Goal: Task Accomplishment & Management: Manage account settings

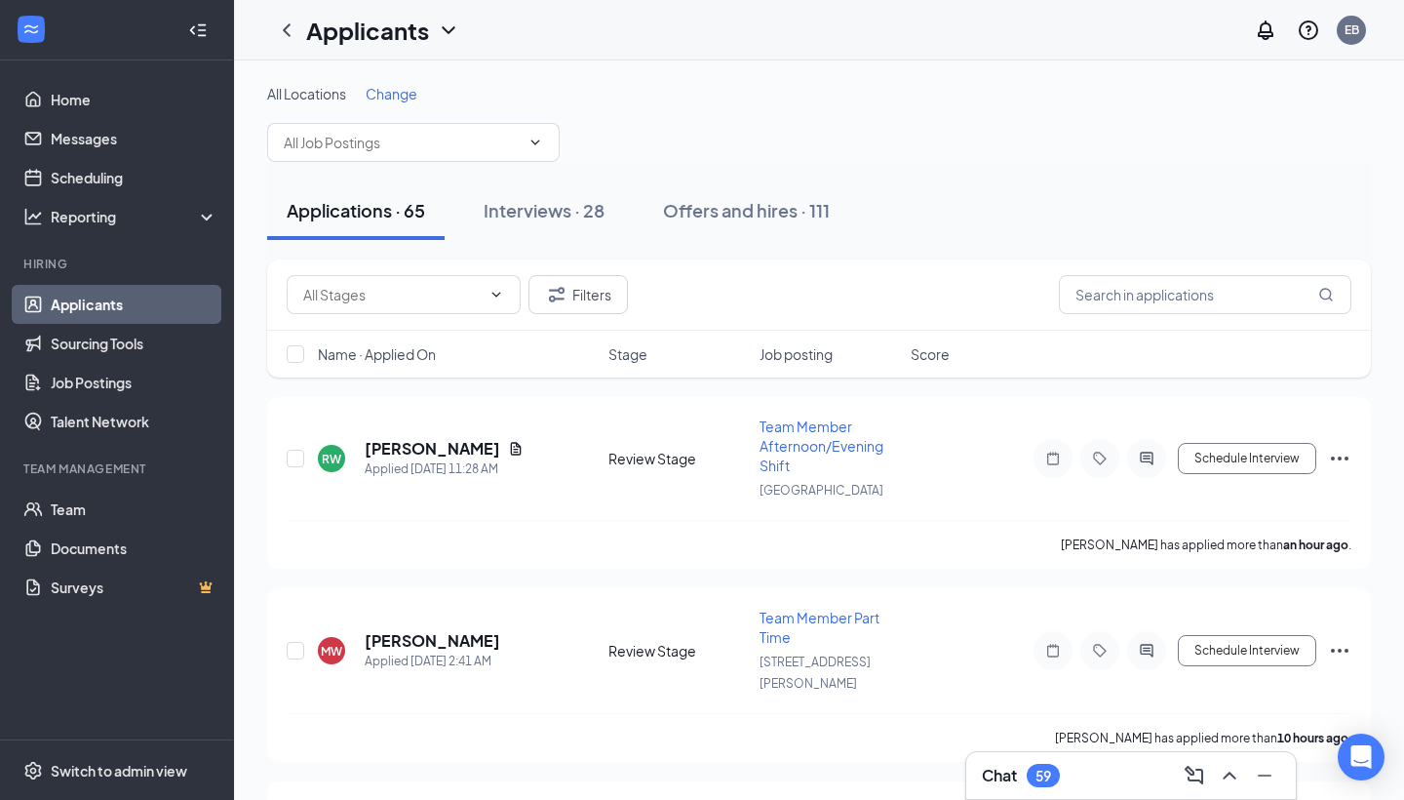
click at [435, 353] on span "Name · Applied On" at bounding box center [377, 354] width 118 height 20
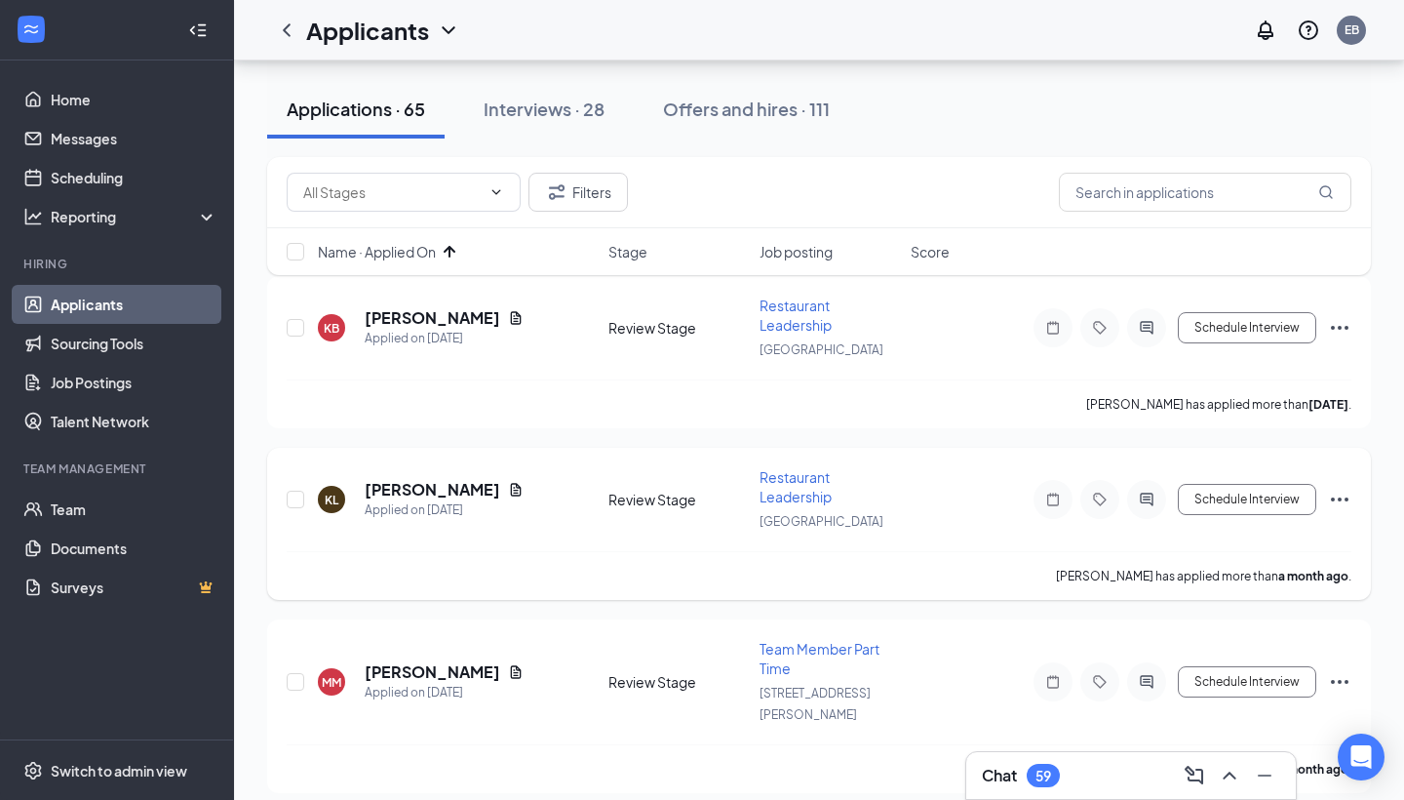
scroll to position [202, 0]
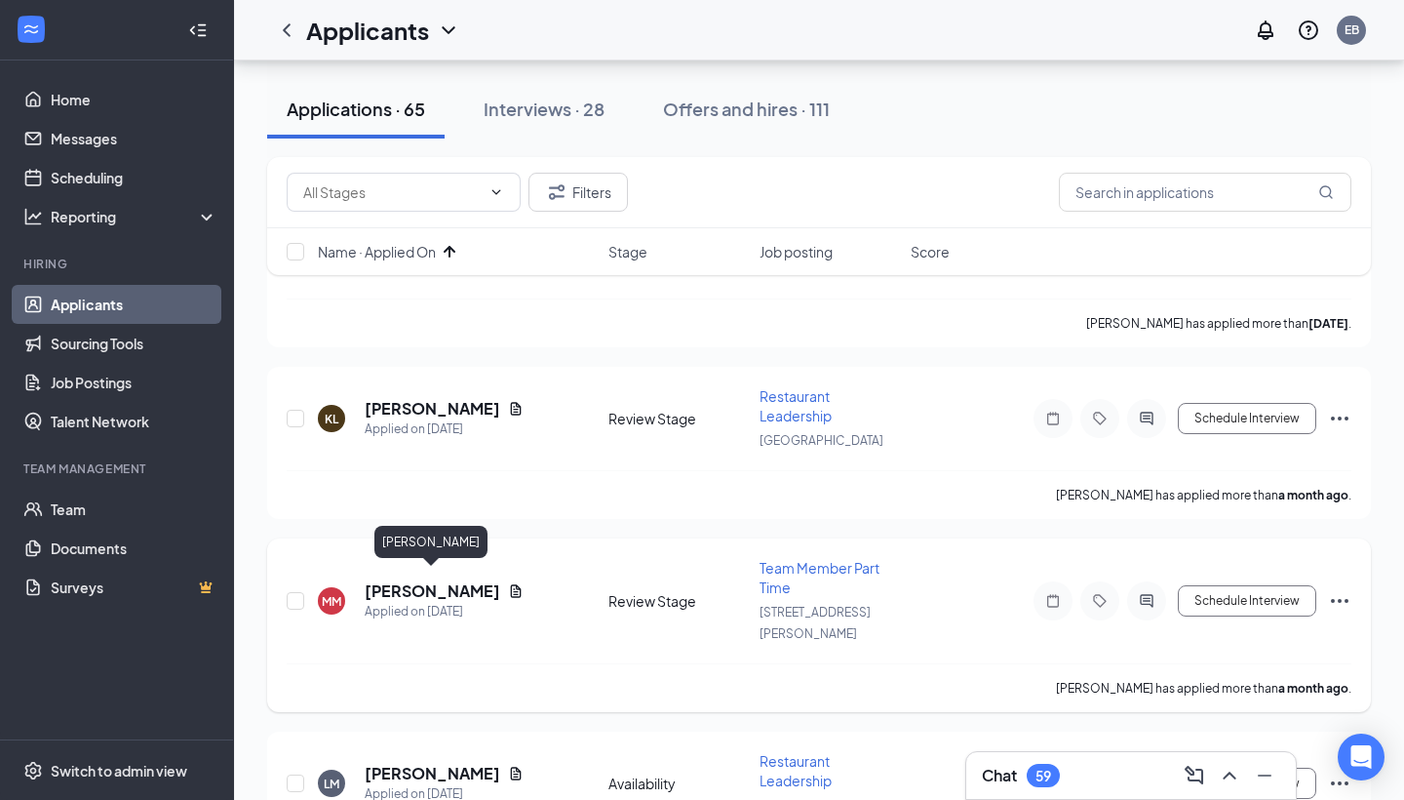
click at [385, 580] on h5 "[PERSON_NAME]" at bounding box center [433, 590] width 136 height 21
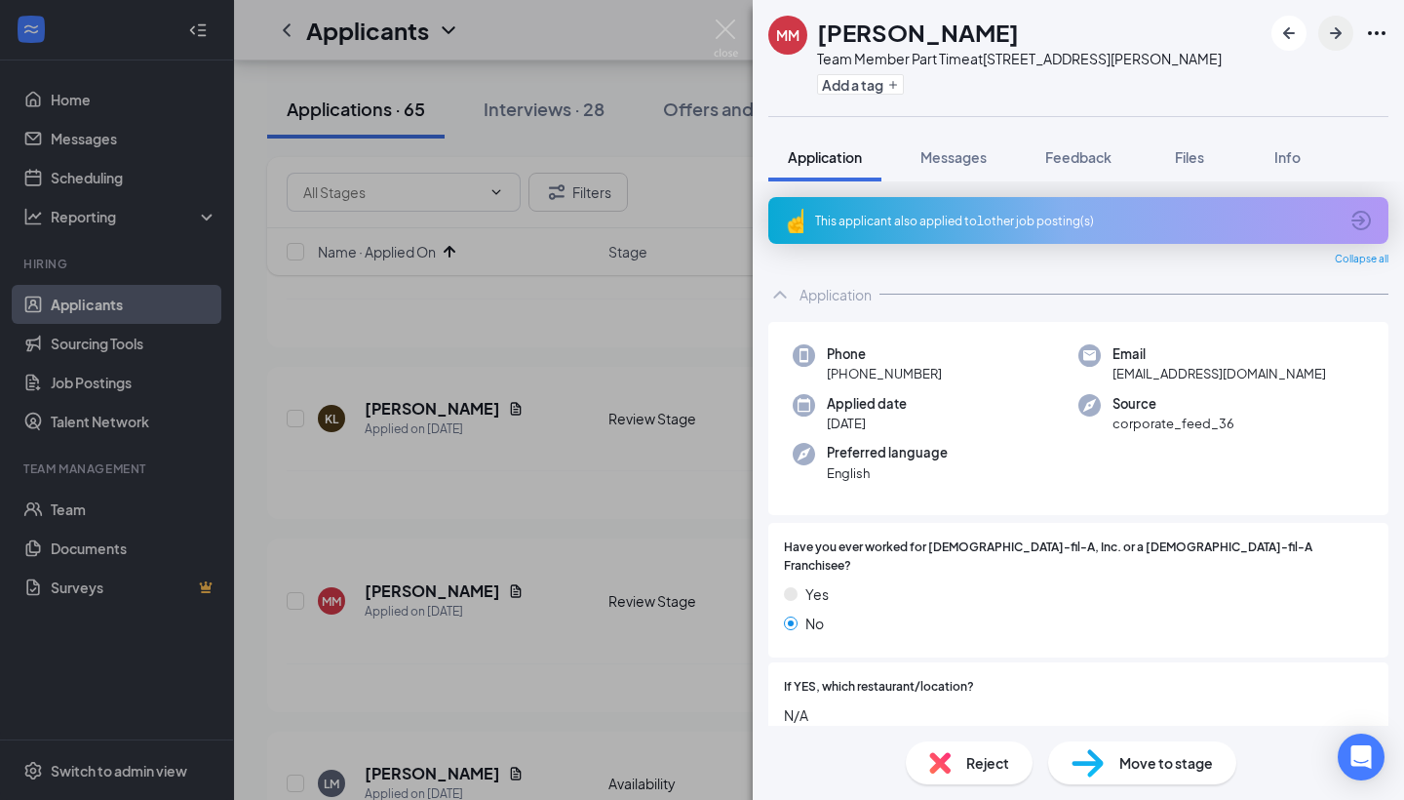
click at [1334, 23] on icon "ArrowRight" at bounding box center [1335, 32] width 23 height 23
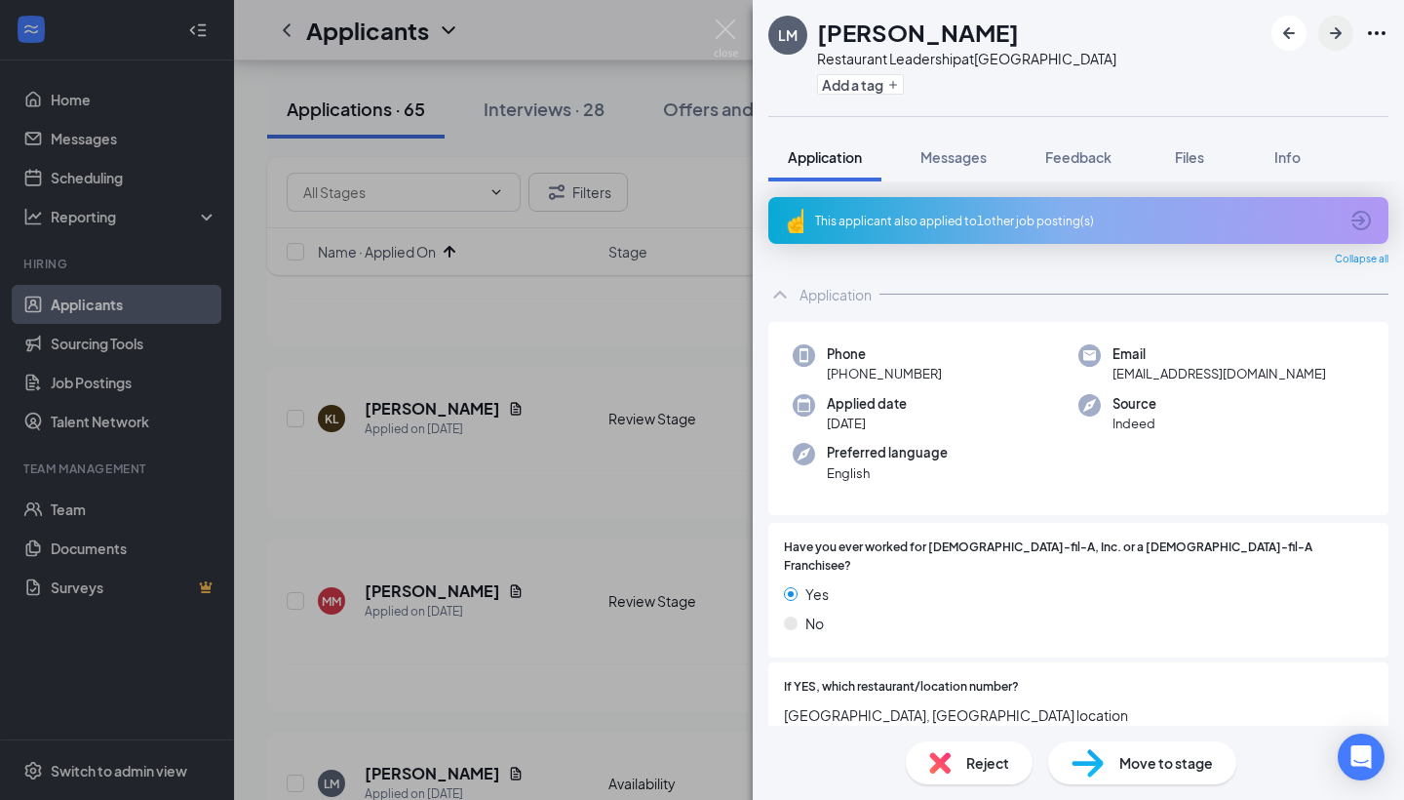
click at [1333, 21] on icon "ArrowRight" at bounding box center [1335, 32] width 23 height 23
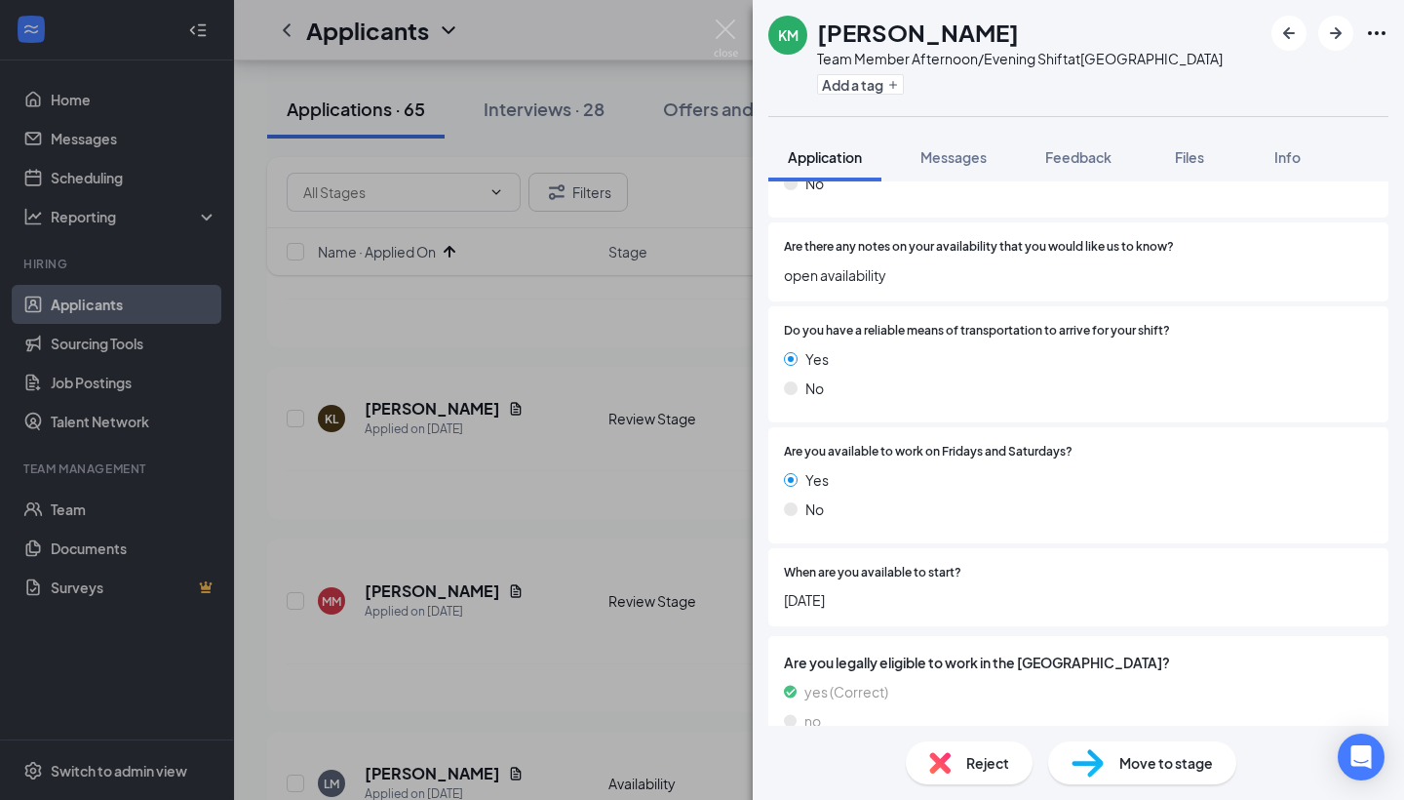
scroll to position [1517, 0]
click at [1094, 765] on img at bounding box center [1088, 763] width 32 height 28
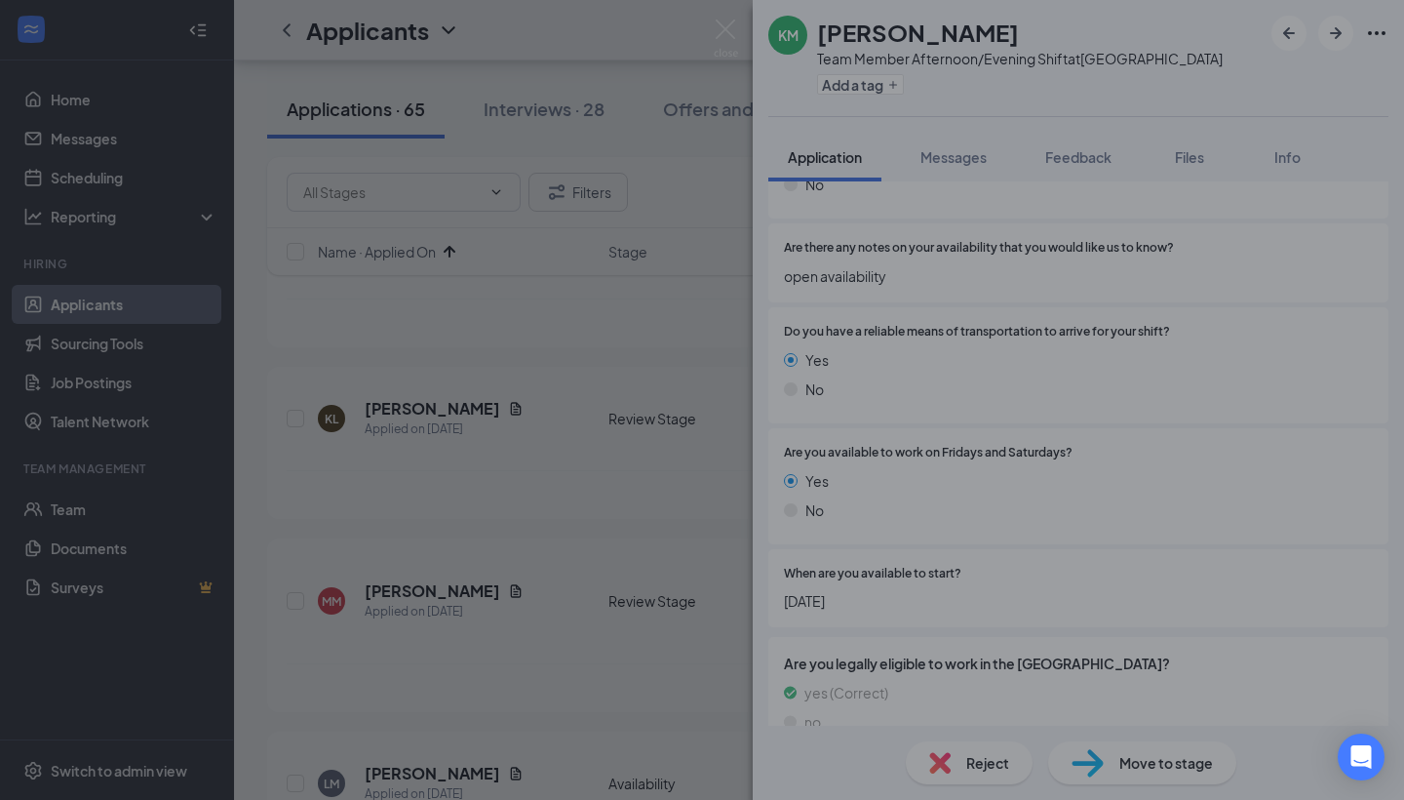
scroll to position [1509, 0]
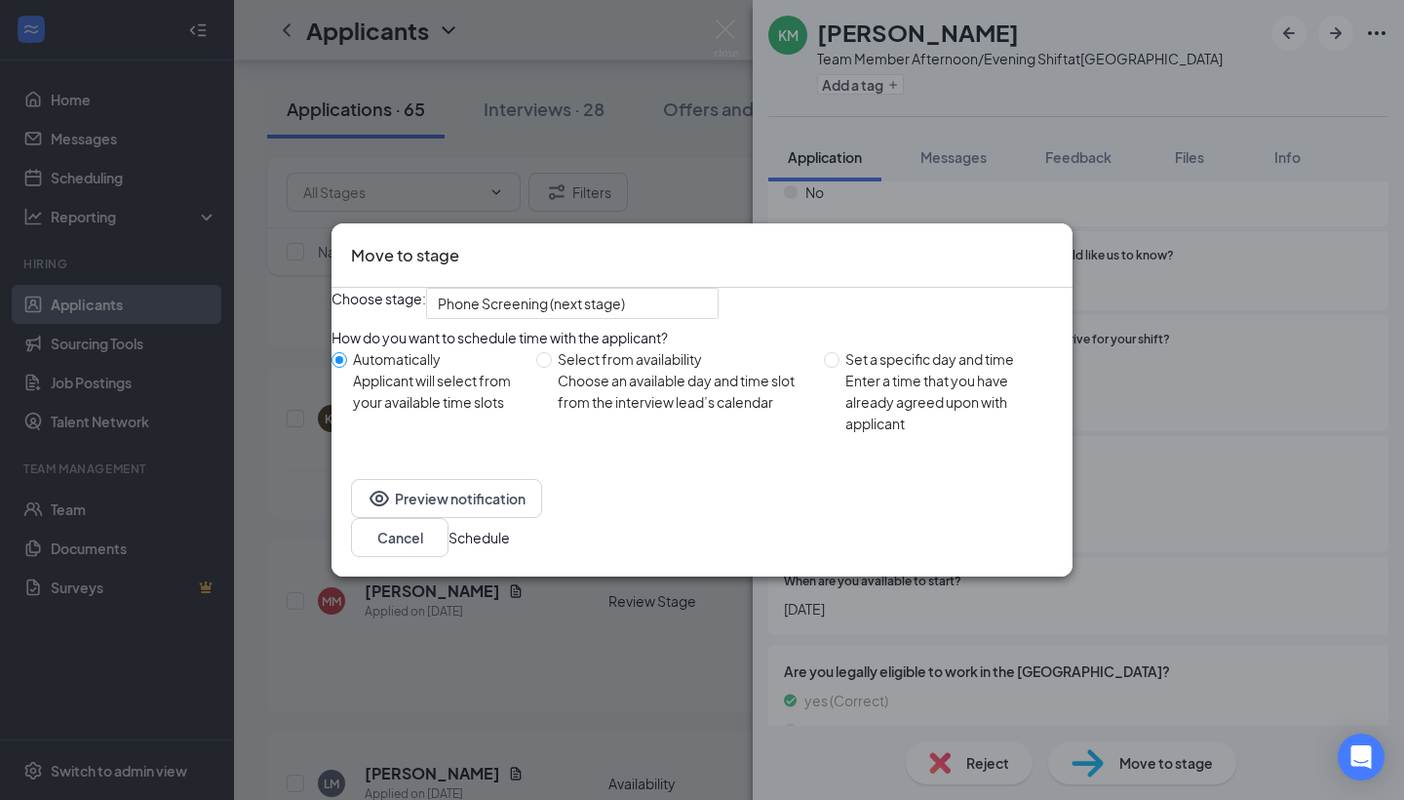
click at [510, 543] on button "Schedule" at bounding box center [479, 537] width 61 height 21
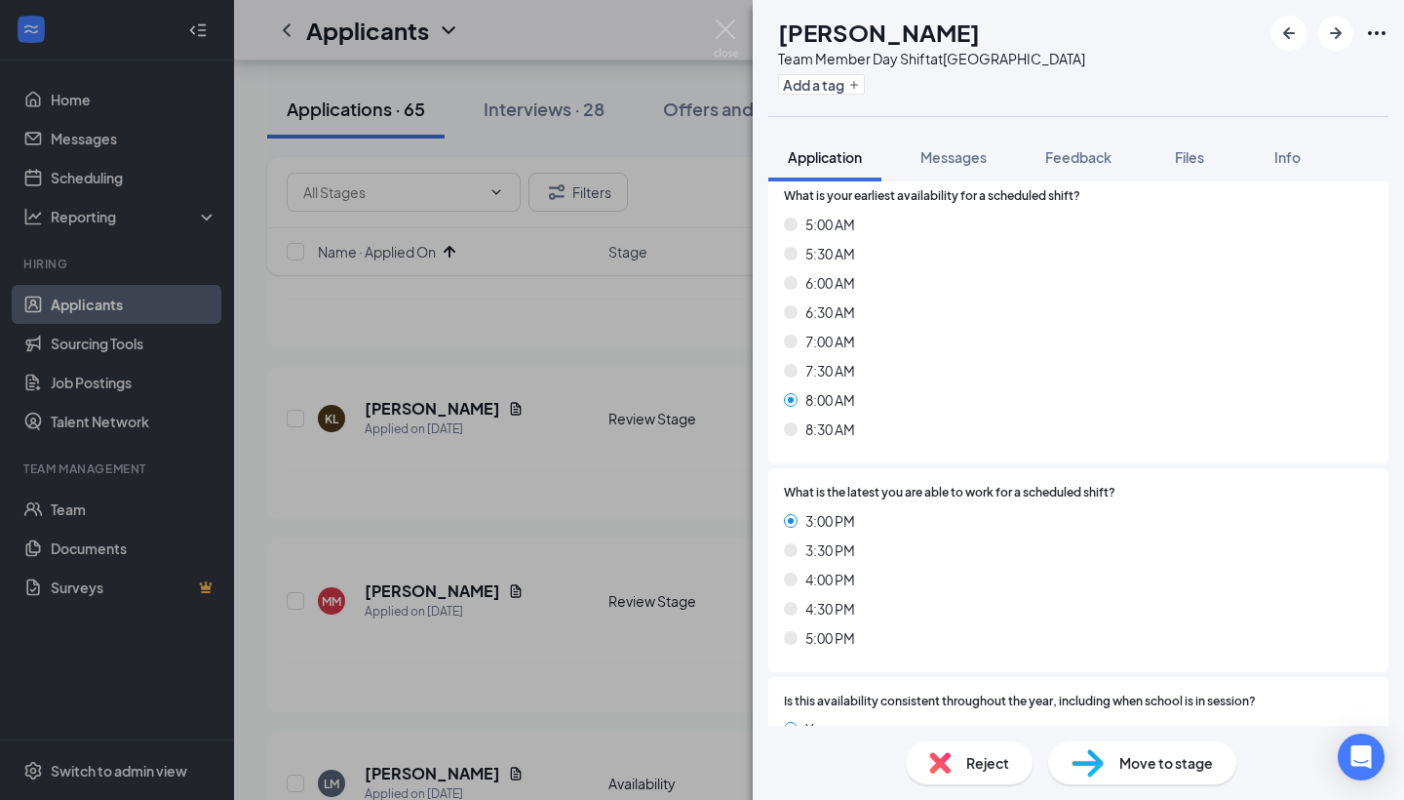
scroll to position [1077, 0]
click at [958, 748] on div "Reject" at bounding box center [969, 762] width 127 height 43
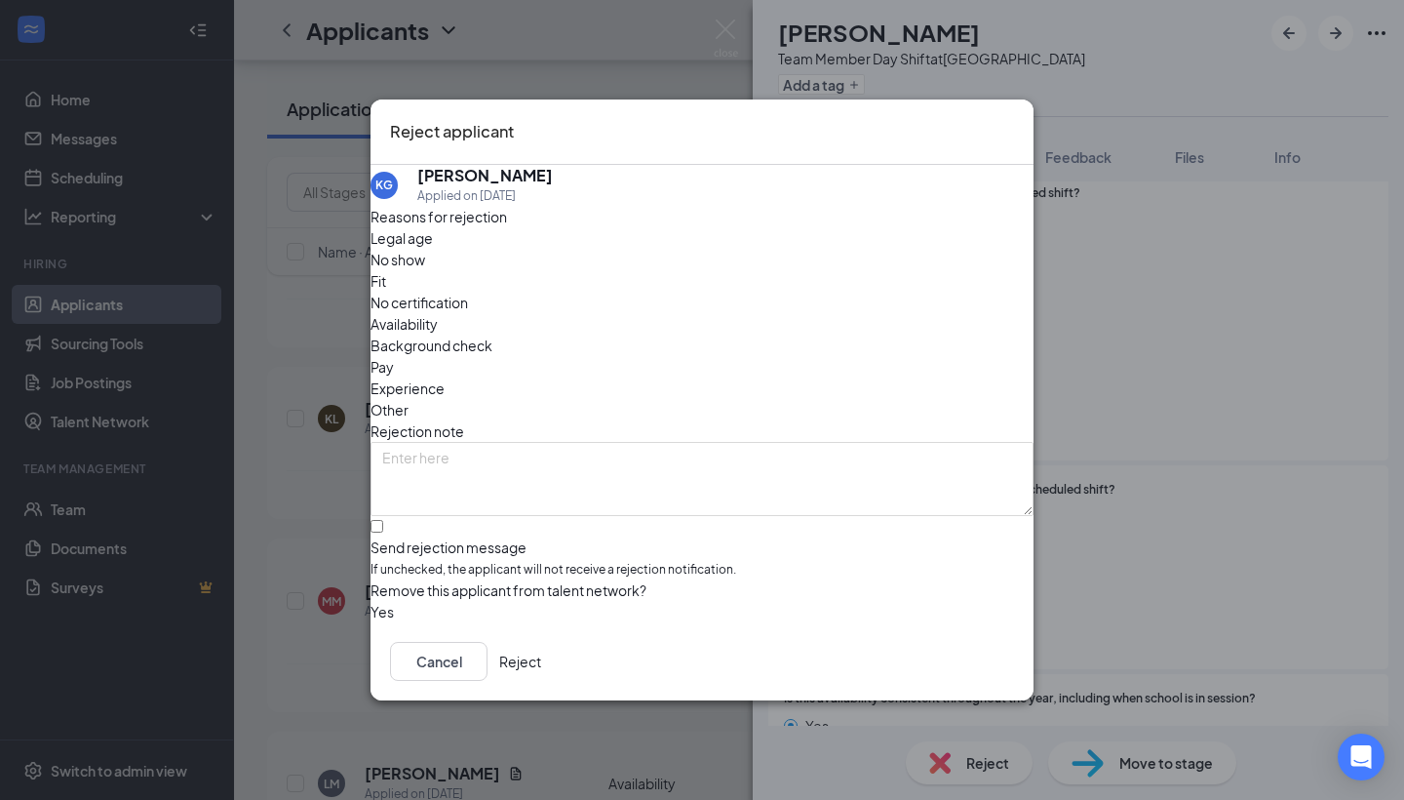
click at [438, 313] on span "Availability" at bounding box center [404, 323] width 67 height 21
click at [541, 669] on button "Reject" at bounding box center [520, 661] width 42 height 39
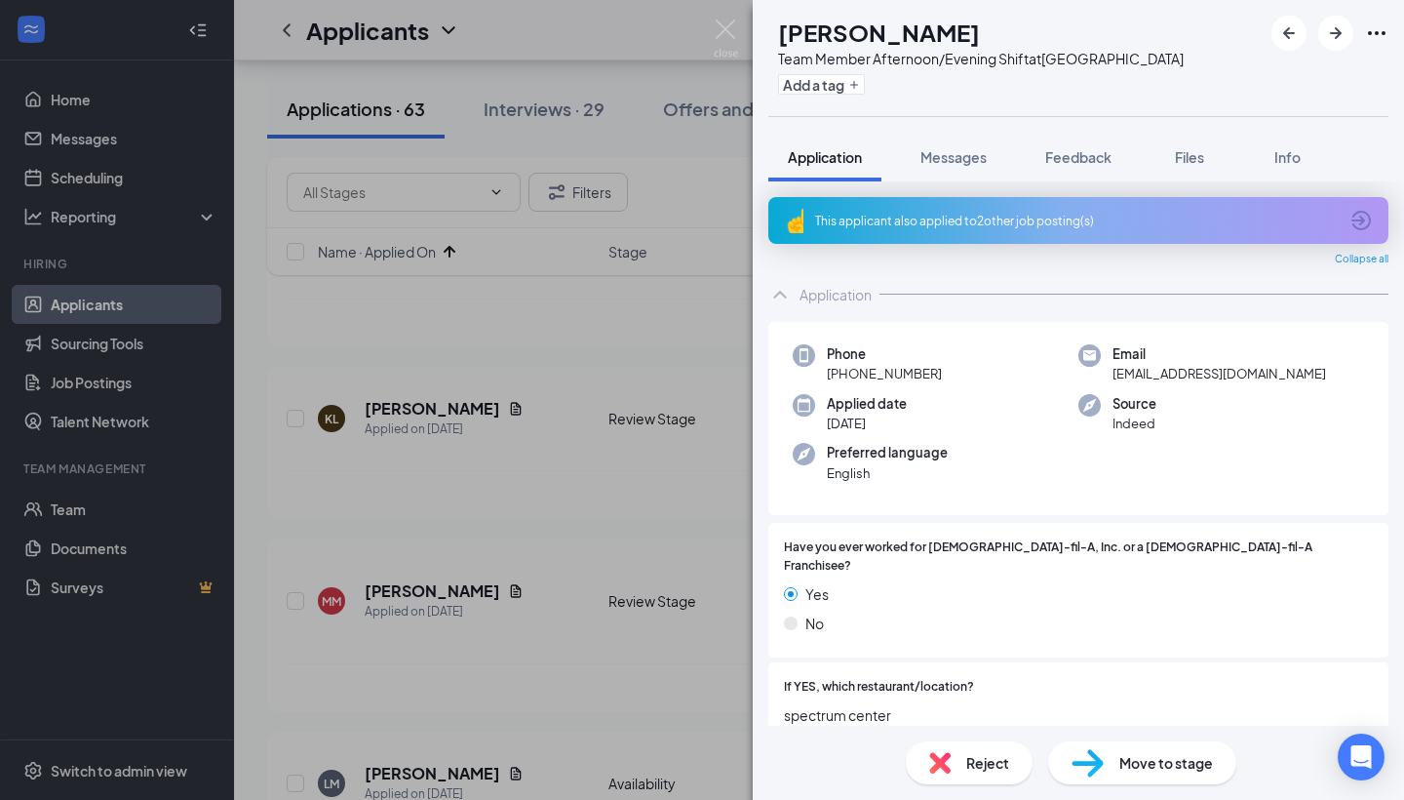
click at [893, 220] on div "This applicant also applied to 2 other job posting(s)" at bounding box center [1076, 221] width 523 height 17
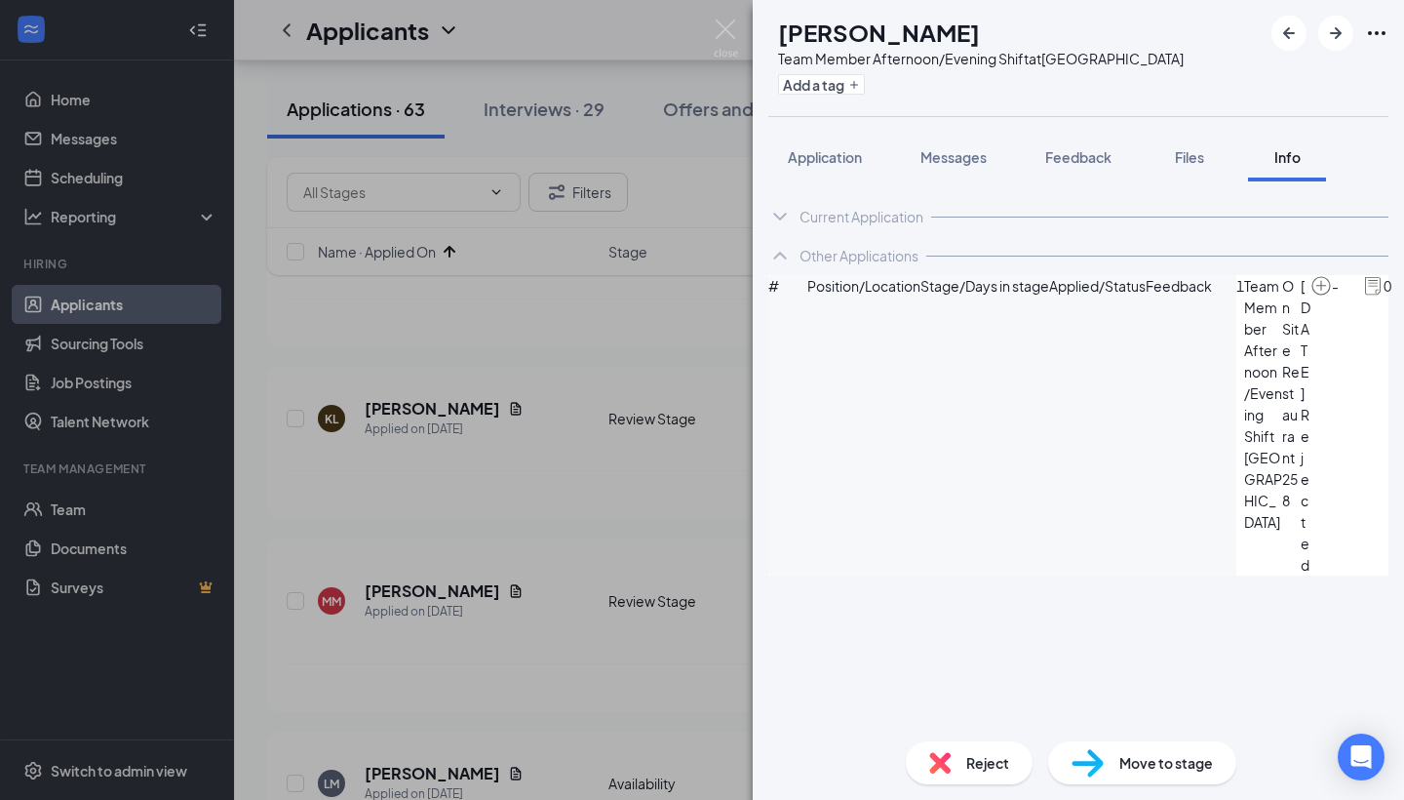
click at [939, 772] on img at bounding box center [939, 762] width 21 height 21
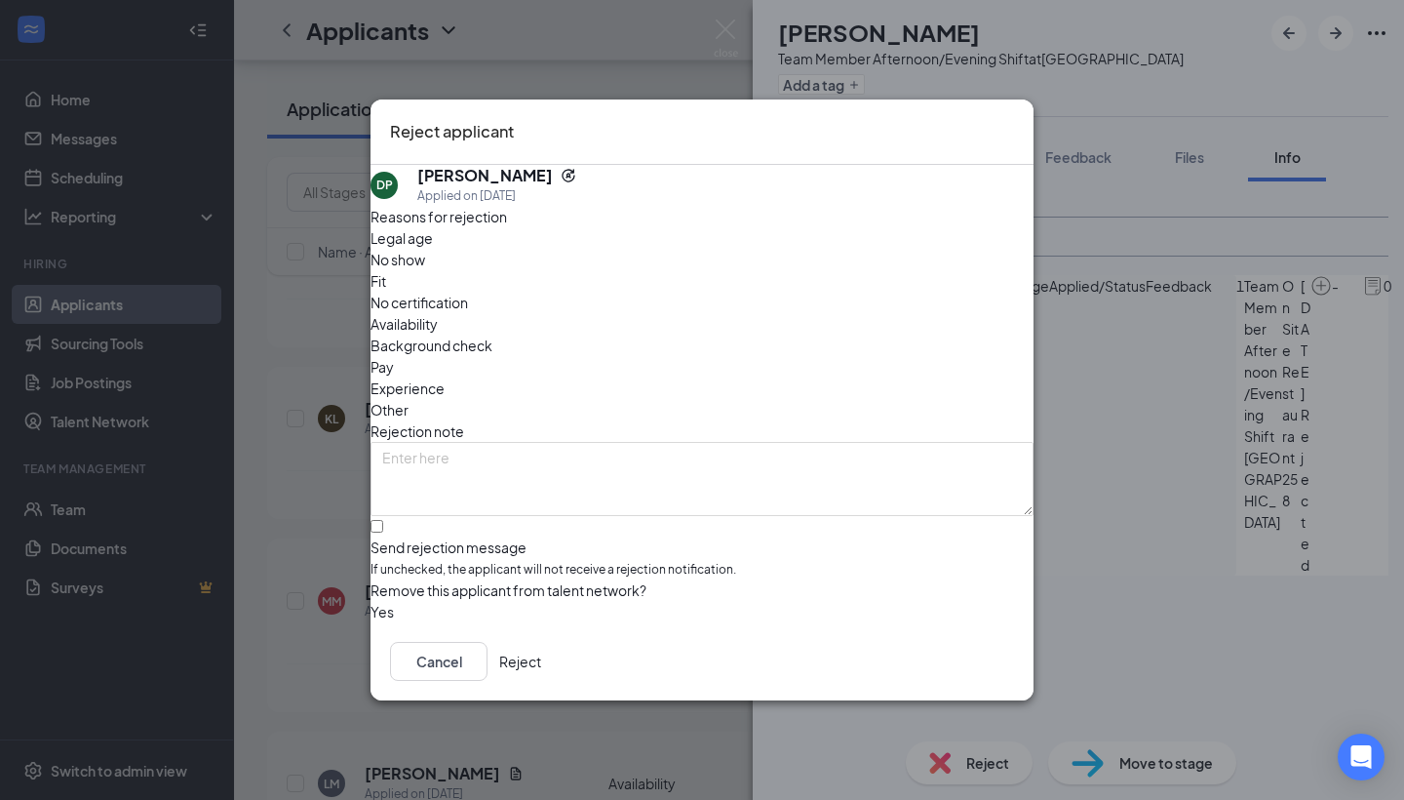
click at [541, 675] on button "Reject" at bounding box center [520, 661] width 42 height 39
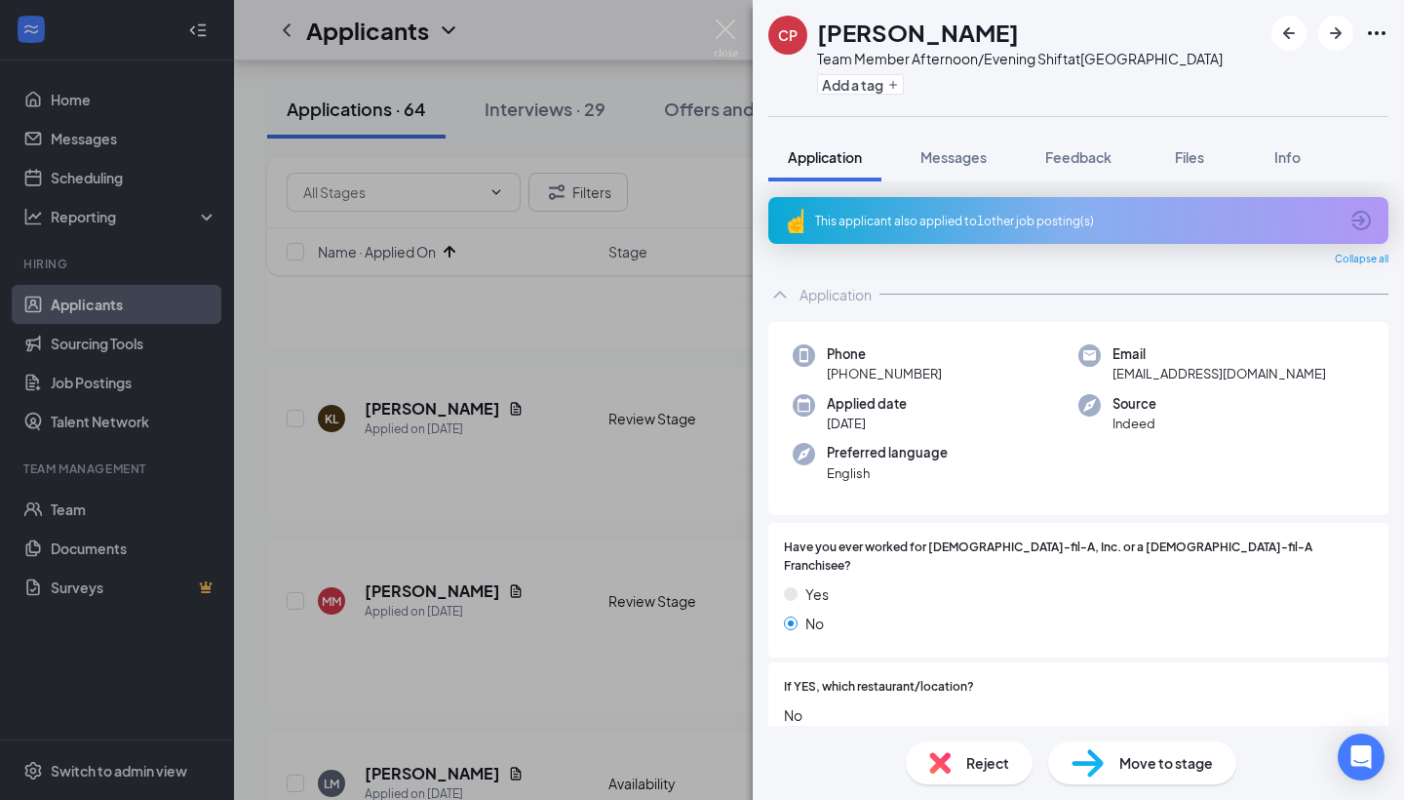
click at [904, 215] on div "This applicant also applied to 1 other job posting(s)" at bounding box center [1076, 221] width 523 height 17
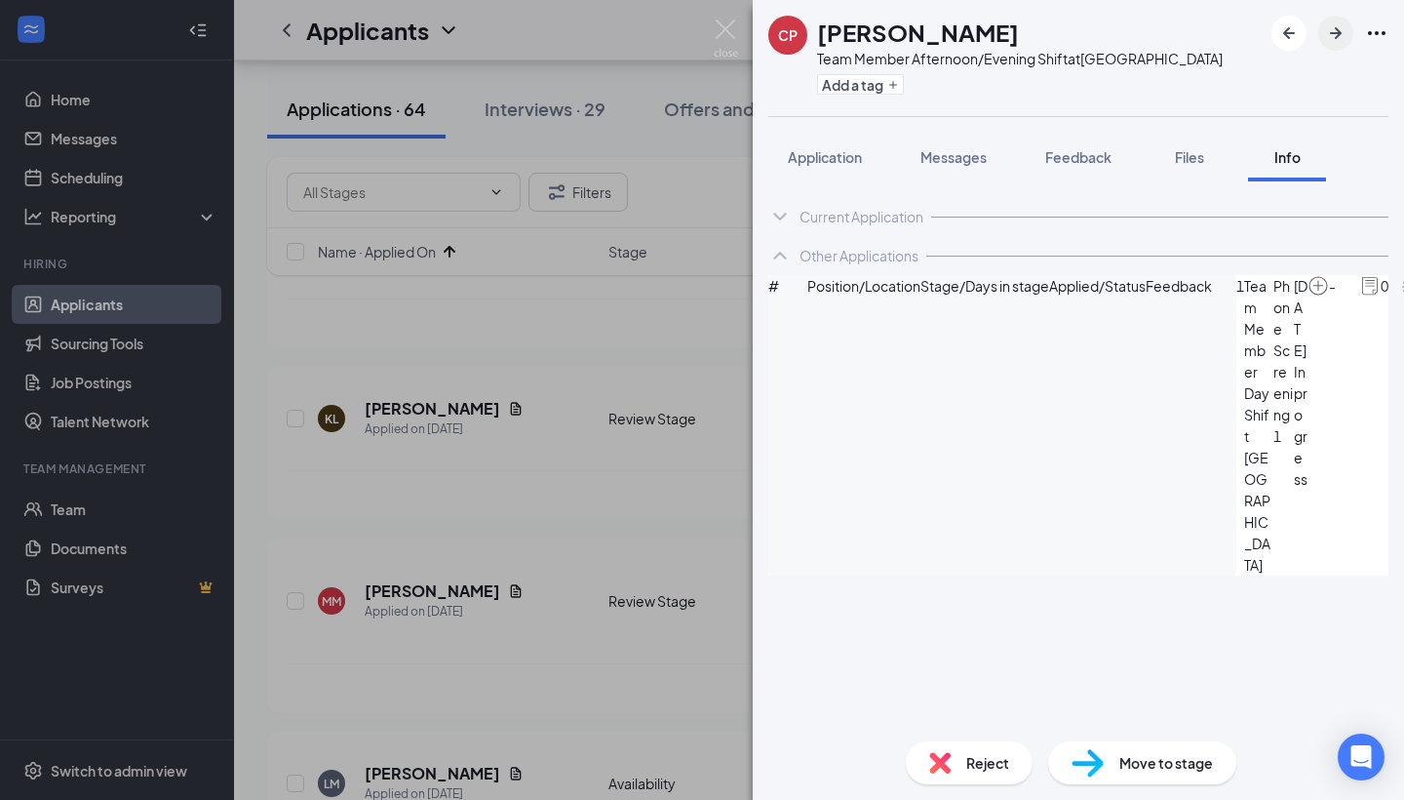
click at [1331, 40] on icon "ArrowRight" at bounding box center [1335, 32] width 23 height 23
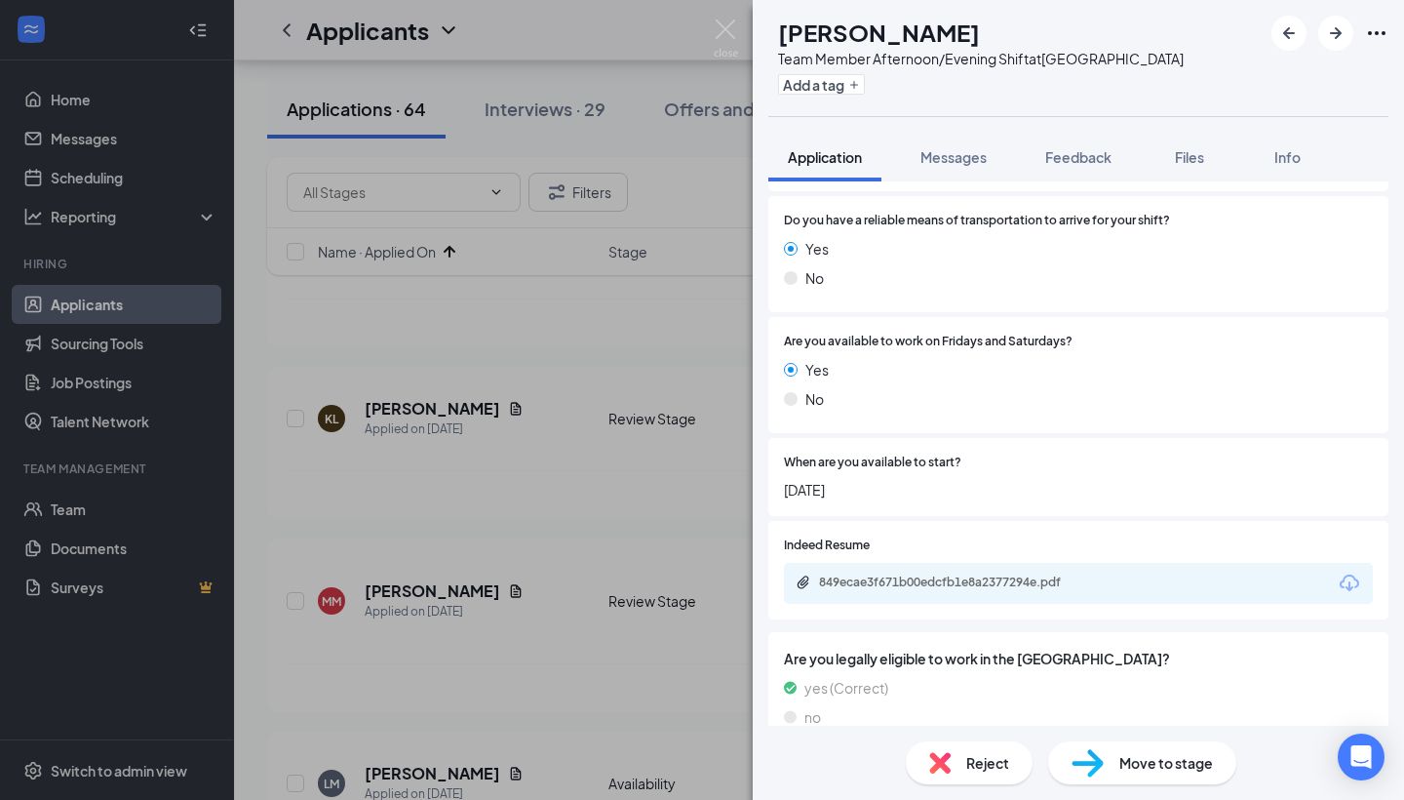
scroll to position [1622, 0]
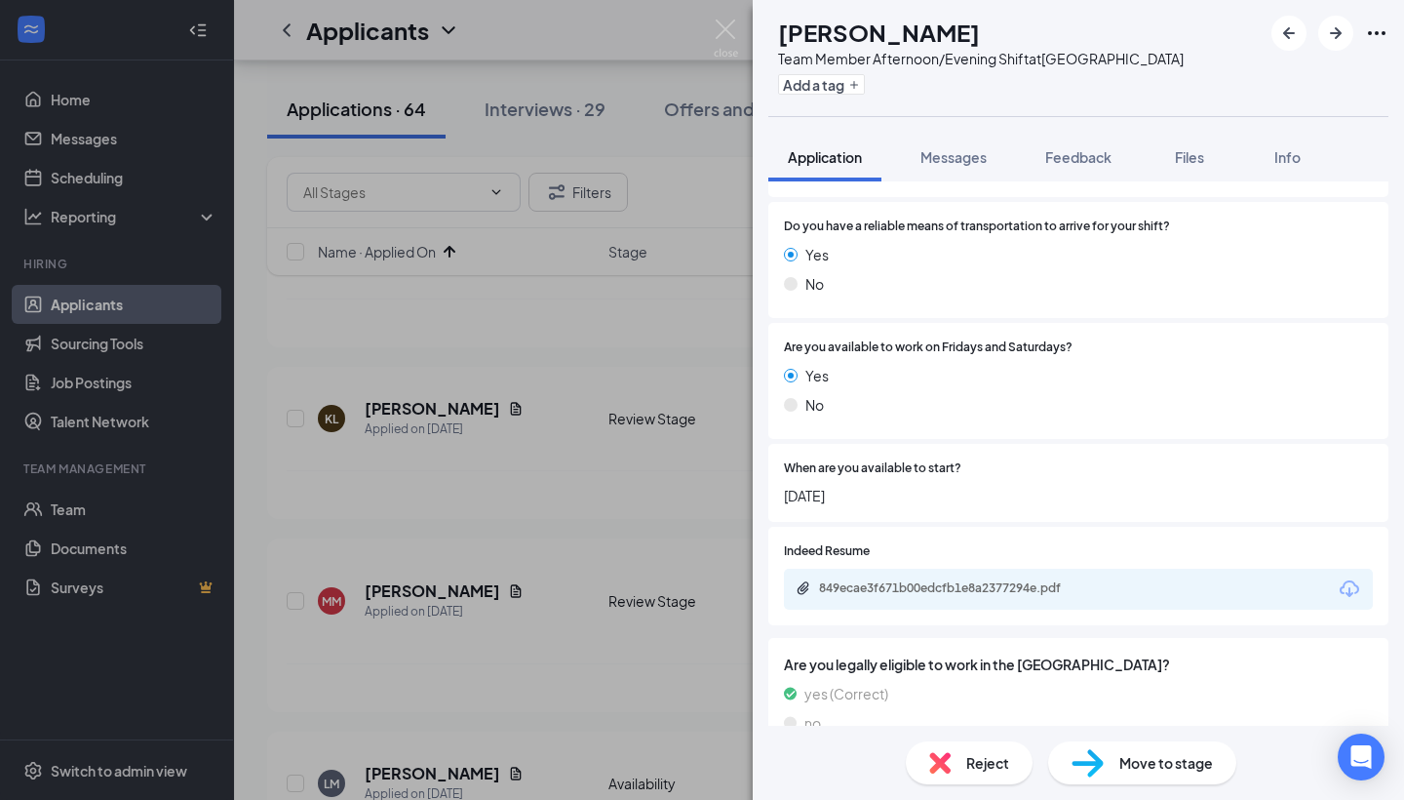
click at [1125, 748] on div "Move to stage" at bounding box center [1142, 762] width 188 height 43
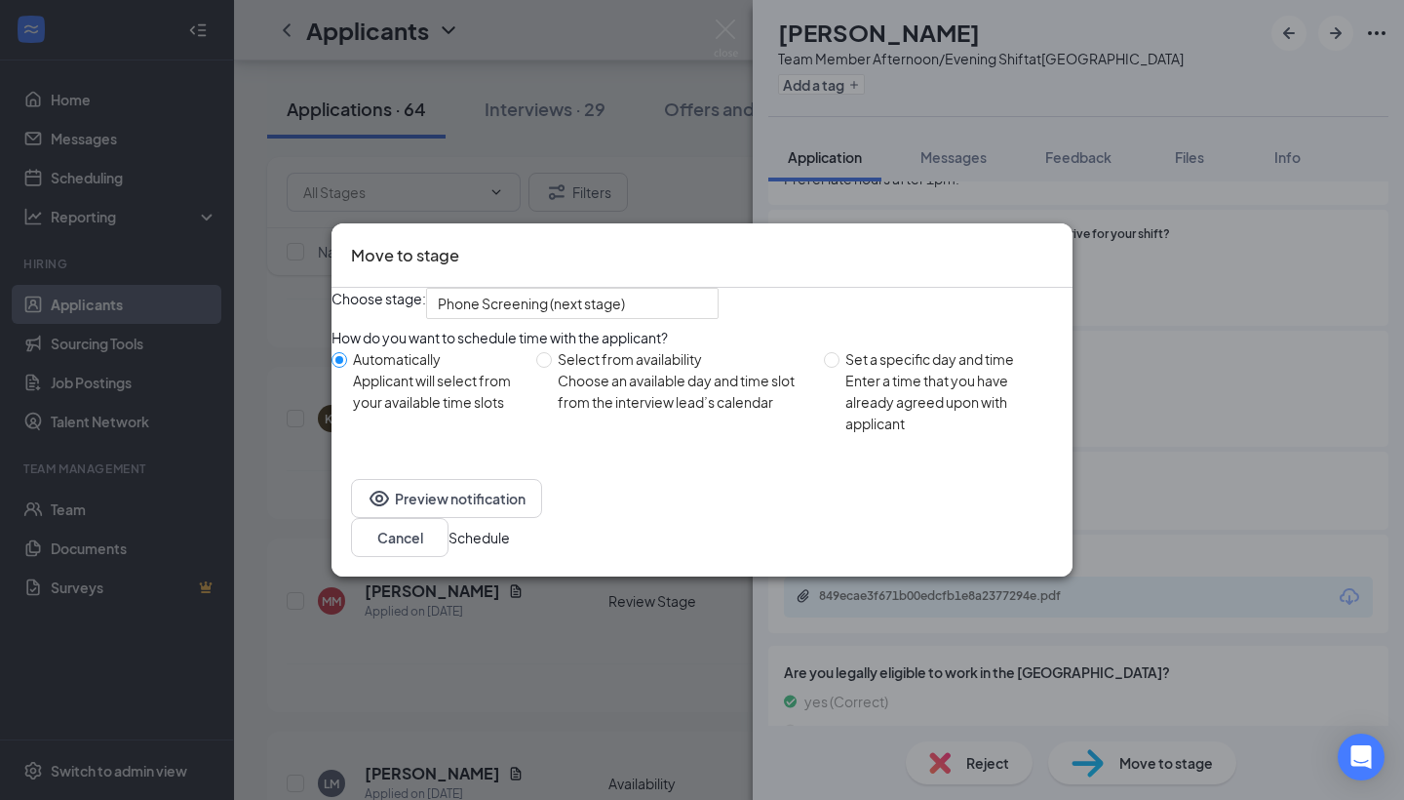
click at [510, 542] on button "Schedule" at bounding box center [479, 537] width 61 height 21
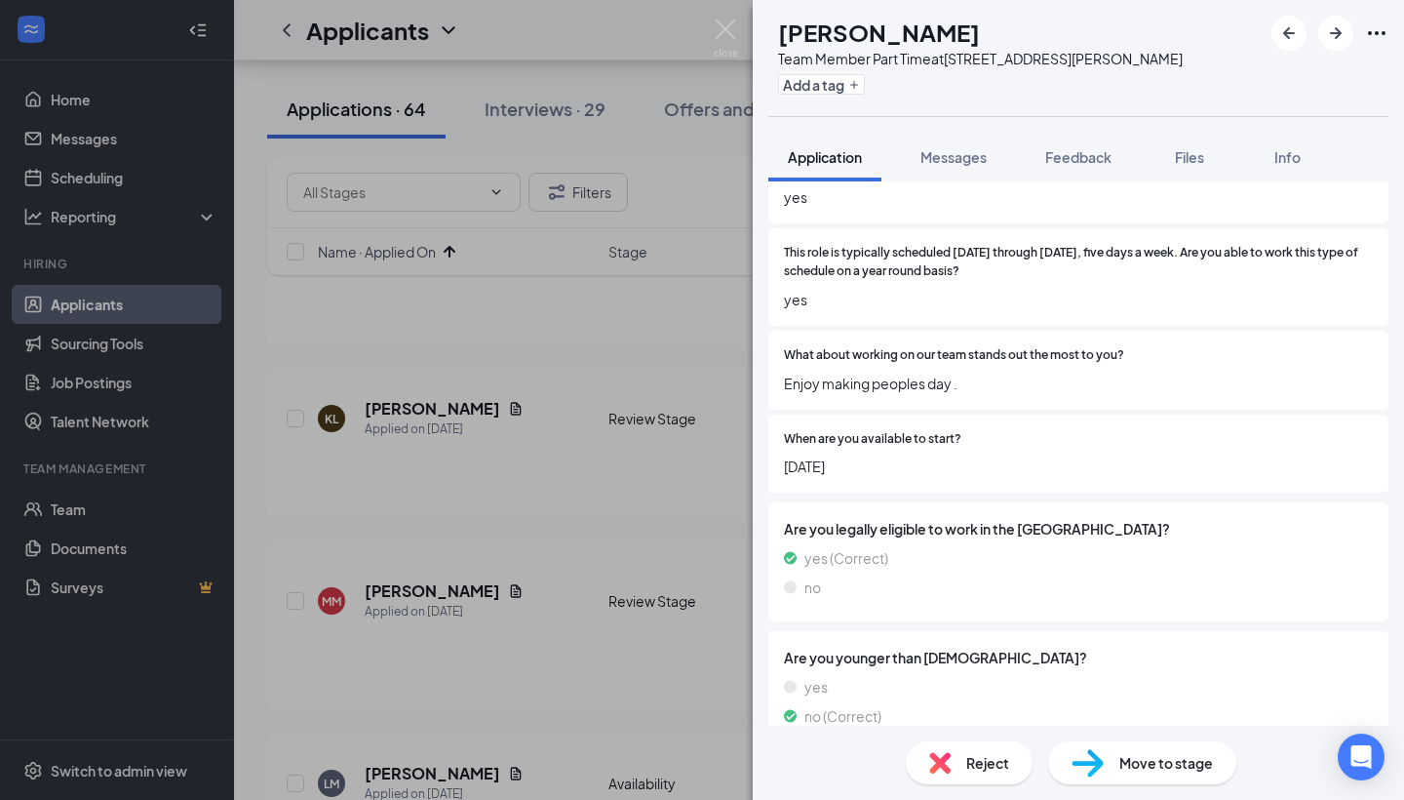
scroll to position [830, 0]
click at [1077, 755] on img at bounding box center [1088, 763] width 32 height 28
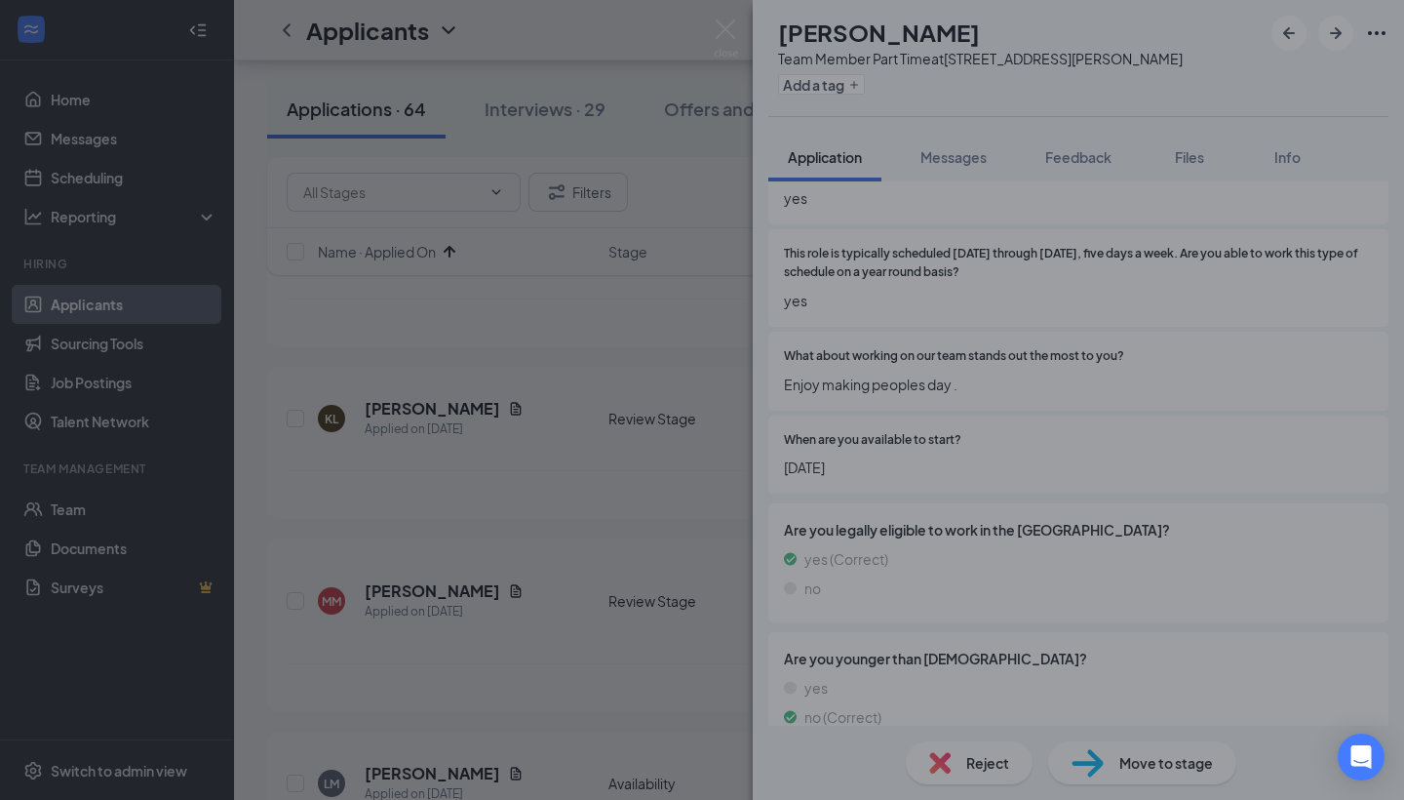
scroll to position [822, 0]
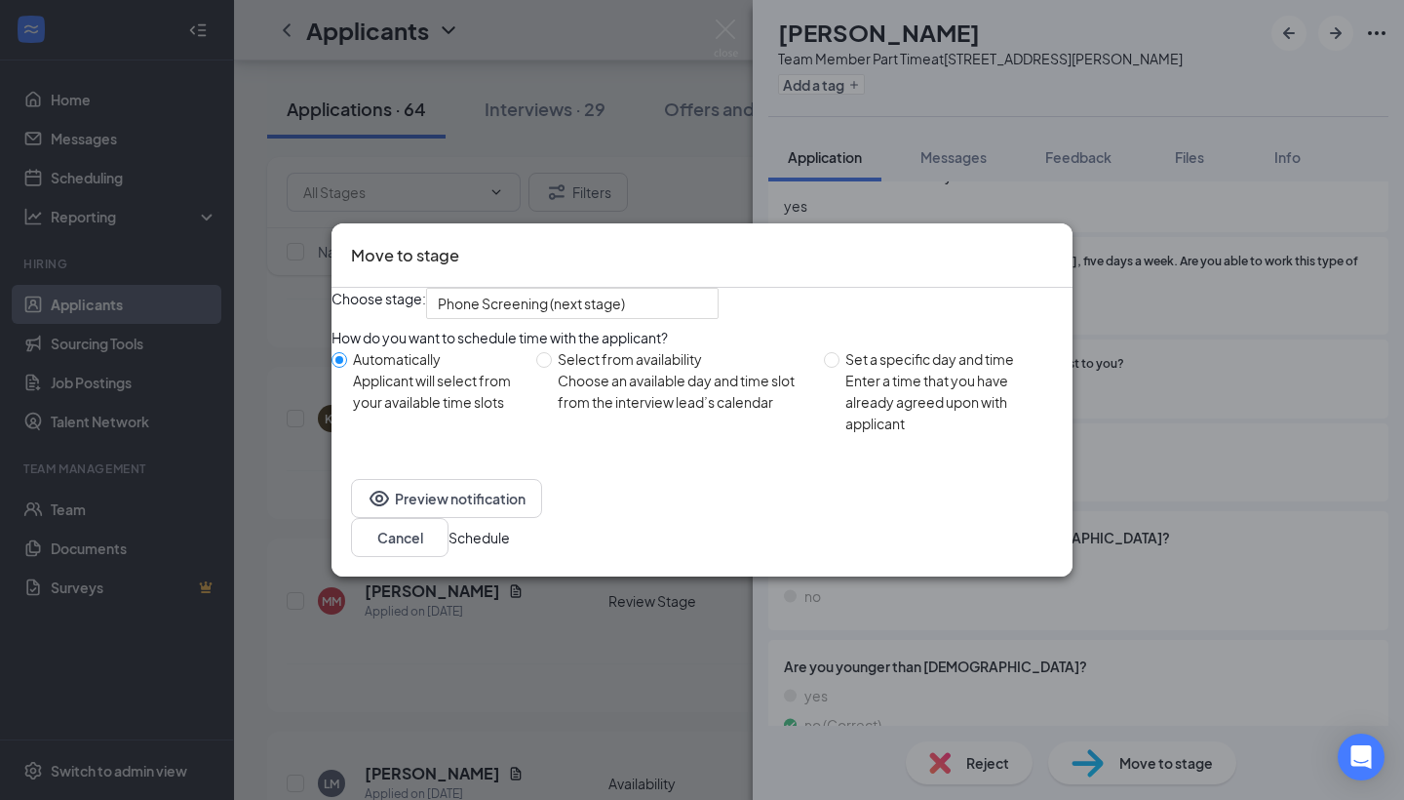
click at [510, 548] on button "Schedule" at bounding box center [479, 537] width 61 height 21
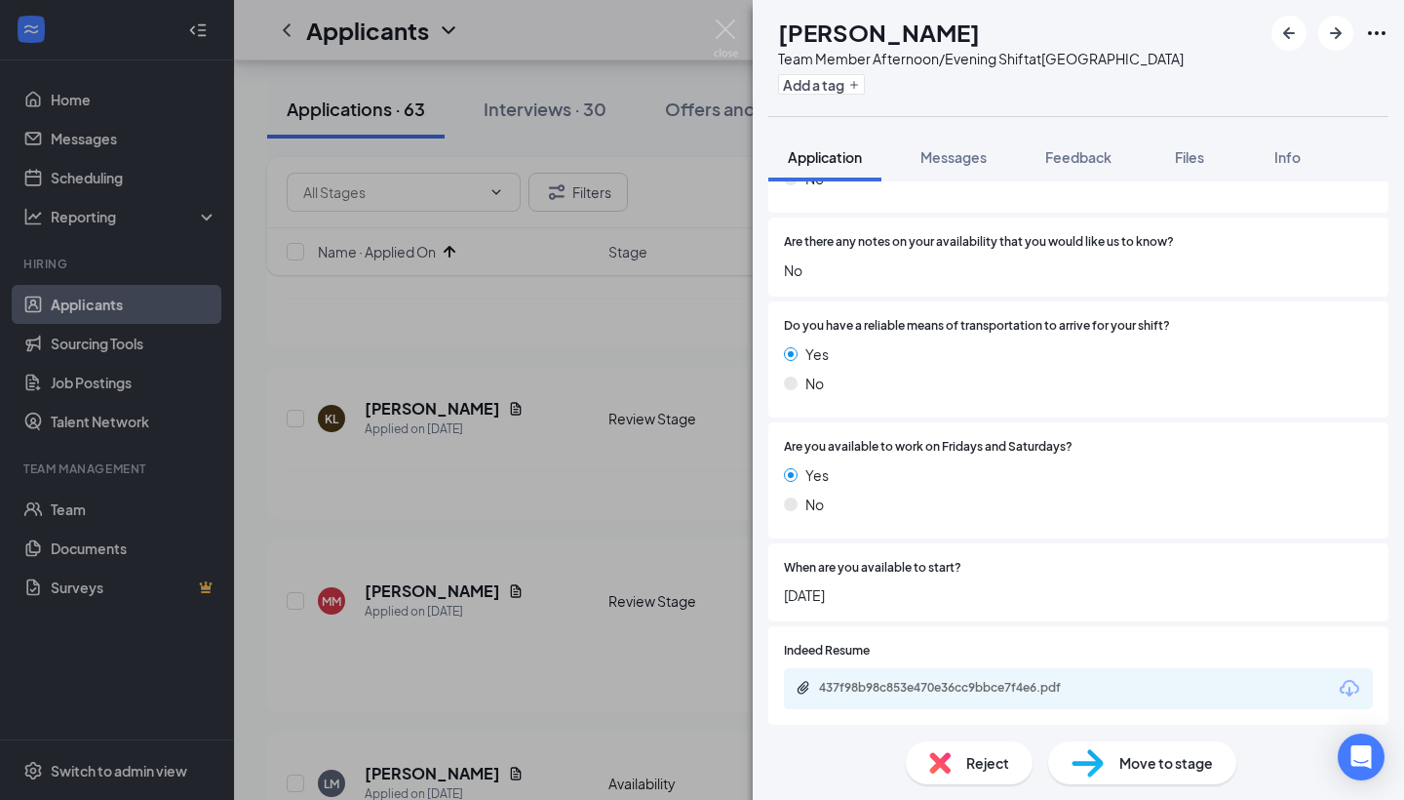
scroll to position [1533, 0]
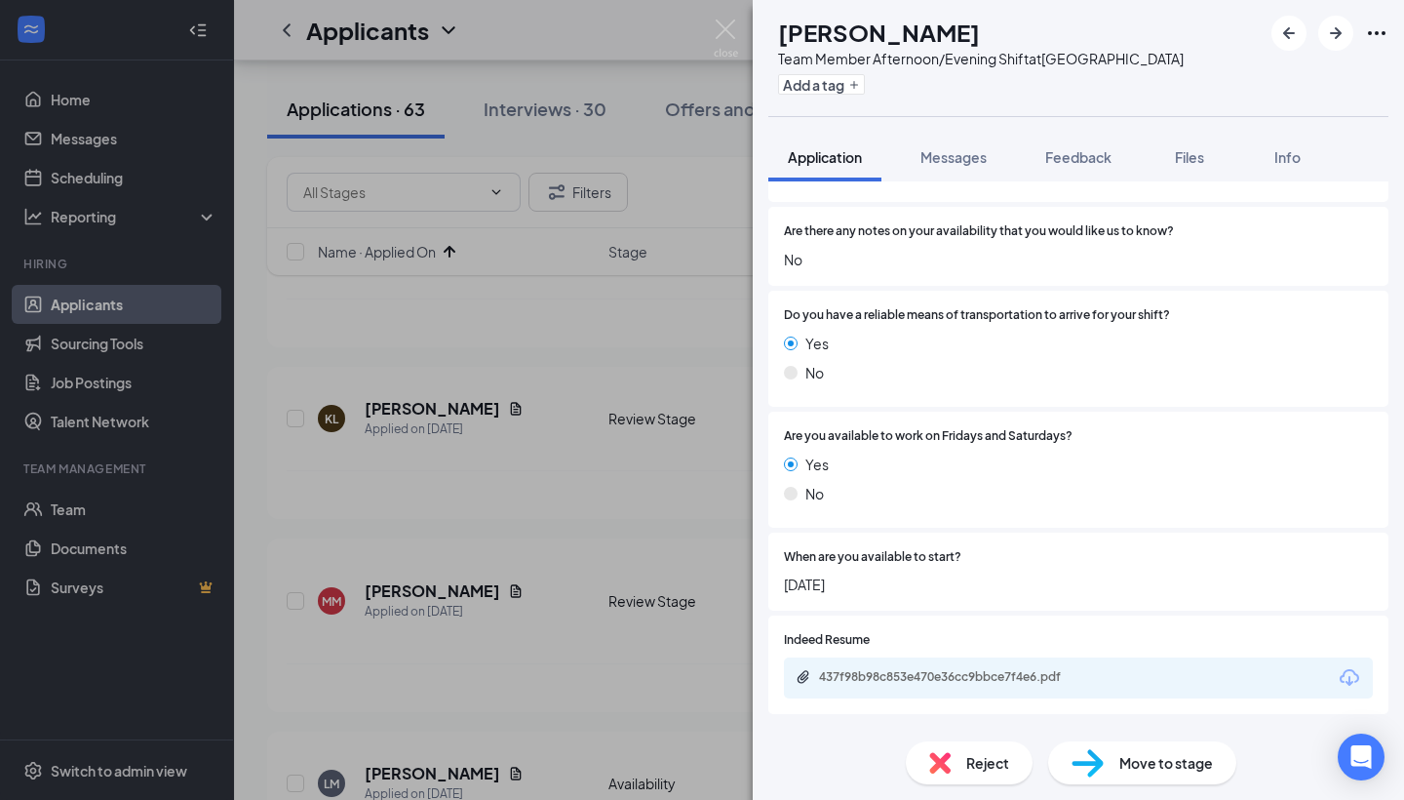
click at [1084, 758] on img at bounding box center [1088, 763] width 32 height 28
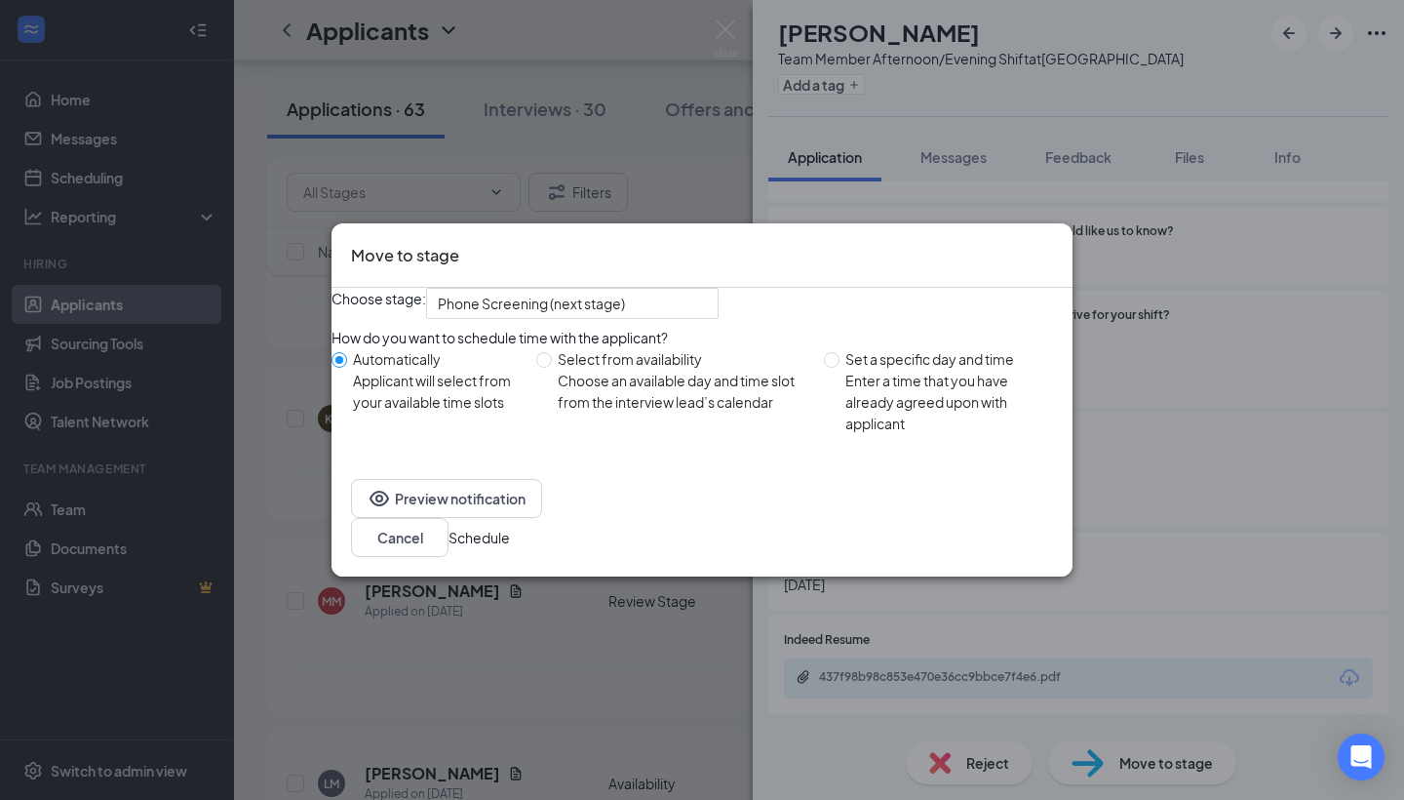
click at [510, 536] on button "Schedule" at bounding box center [479, 537] width 61 height 21
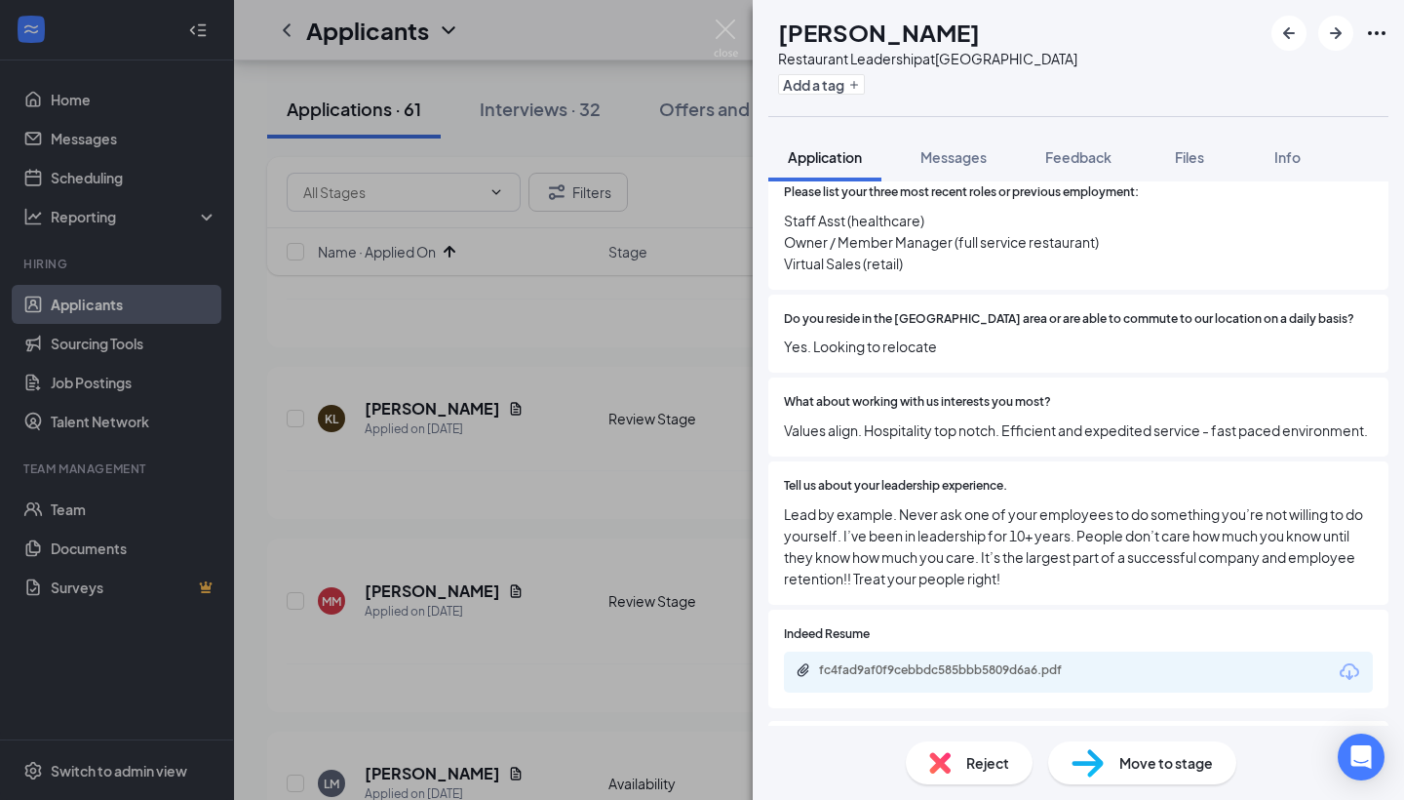
scroll to position [526, 0]
click at [1323, 29] on button "button" at bounding box center [1336, 33] width 35 height 35
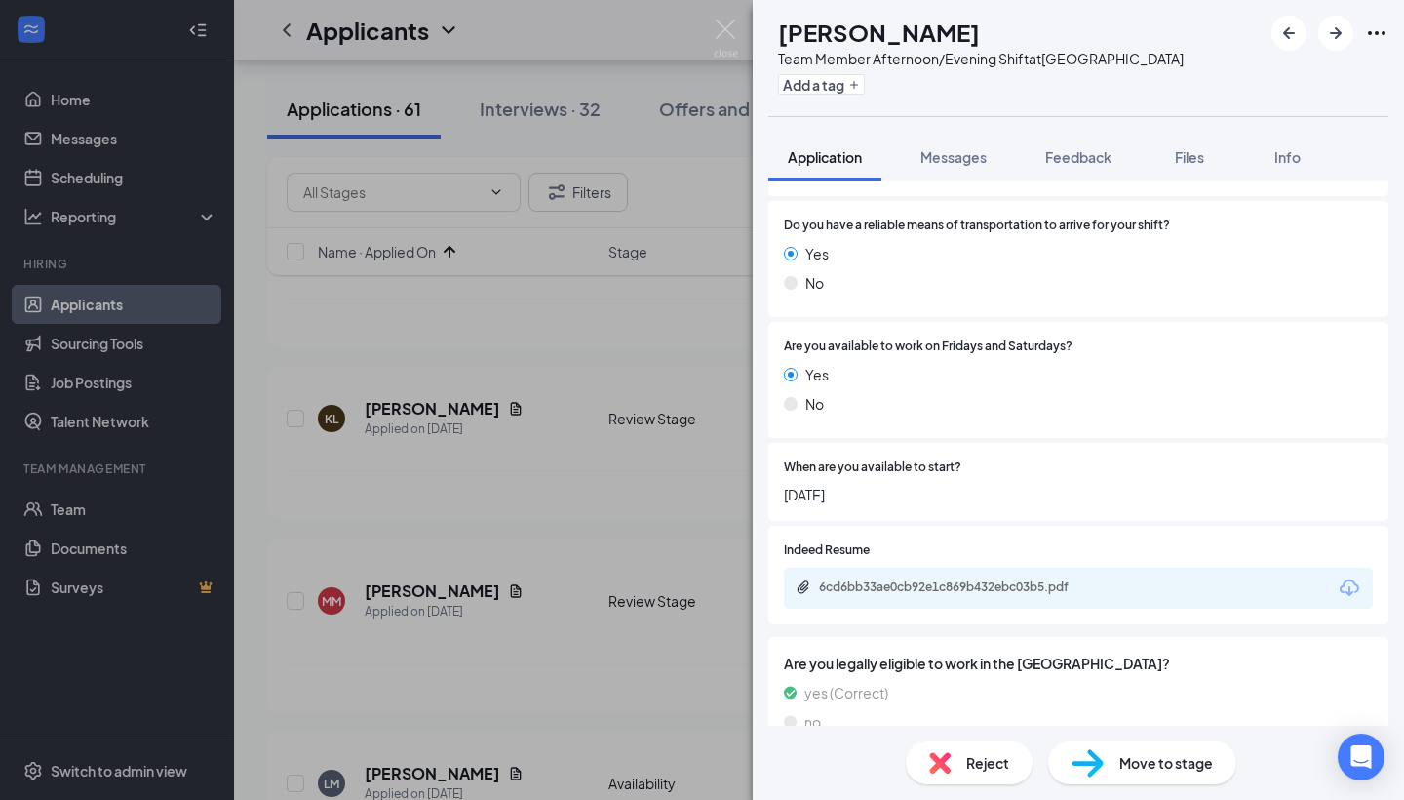
scroll to position [1622, 0]
click at [1102, 766] on img at bounding box center [1088, 763] width 32 height 28
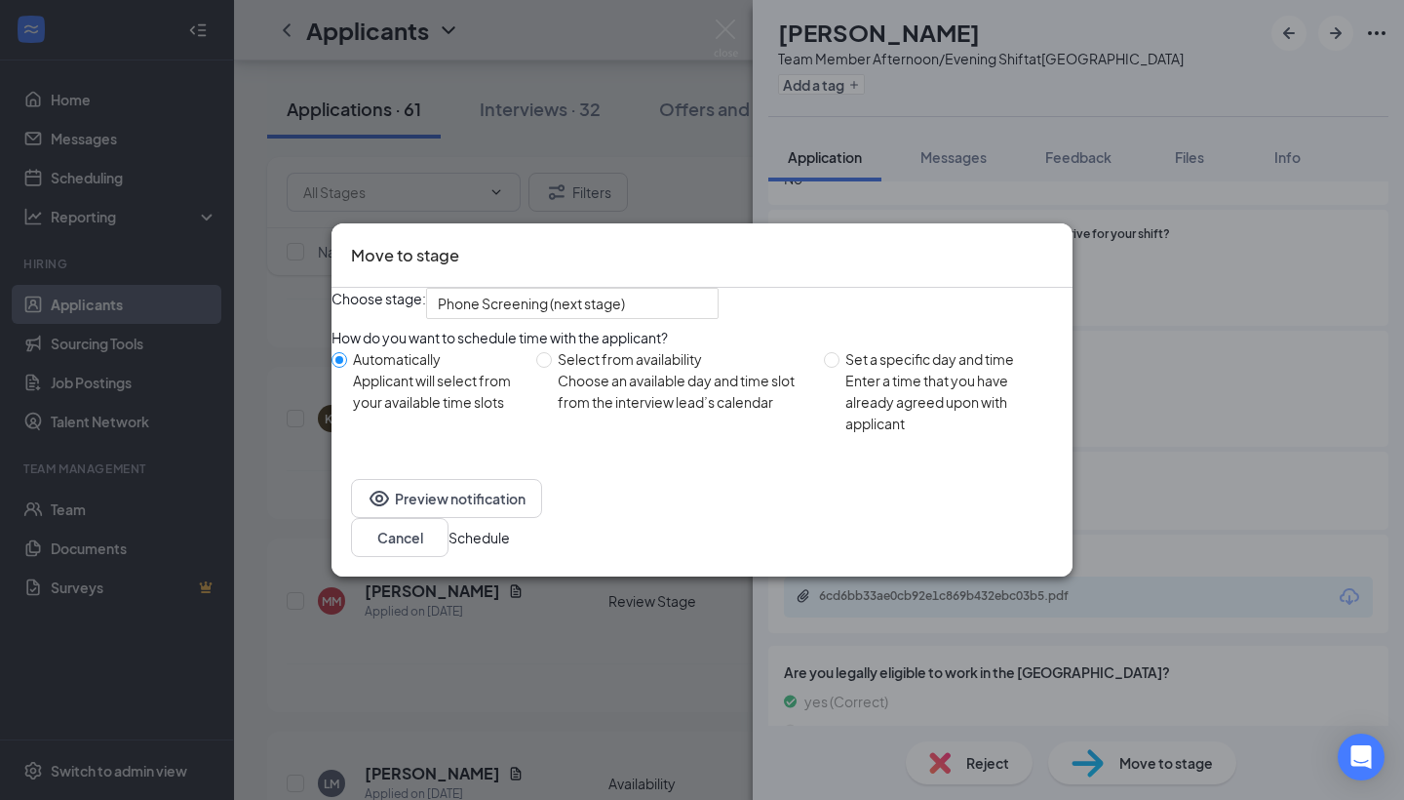
click at [510, 544] on button "Schedule" at bounding box center [479, 537] width 61 height 21
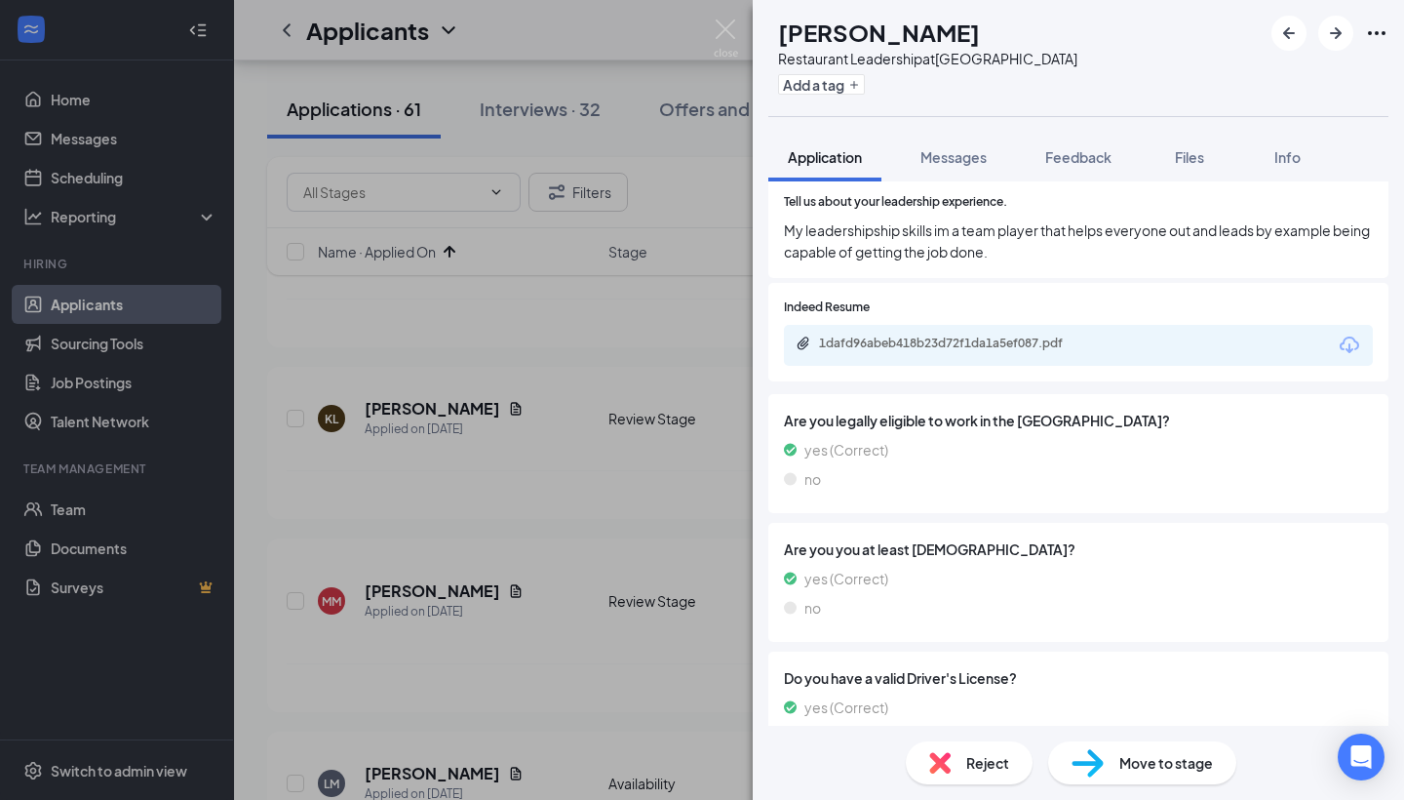
scroll to position [771, 0]
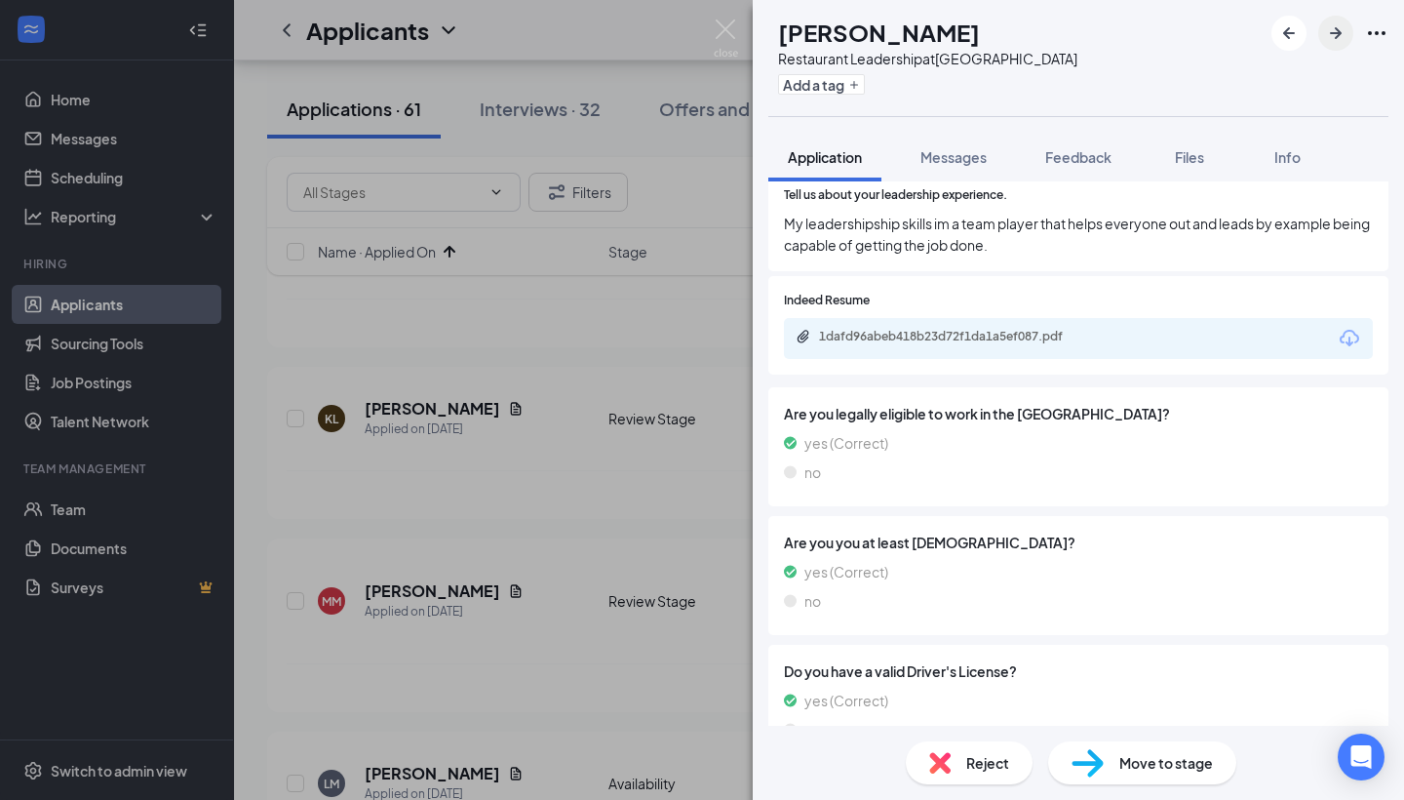
click at [1335, 38] on icon "ArrowRight" at bounding box center [1336, 33] width 12 height 12
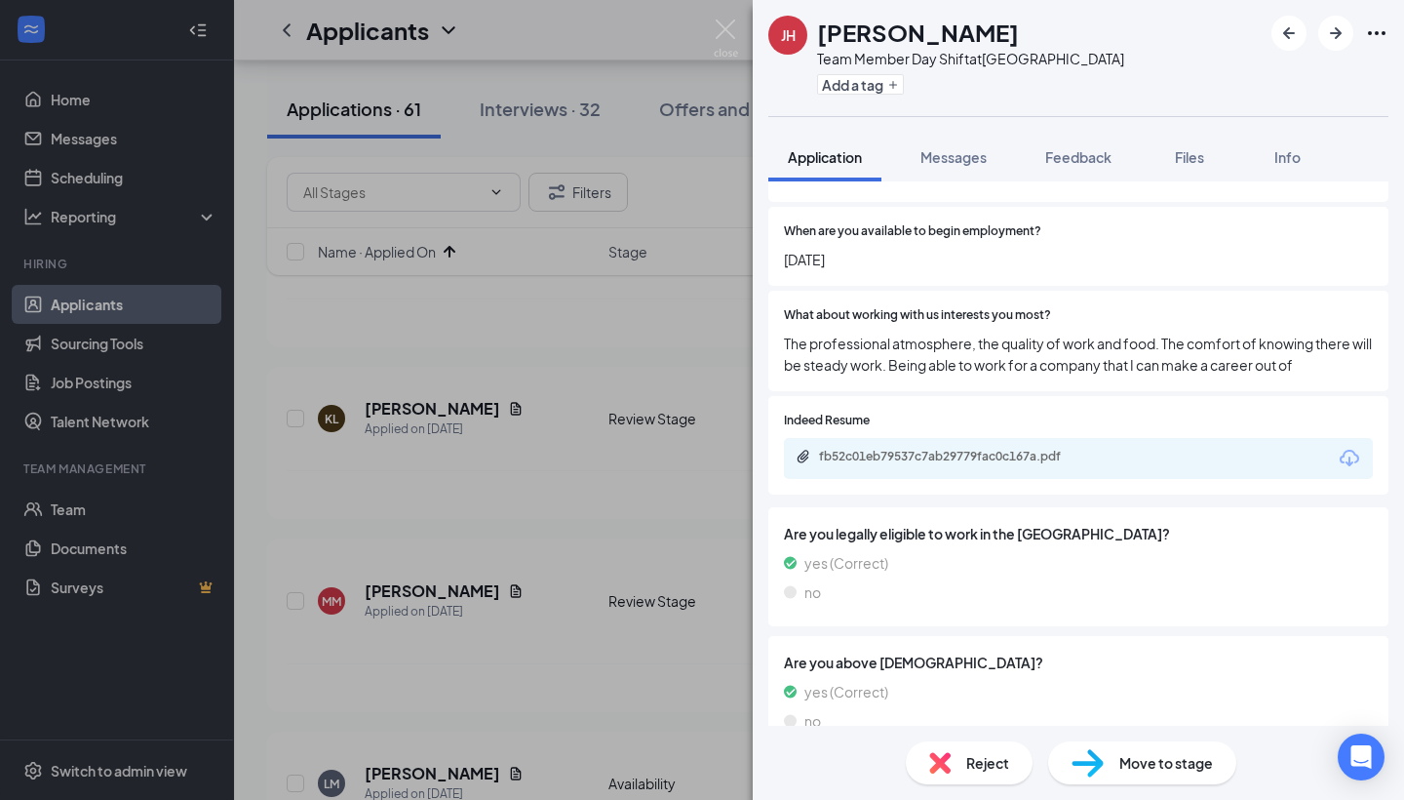
scroll to position [1868, 0]
click at [1103, 762] on img at bounding box center [1088, 763] width 32 height 28
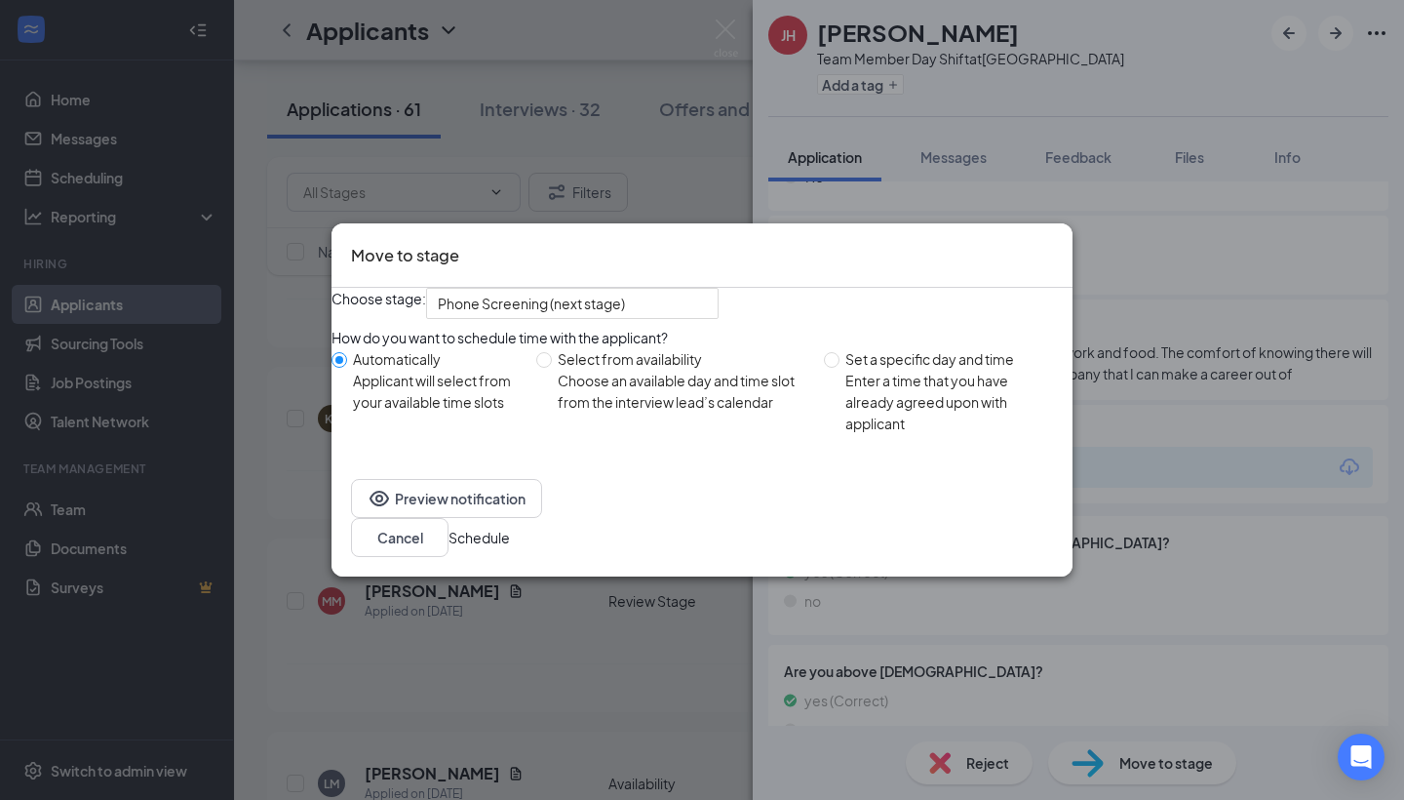
click at [510, 548] on button "Schedule" at bounding box center [479, 537] width 61 height 21
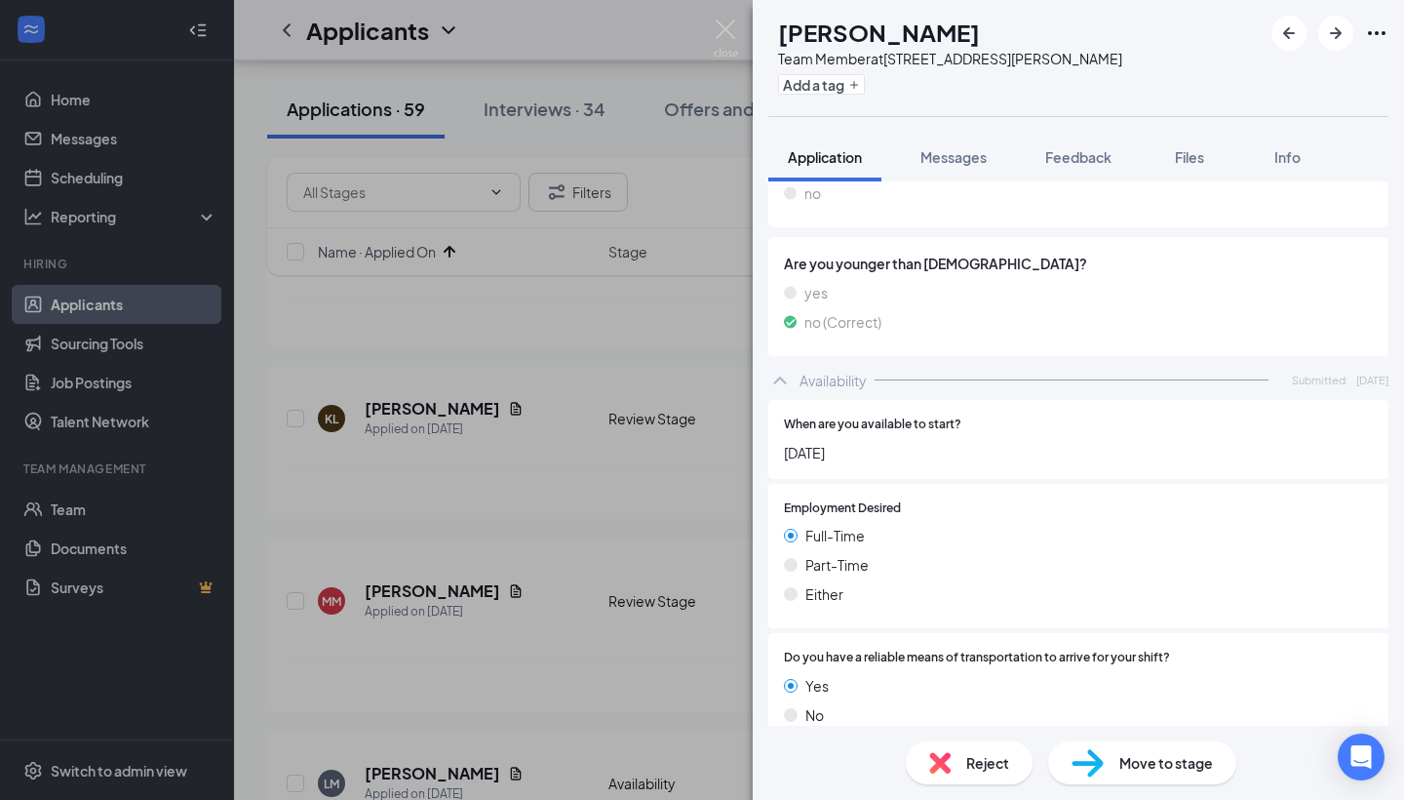
scroll to position [1261, 0]
click at [1096, 761] on img at bounding box center [1088, 763] width 32 height 28
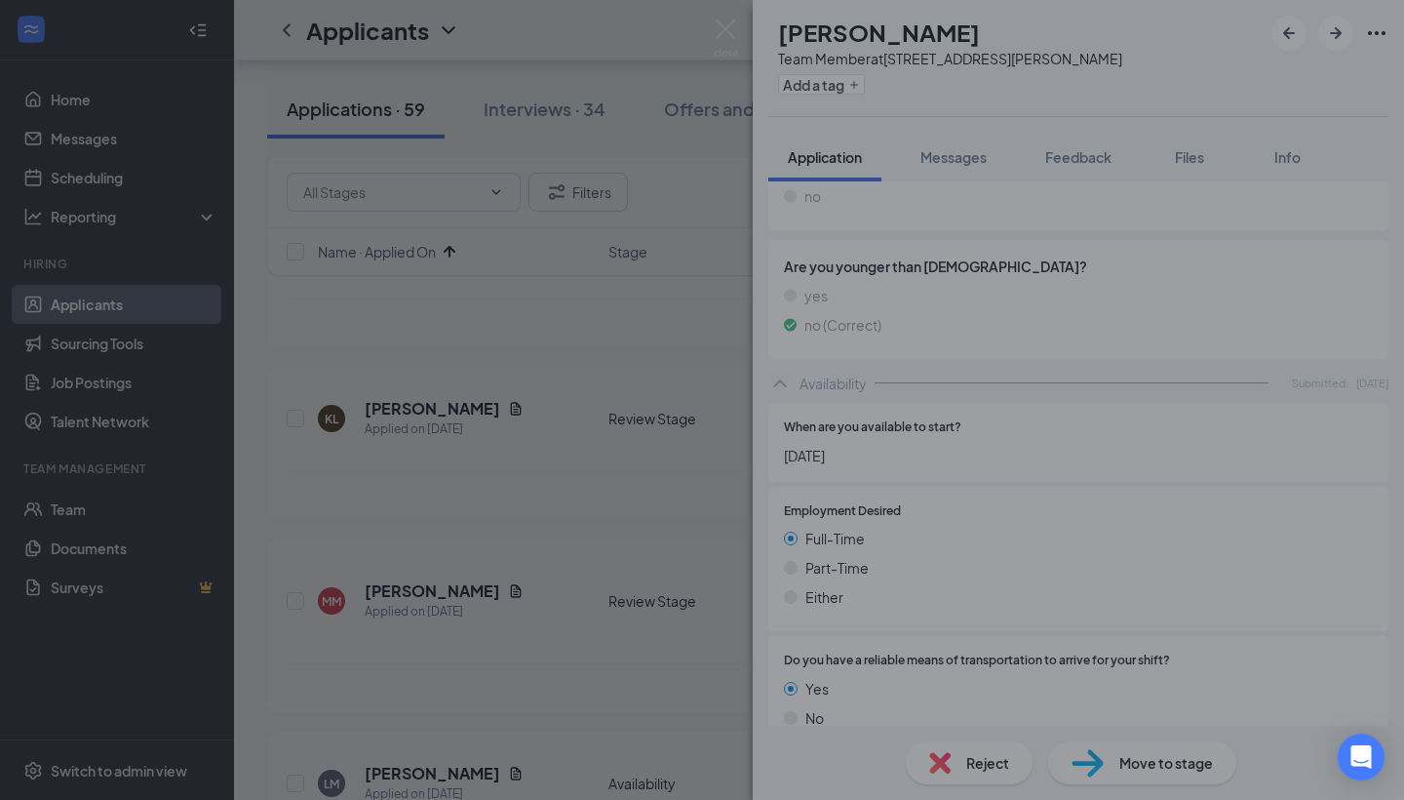
scroll to position [1253, 0]
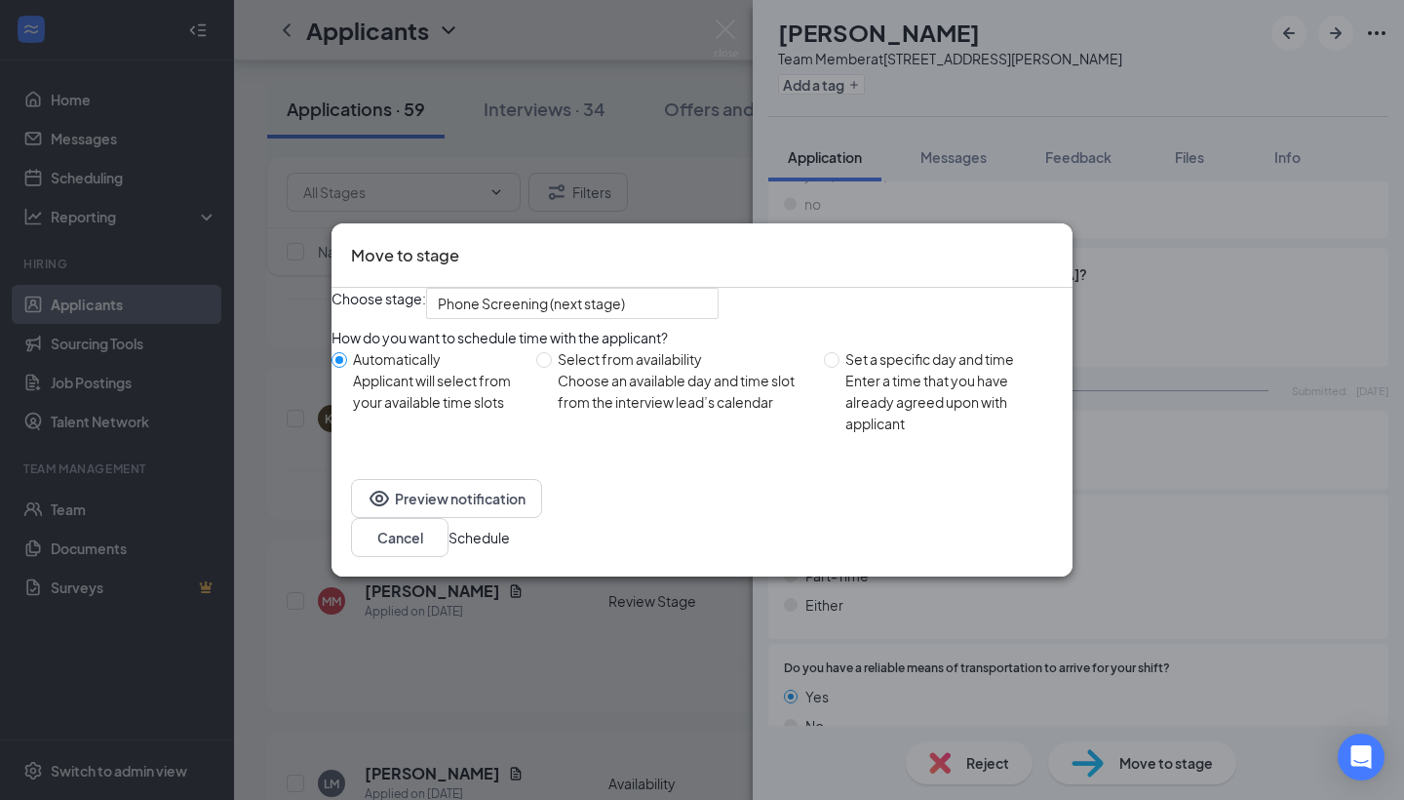
click at [510, 548] on button "Schedule" at bounding box center [479, 537] width 61 height 21
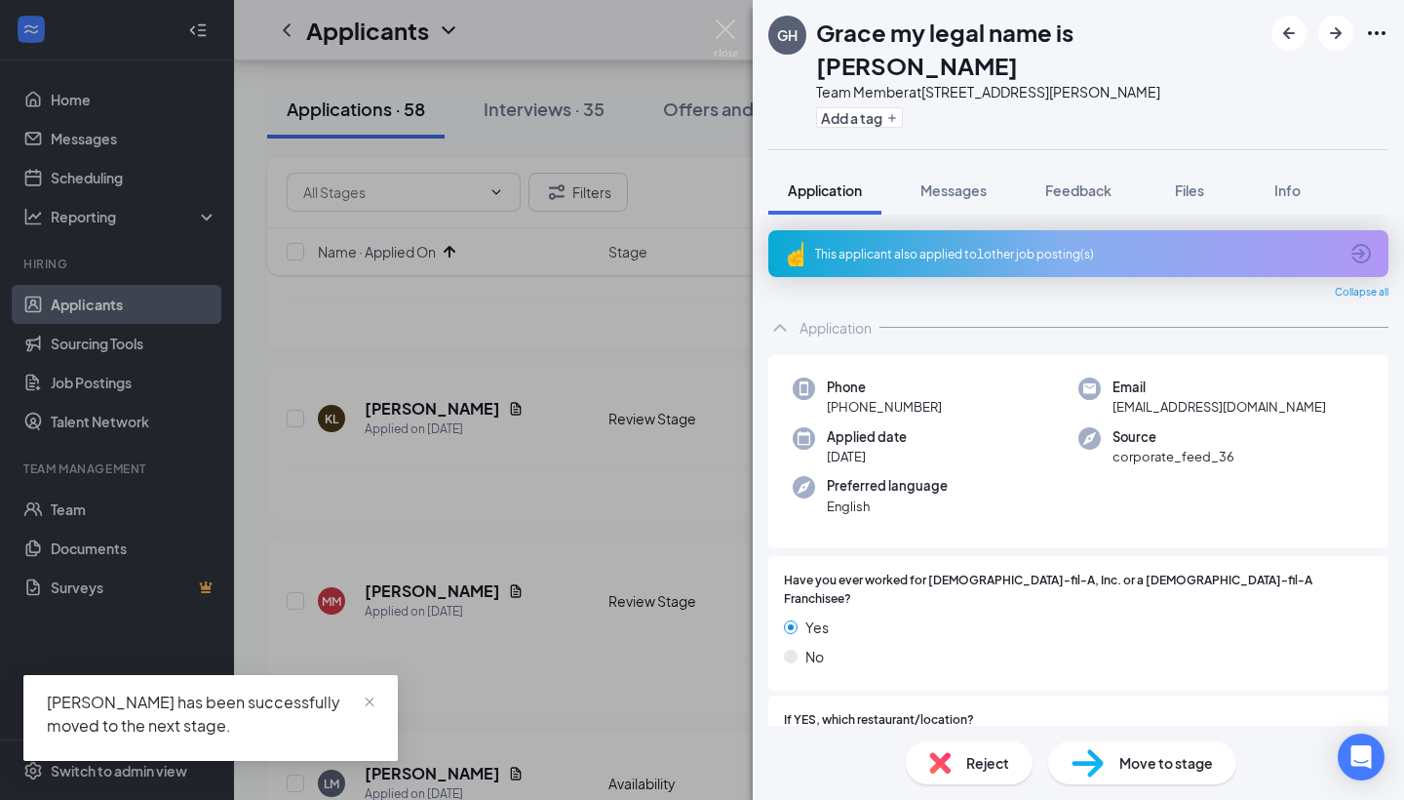
click at [968, 246] on div "This applicant also applied to 1 other job posting(s)" at bounding box center [1076, 254] width 523 height 17
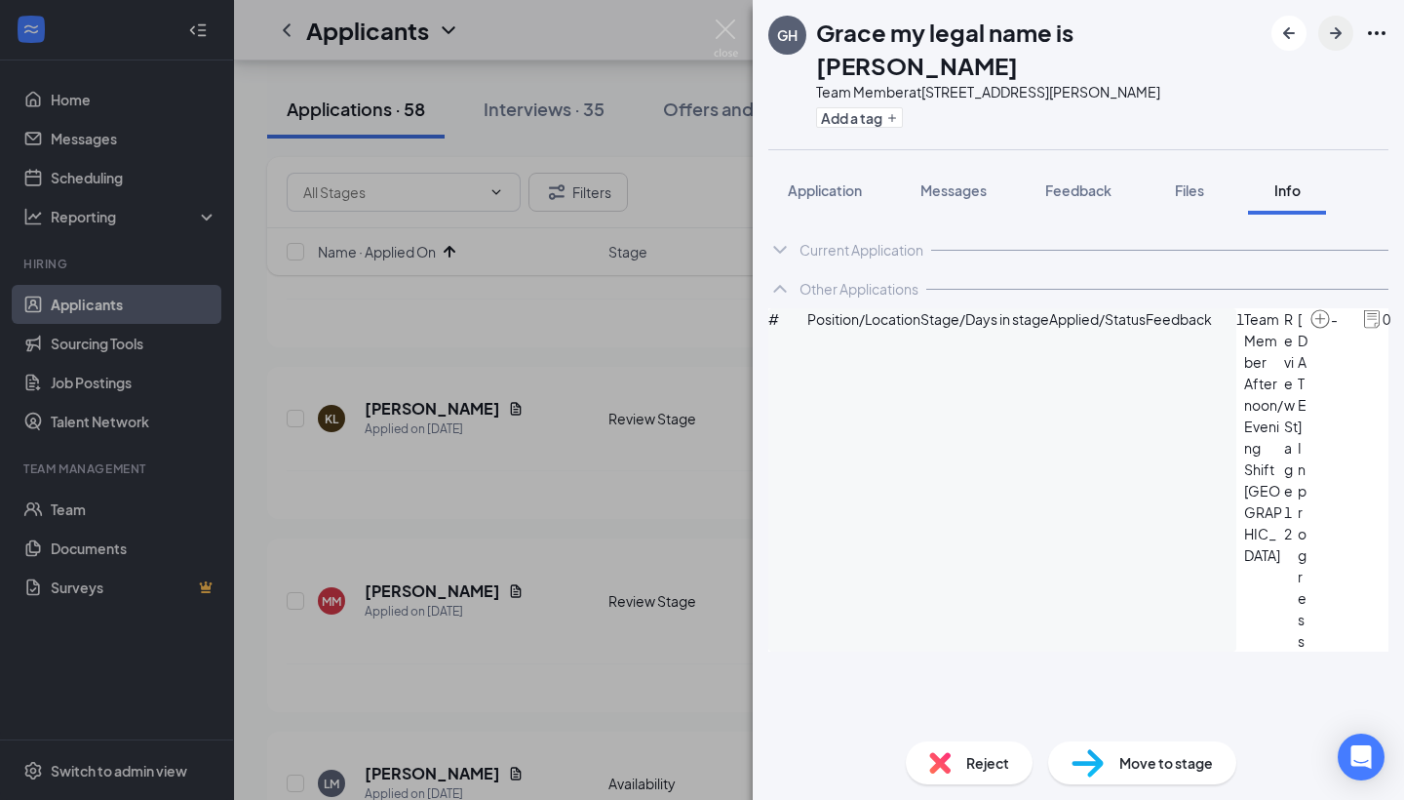
click at [1327, 36] on icon "ArrowRight" at bounding box center [1335, 32] width 23 height 23
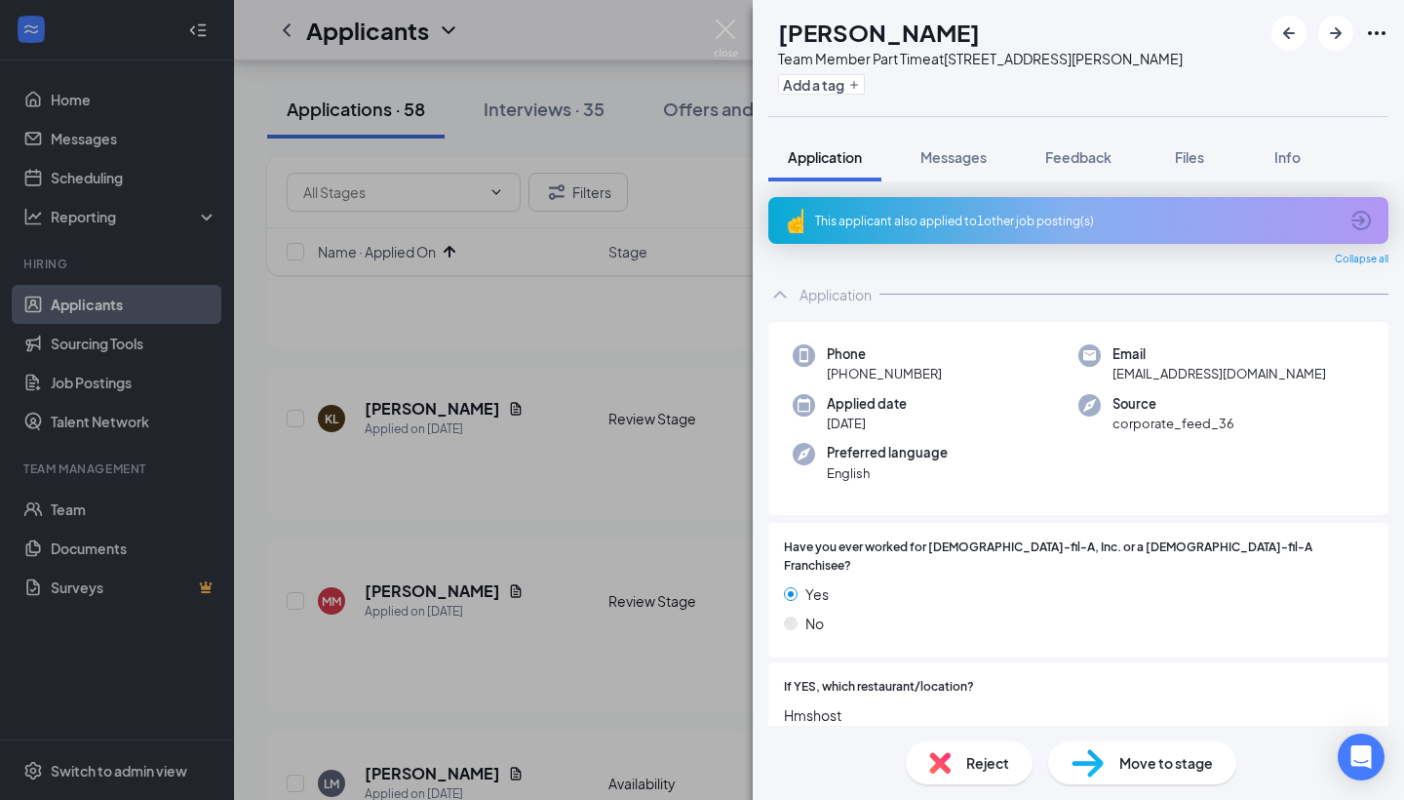
click at [967, 223] on div "This applicant also applied to 1 other job posting(s)" at bounding box center [1076, 221] width 523 height 17
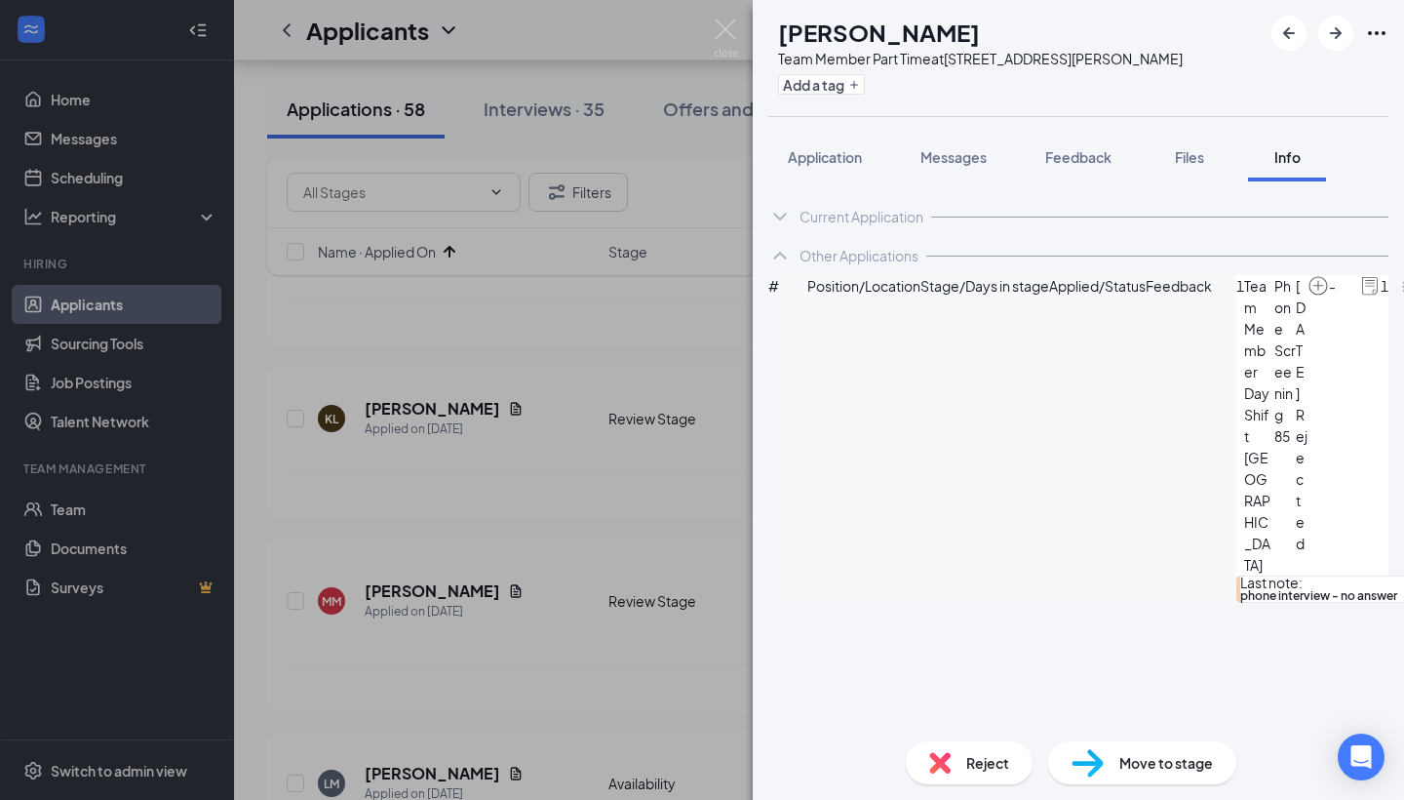
click at [949, 759] on img at bounding box center [939, 762] width 21 height 21
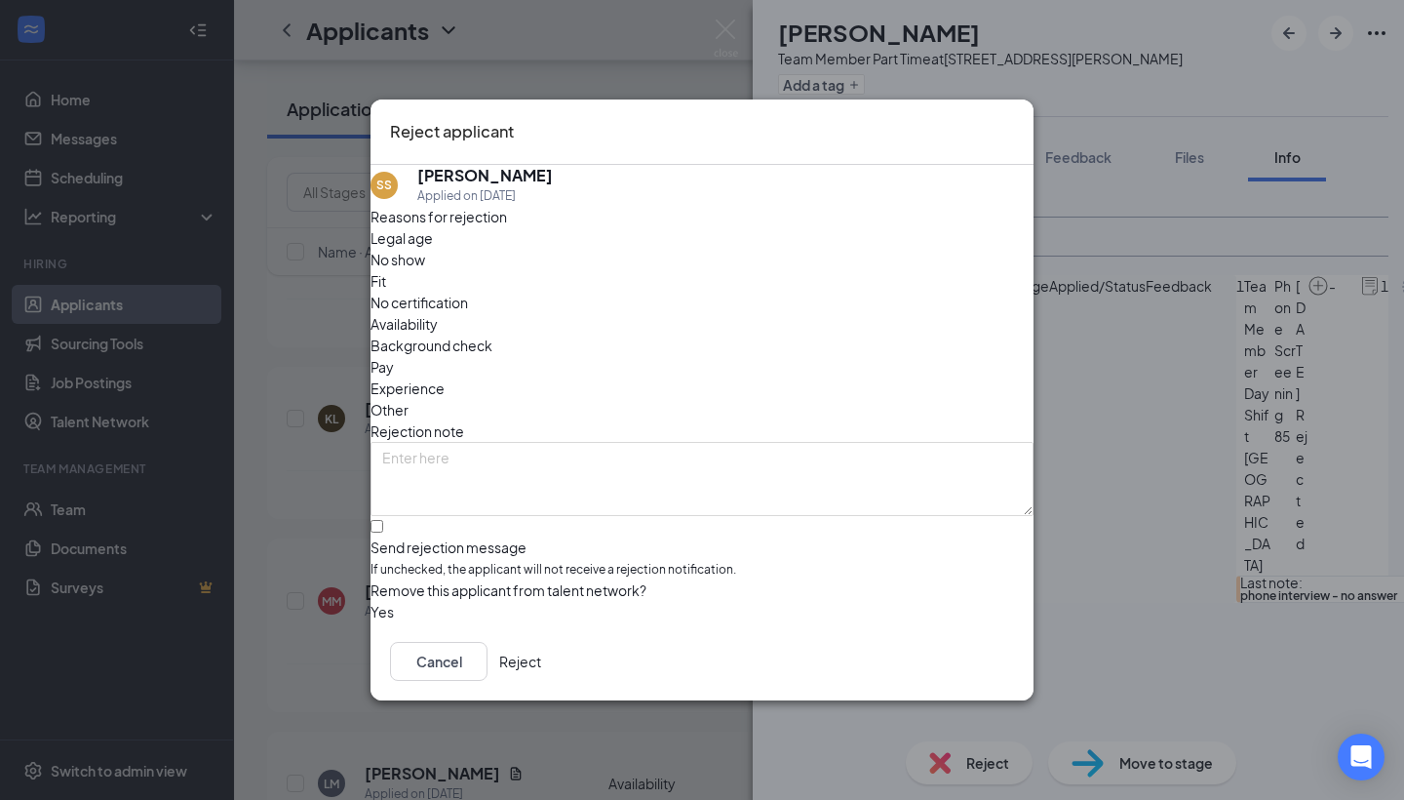
click at [541, 660] on button "Reject" at bounding box center [520, 661] width 42 height 39
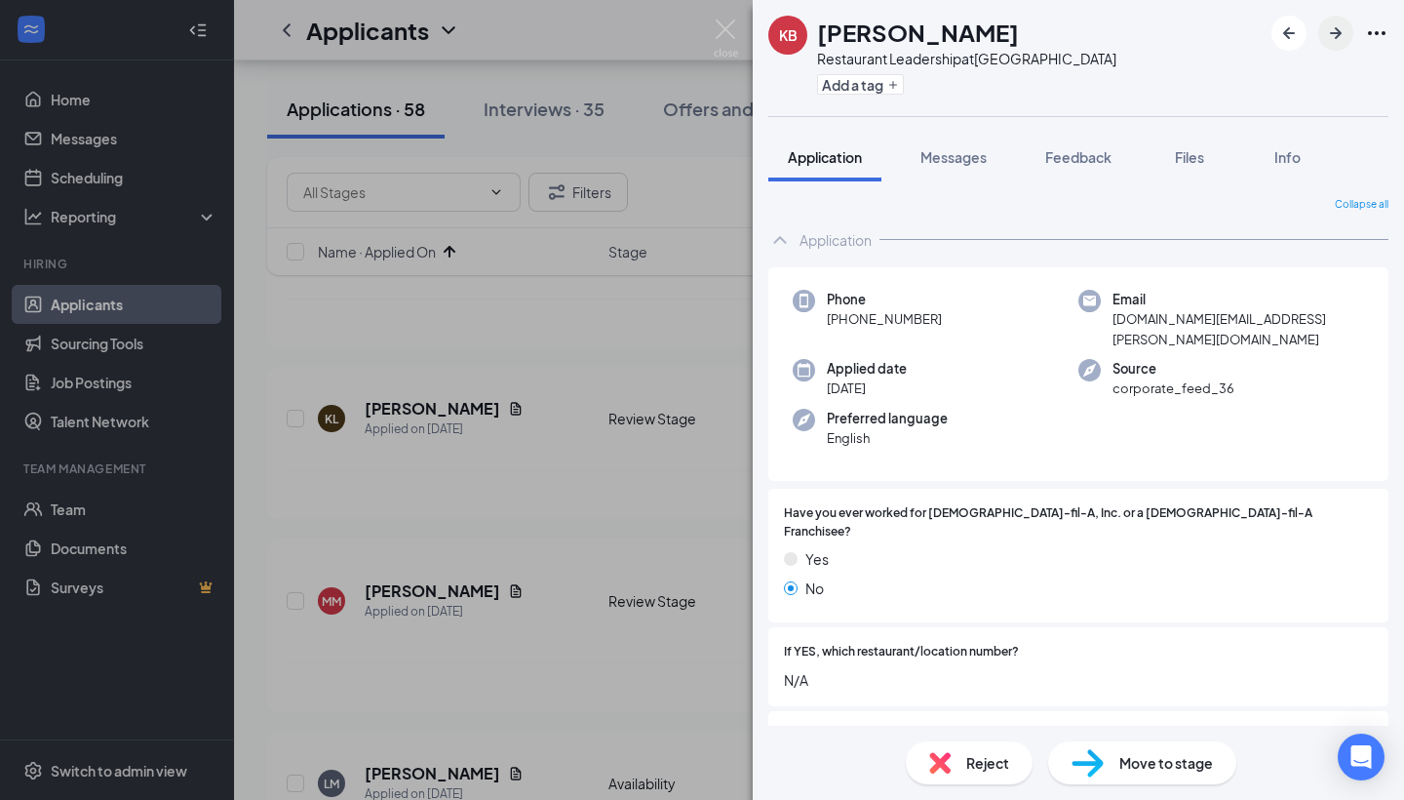
click at [1338, 32] on icon "ArrowRight" at bounding box center [1336, 33] width 12 height 12
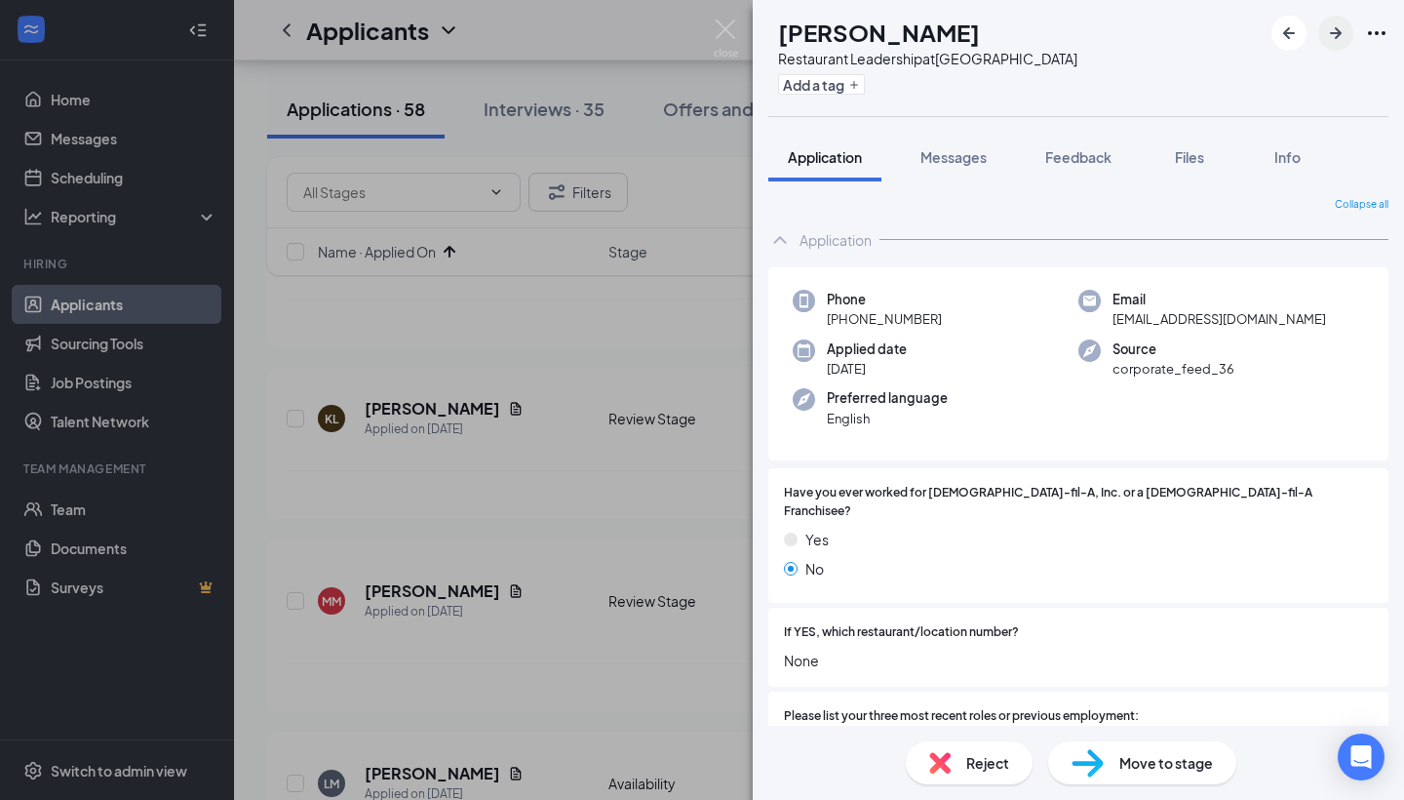
click at [1331, 35] on icon "ArrowRight" at bounding box center [1335, 32] width 23 height 23
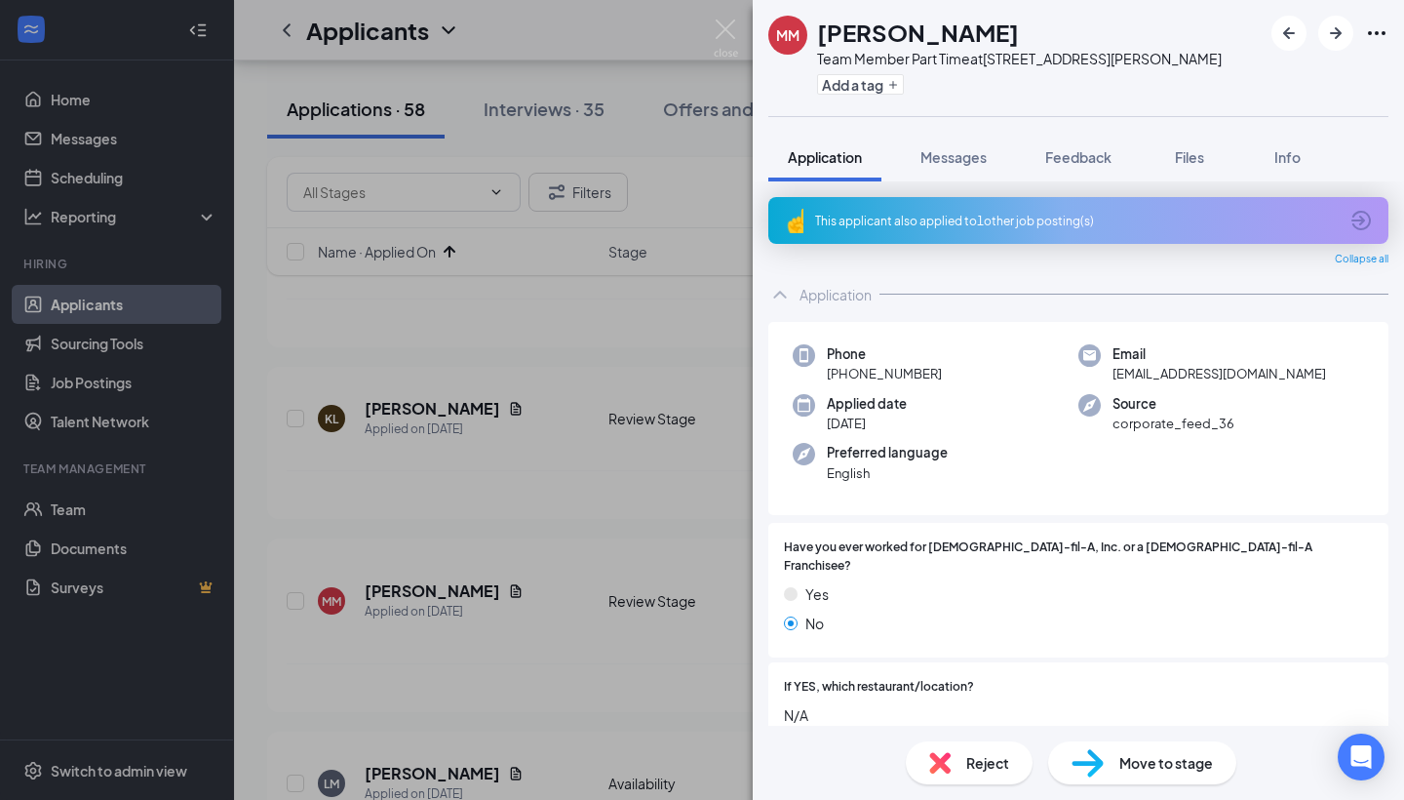
click at [1006, 228] on div "This applicant also applied to 1 other job posting(s)" at bounding box center [1076, 221] width 523 height 17
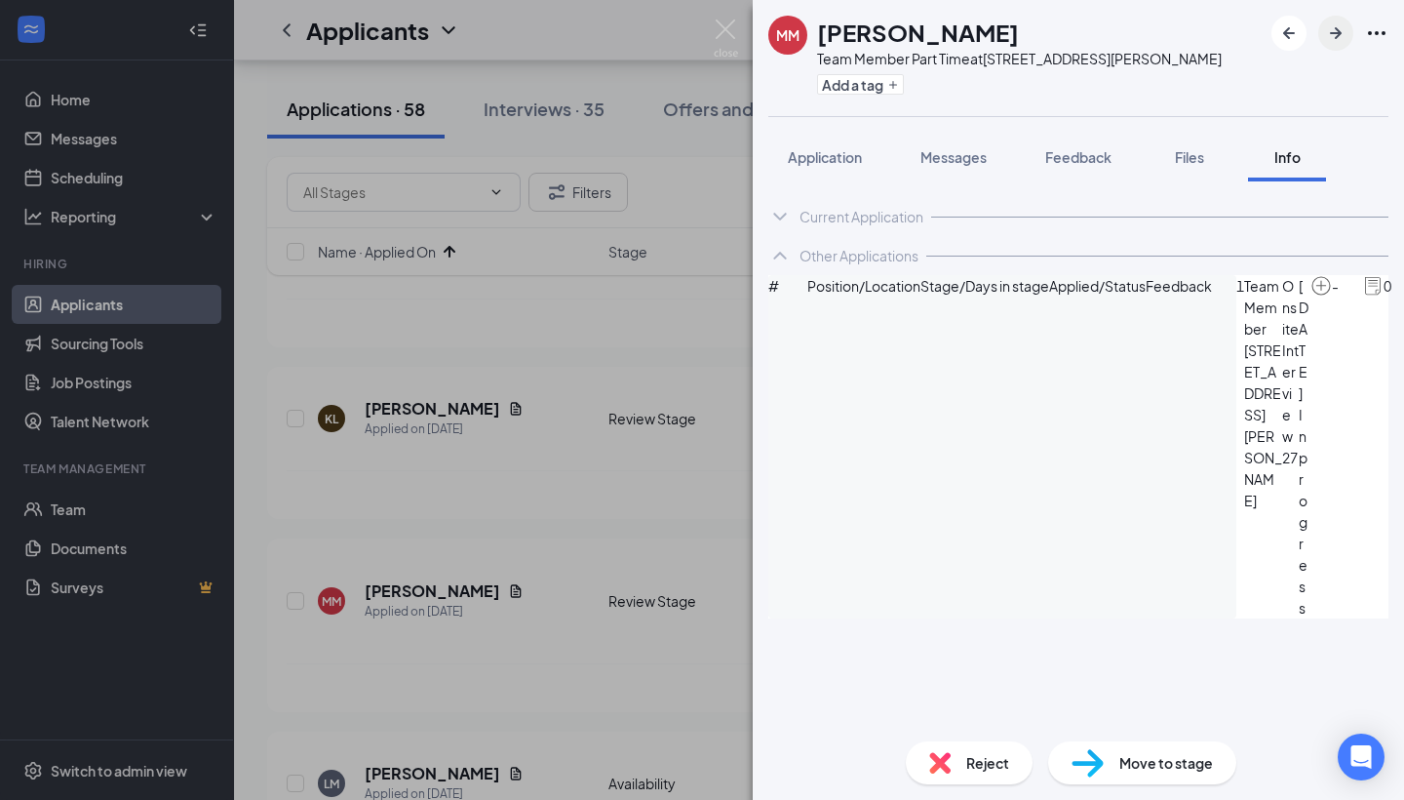
click at [1328, 31] on icon "ArrowRight" at bounding box center [1335, 32] width 23 height 23
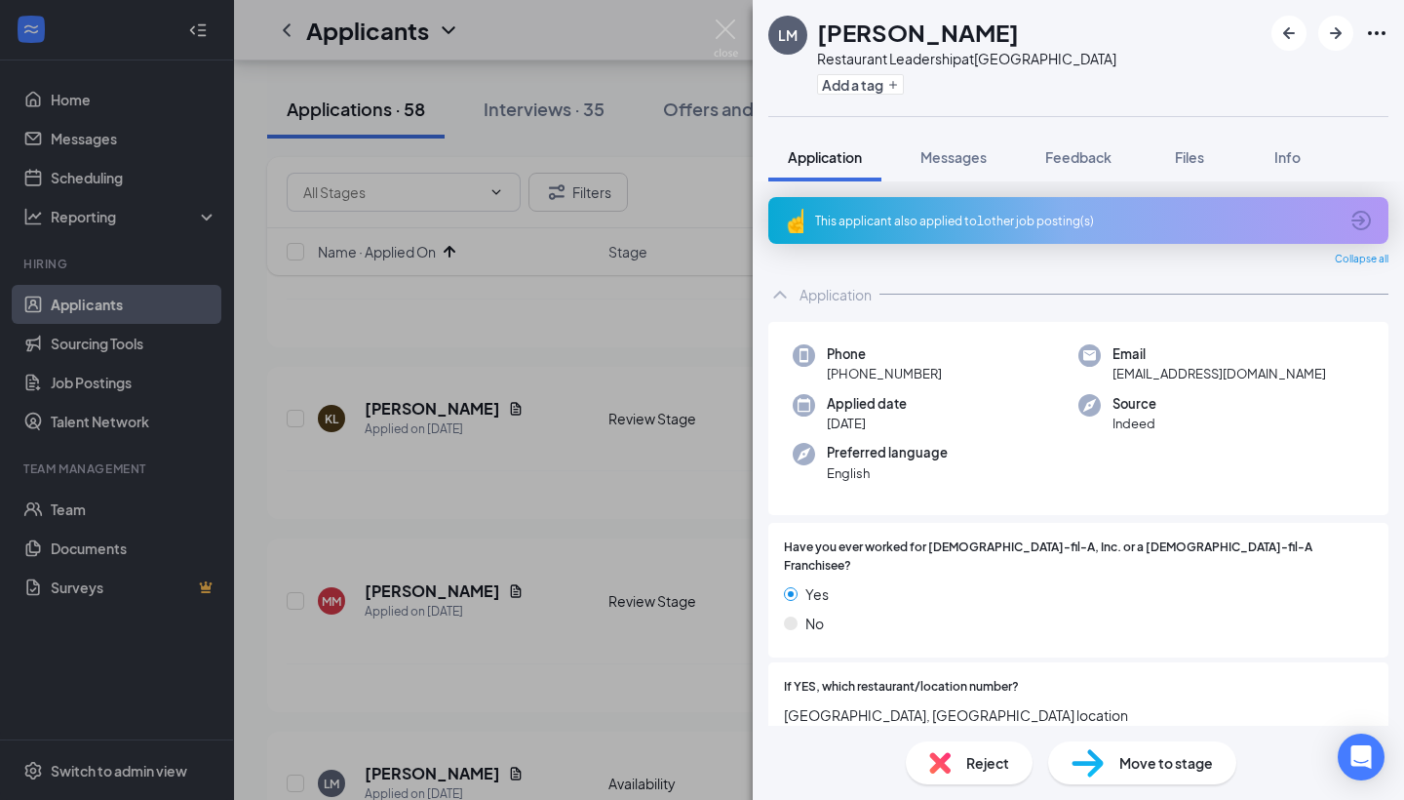
click at [1010, 220] on div "This applicant also applied to 1 other job posting(s)" at bounding box center [1076, 221] width 523 height 17
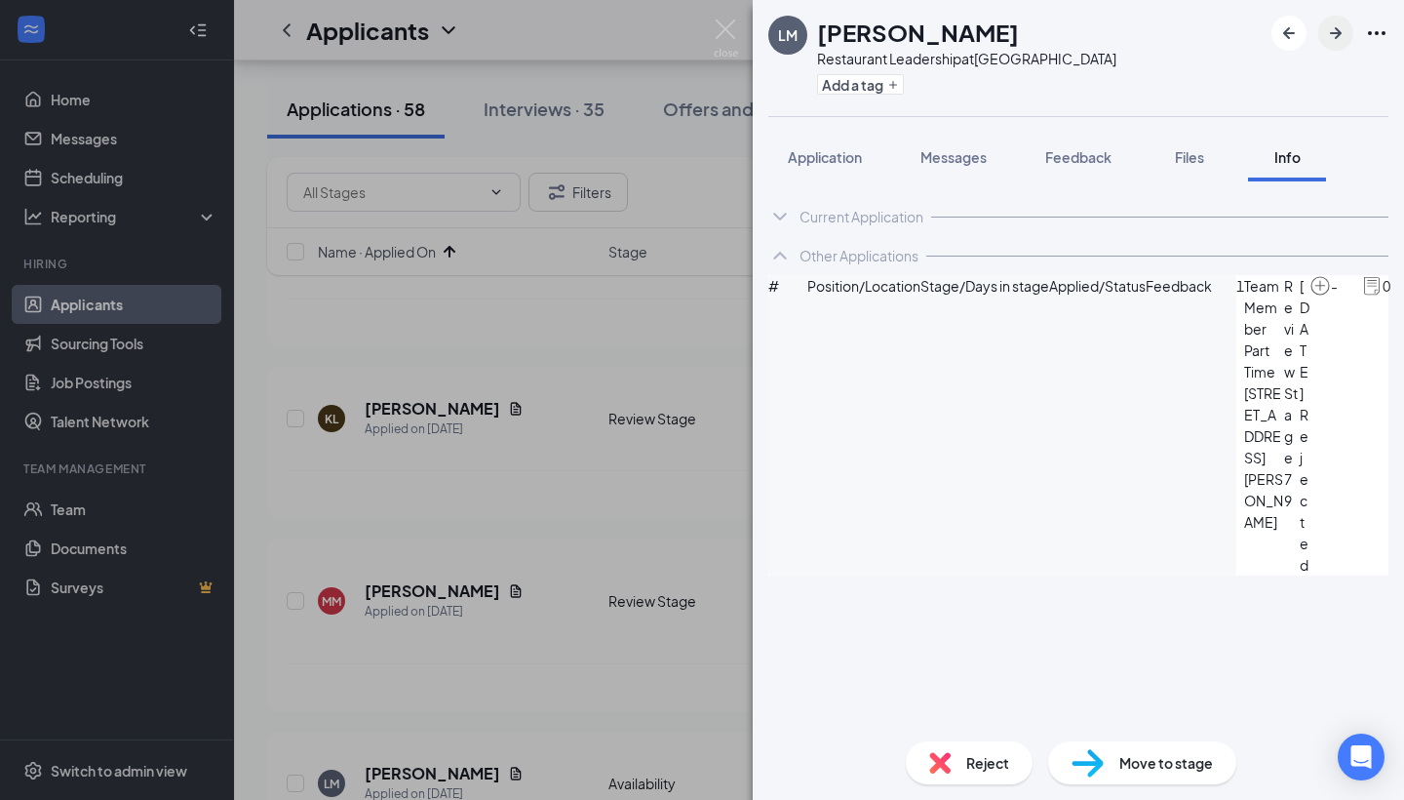
click at [1334, 29] on icon "ArrowRight" at bounding box center [1335, 32] width 23 height 23
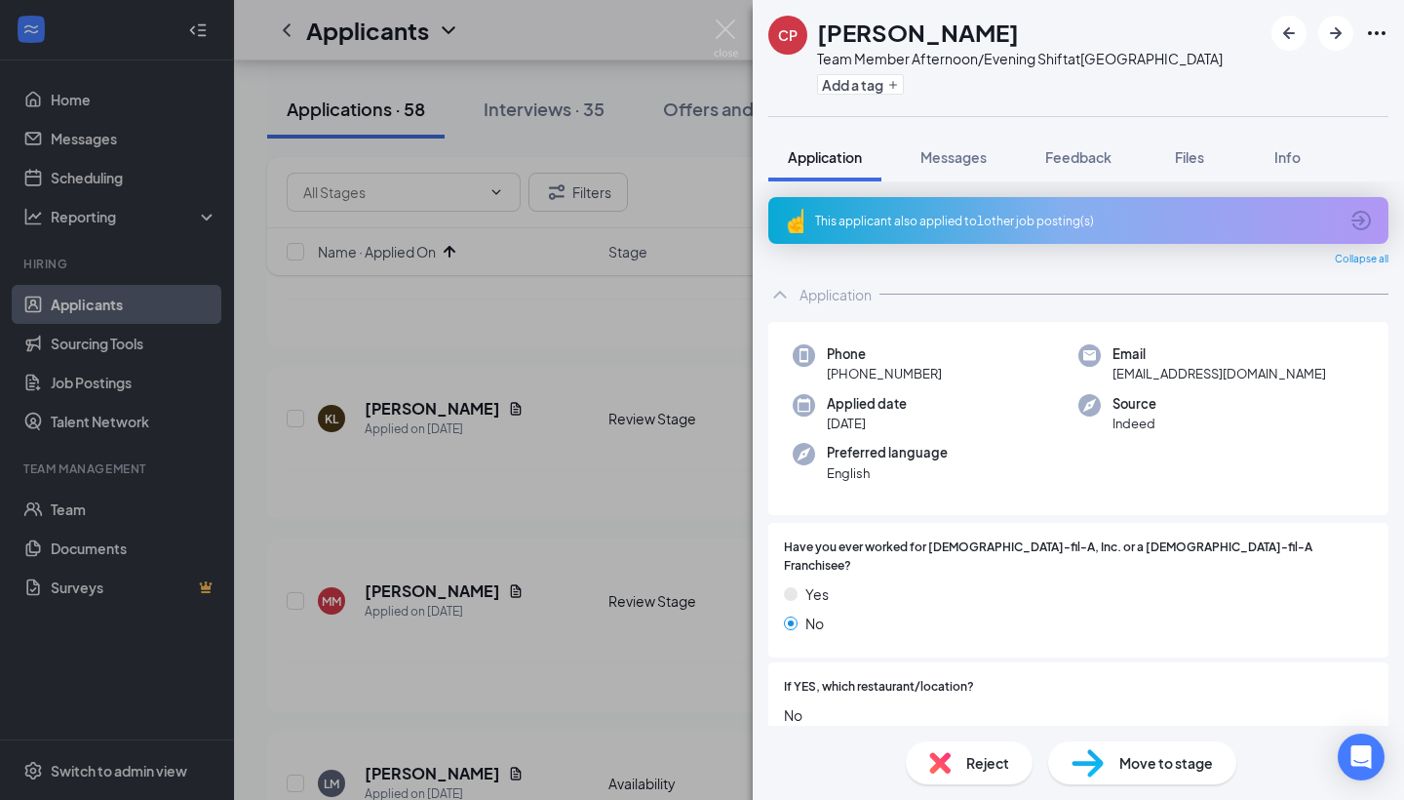
click at [947, 218] on div "This applicant also applied to 1 other job posting(s)" at bounding box center [1076, 221] width 523 height 17
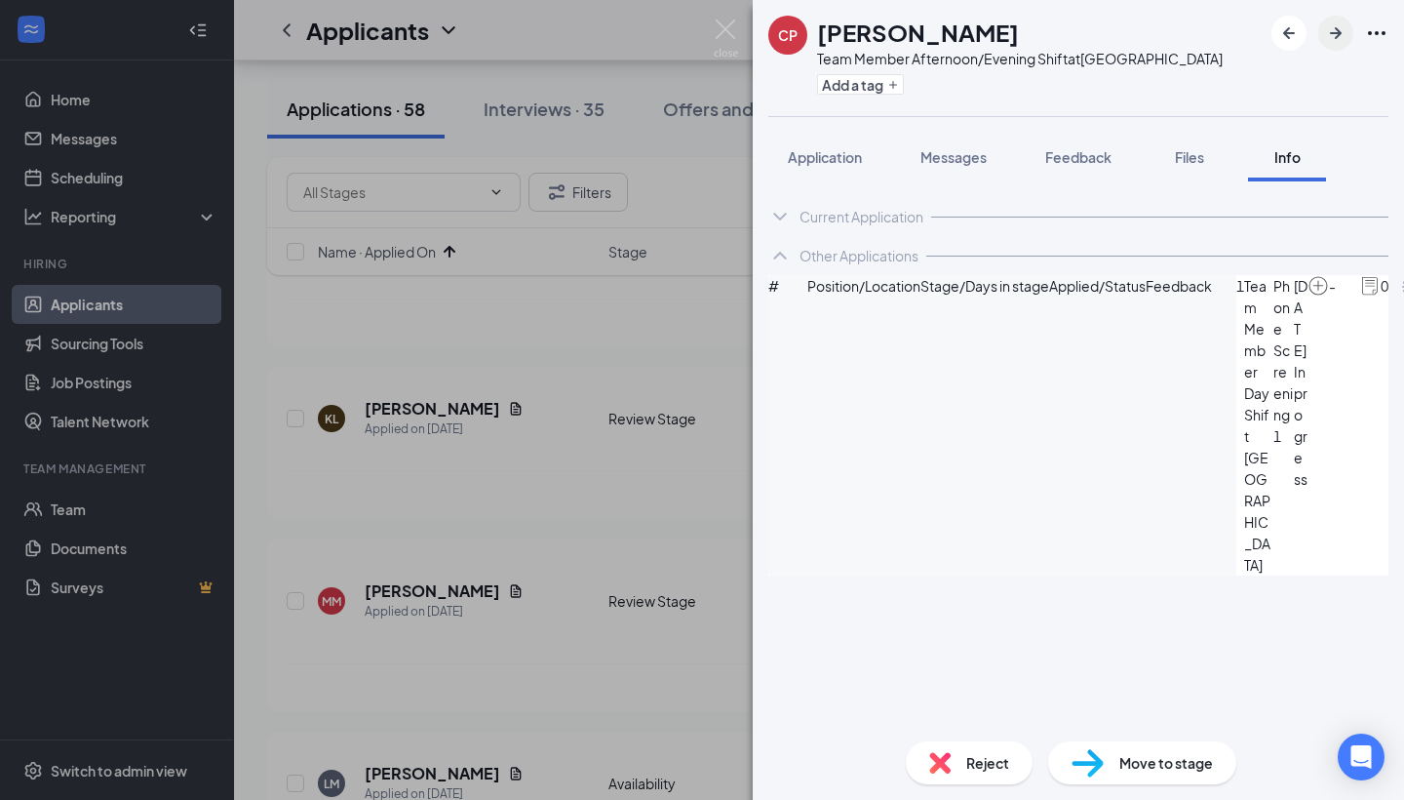
click at [1324, 31] on icon "ArrowRight" at bounding box center [1335, 32] width 23 height 23
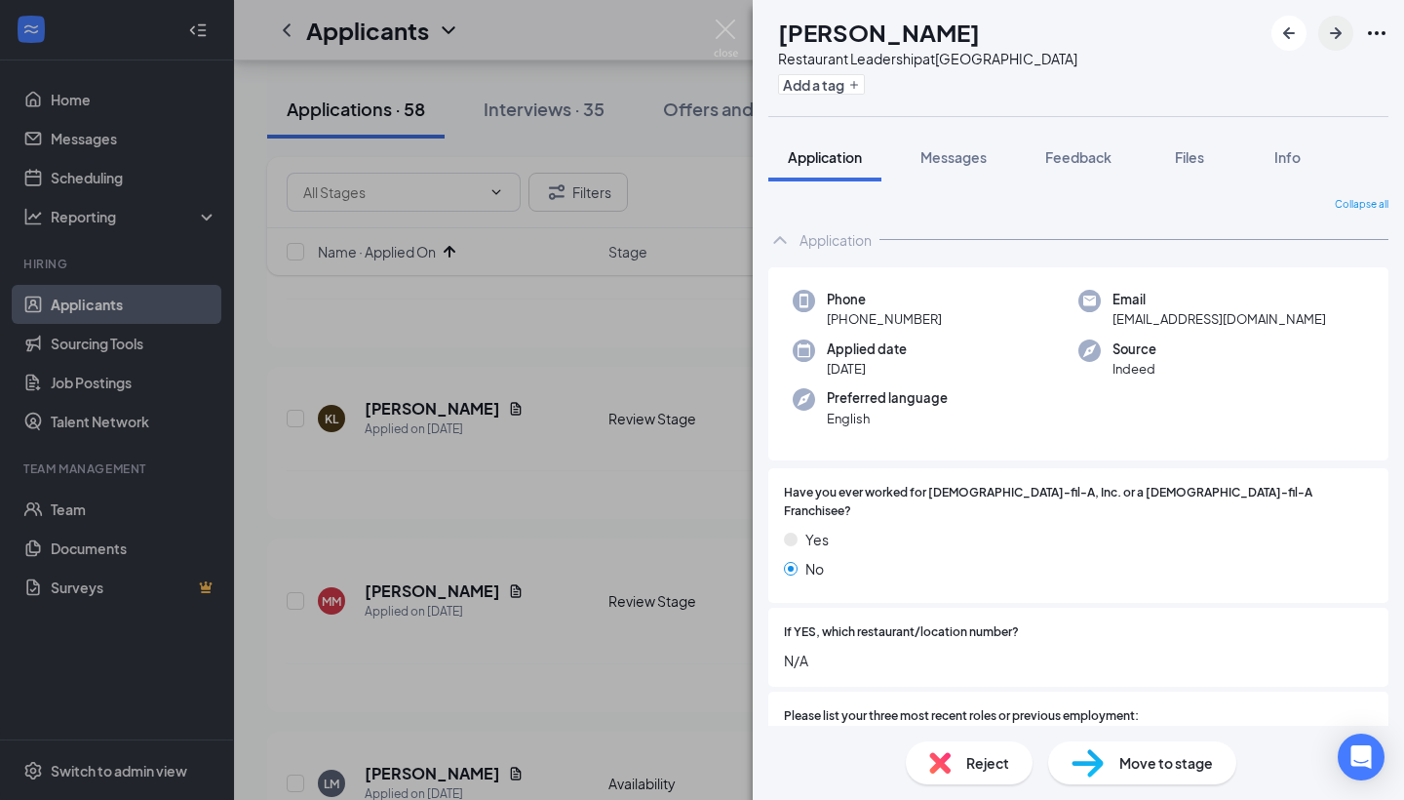
click at [1336, 25] on icon "ArrowRight" at bounding box center [1335, 32] width 23 height 23
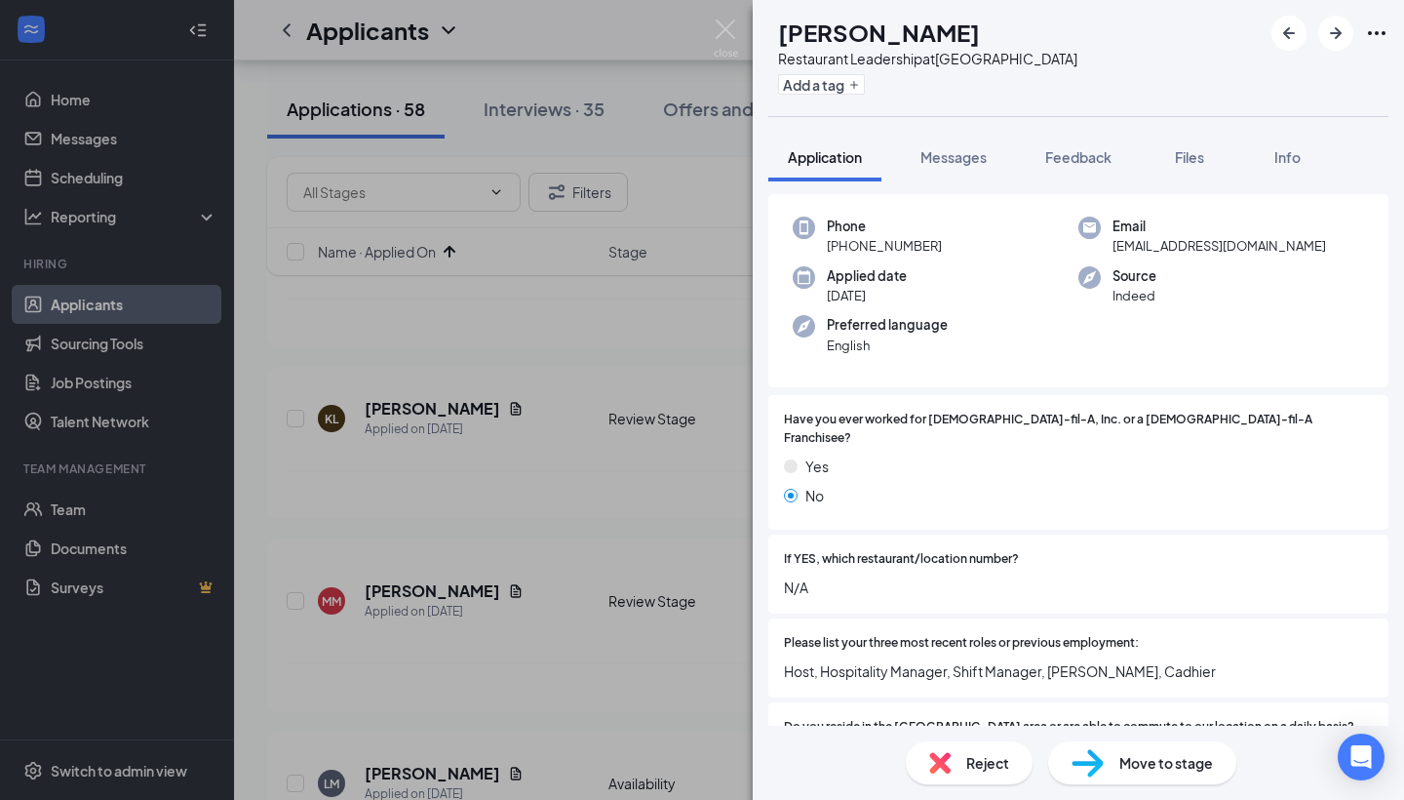
scroll to position [77, 0]
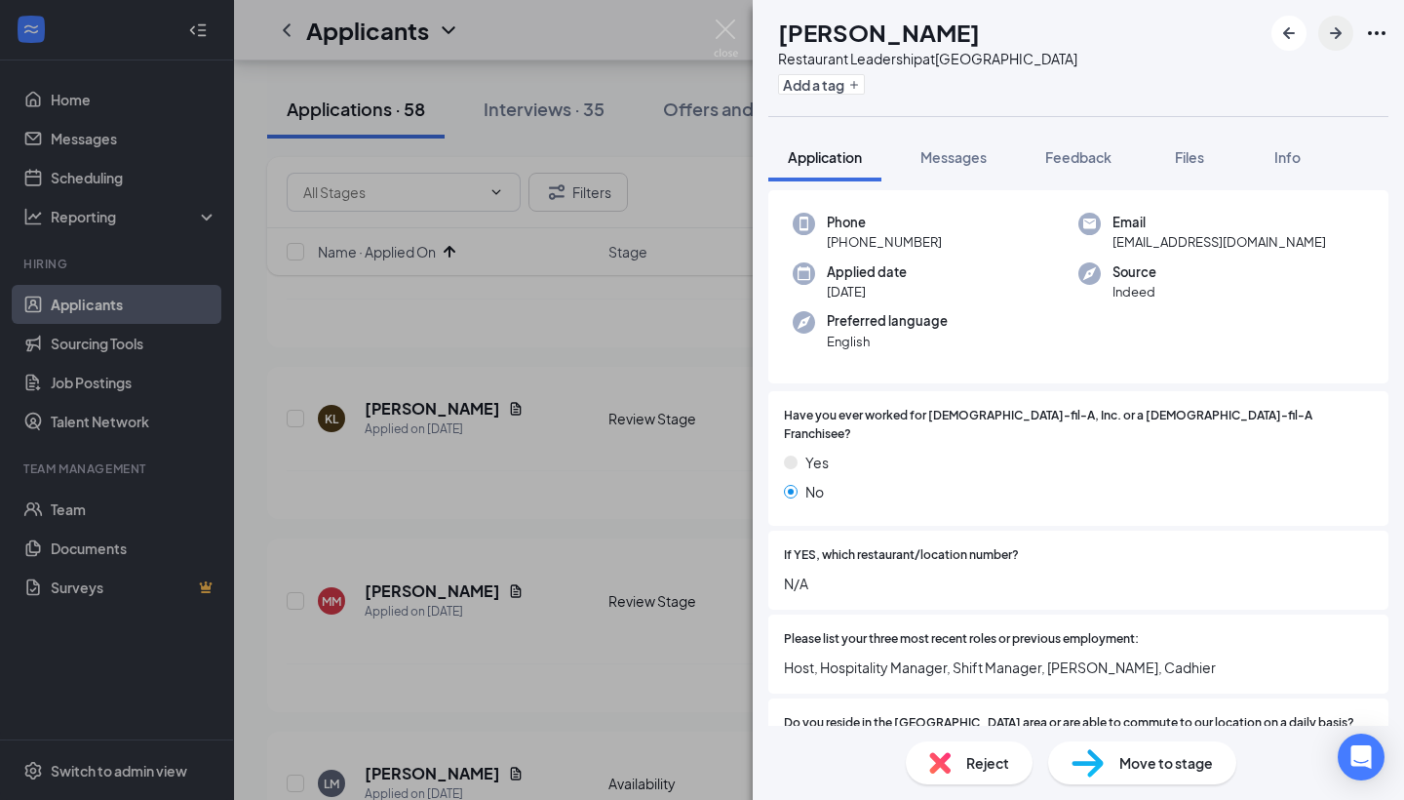
click at [1337, 42] on icon "ArrowRight" at bounding box center [1335, 32] width 23 height 23
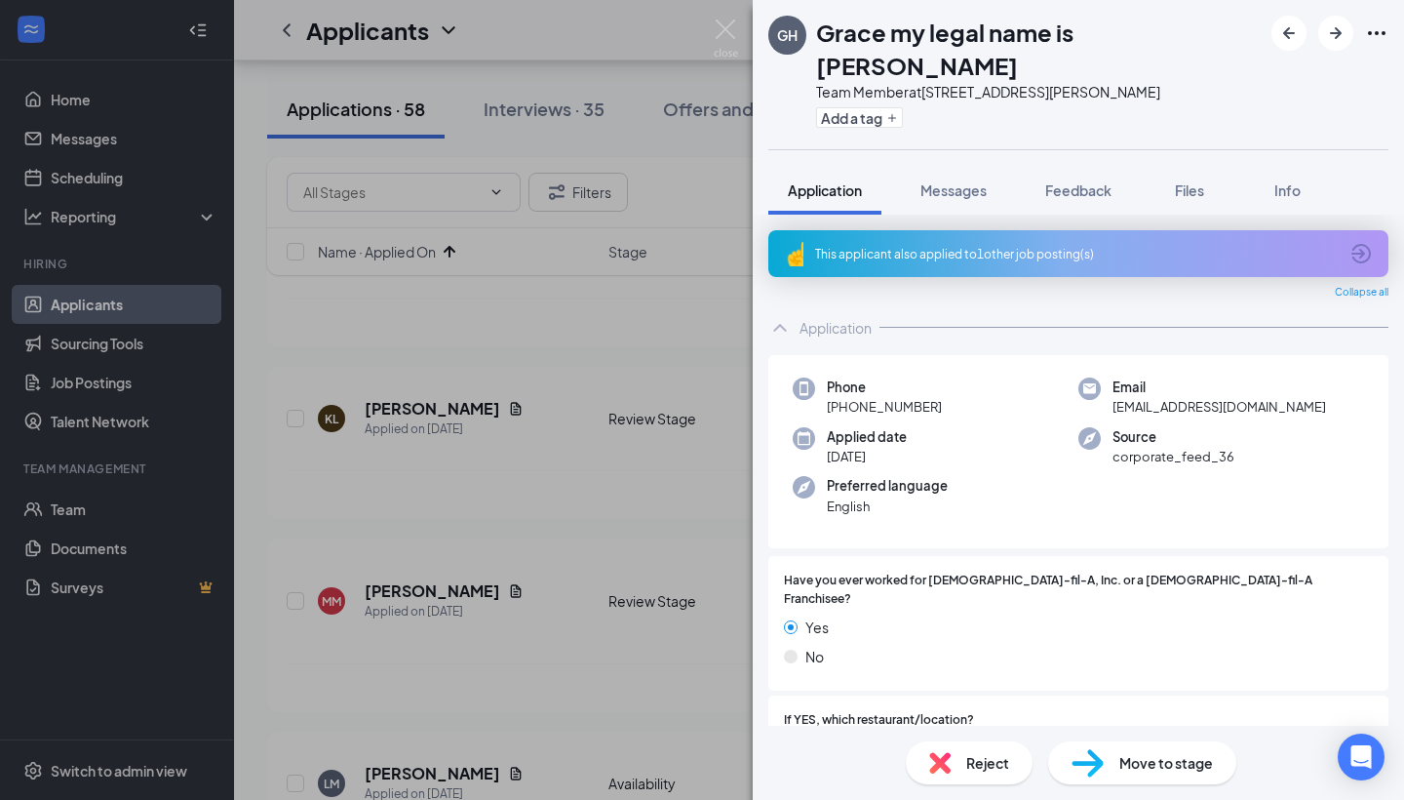
click at [1024, 246] on div "This applicant also applied to 1 other job posting(s)" at bounding box center [1076, 254] width 523 height 17
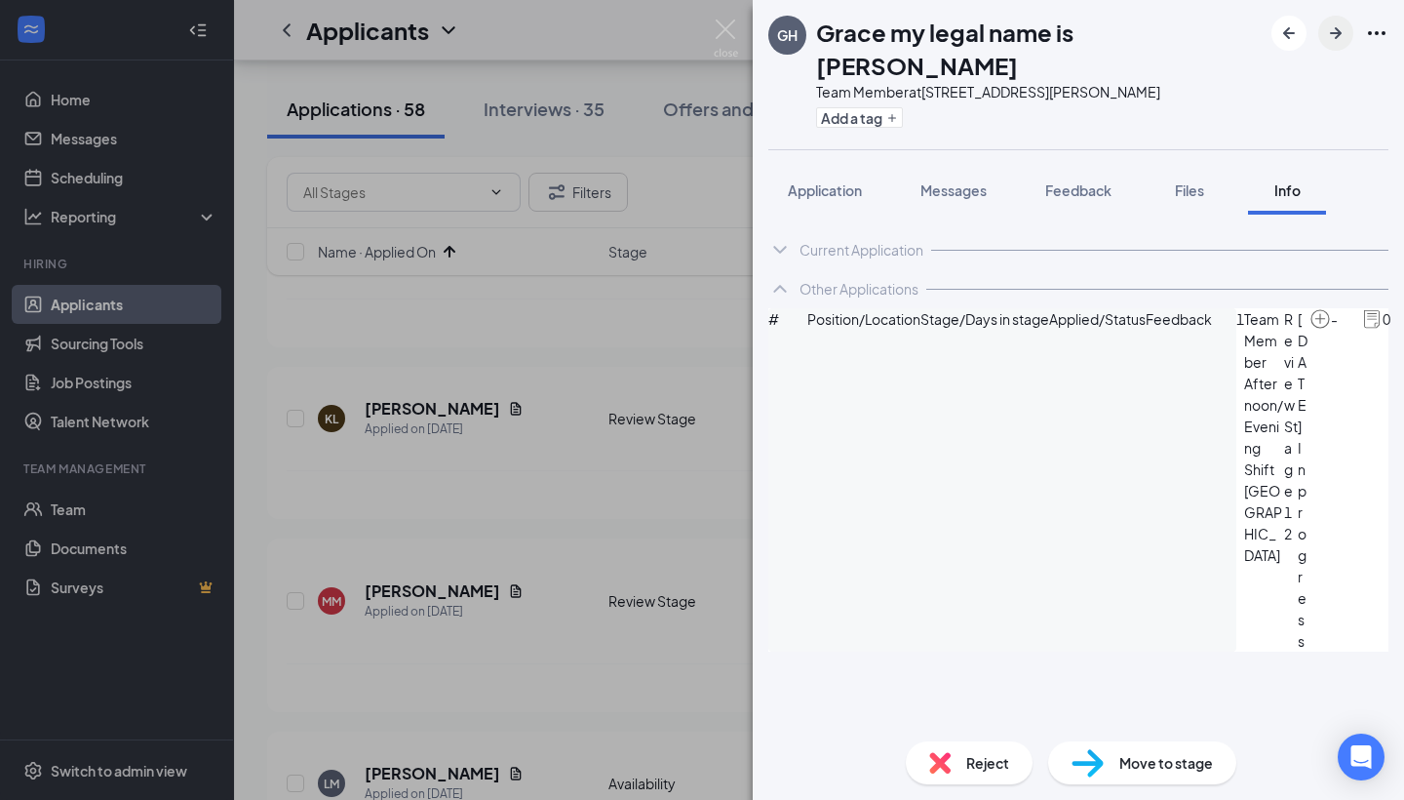
click at [1341, 25] on icon "ArrowRight" at bounding box center [1335, 32] width 23 height 23
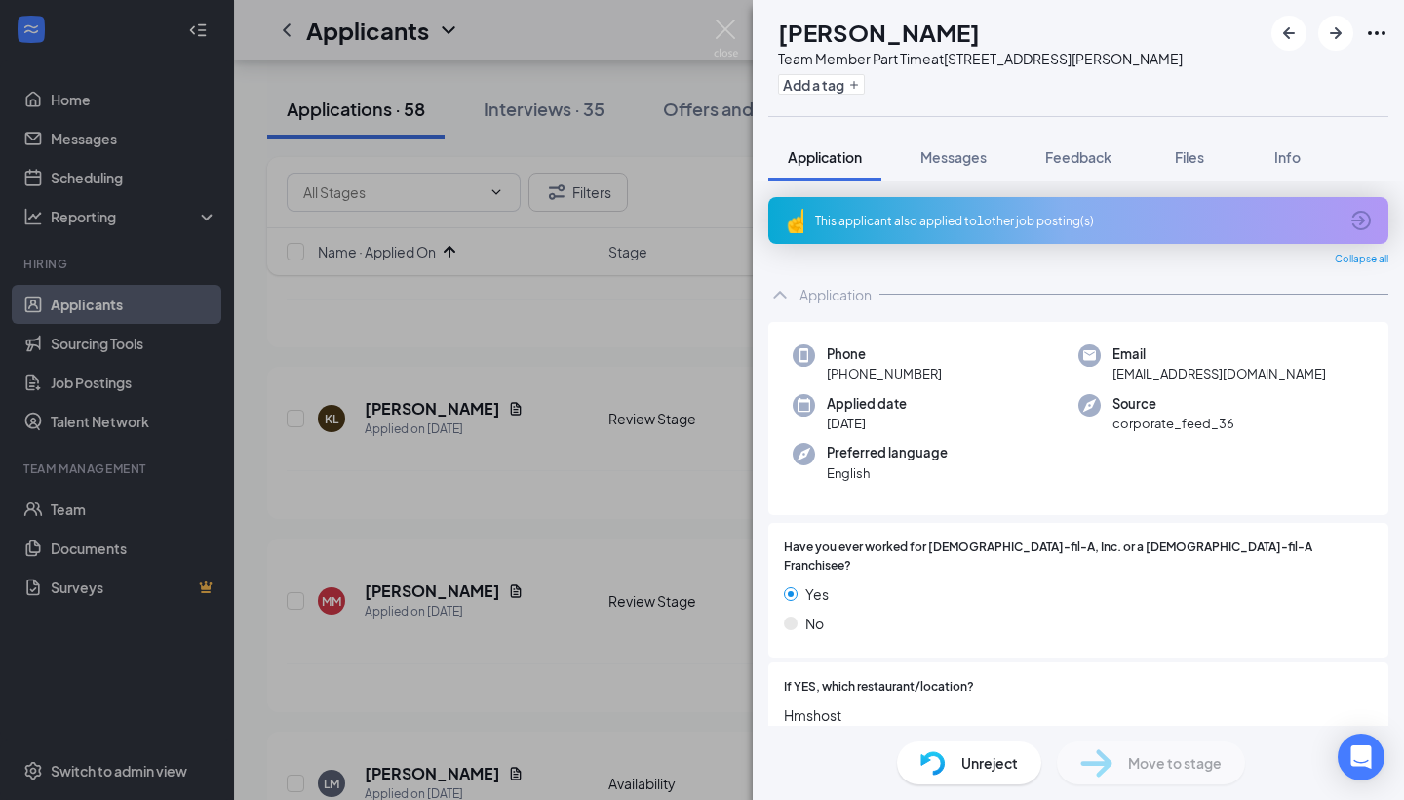
click at [1042, 229] on div "This applicant also applied to 1 other job posting(s)" at bounding box center [1079, 220] width 620 height 47
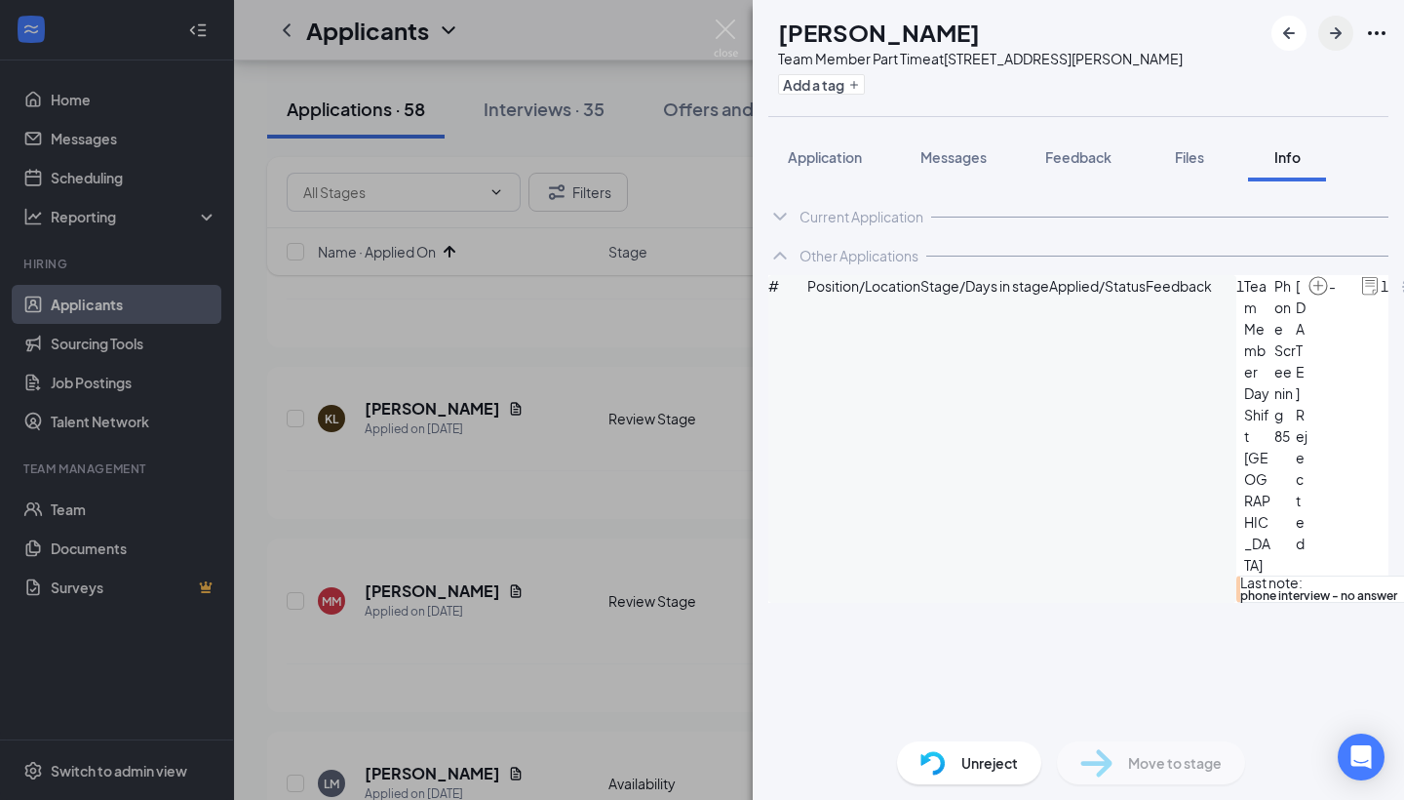
click at [1331, 30] on icon "ArrowRight" at bounding box center [1335, 32] width 23 height 23
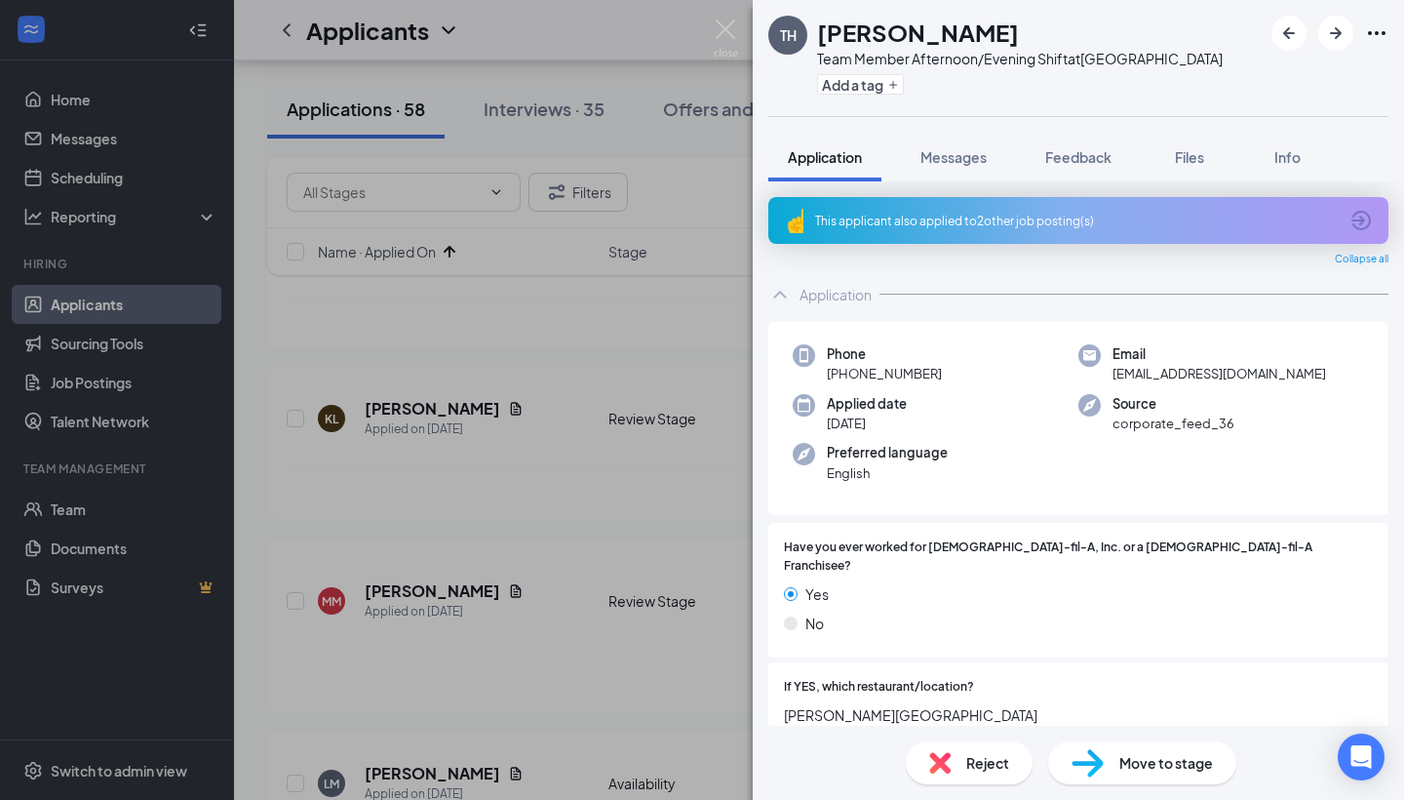
click at [1069, 227] on div "This applicant also applied to 2 other job posting(s)" at bounding box center [1076, 221] width 523 height 17
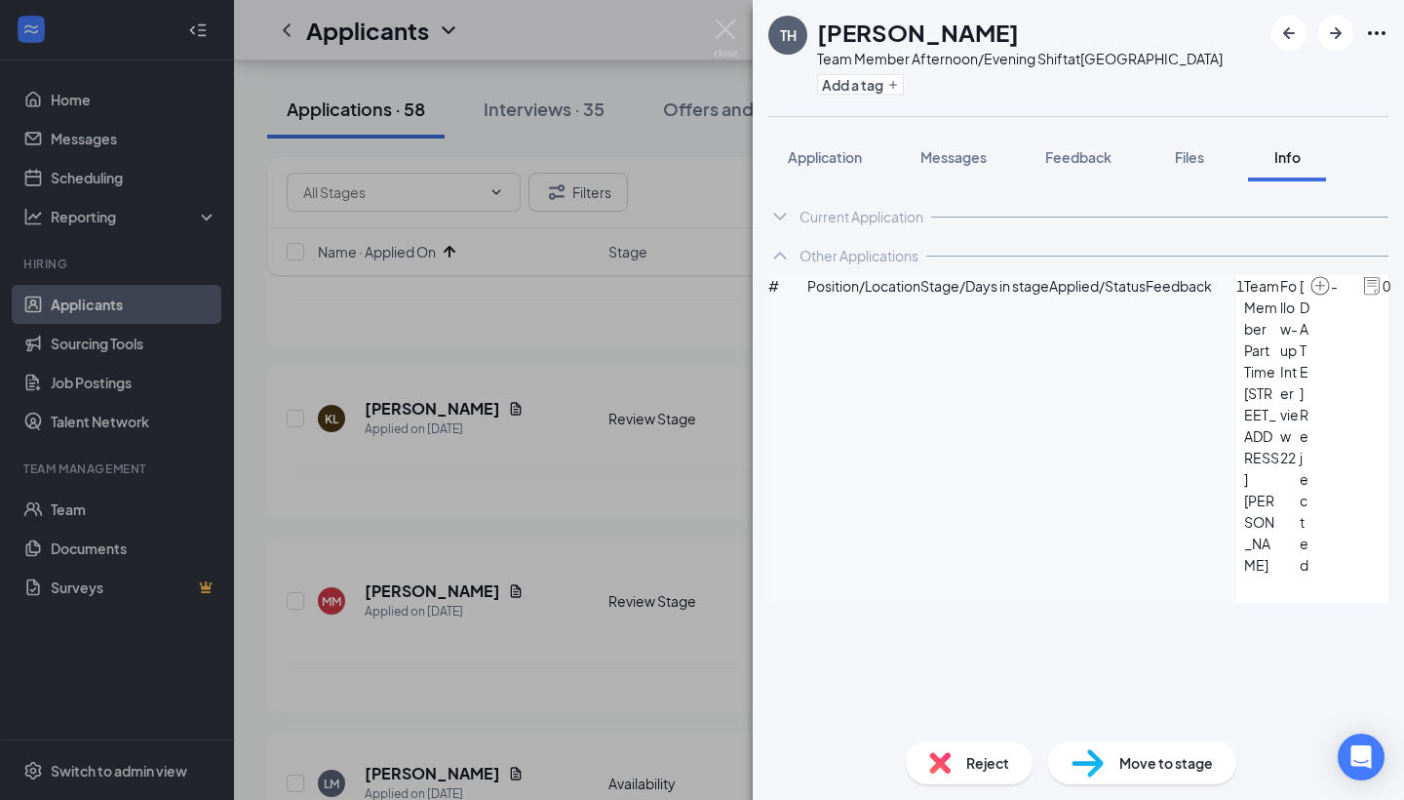
click at [943, 757] on img at bounding box center [939, 762] width 21 height 21
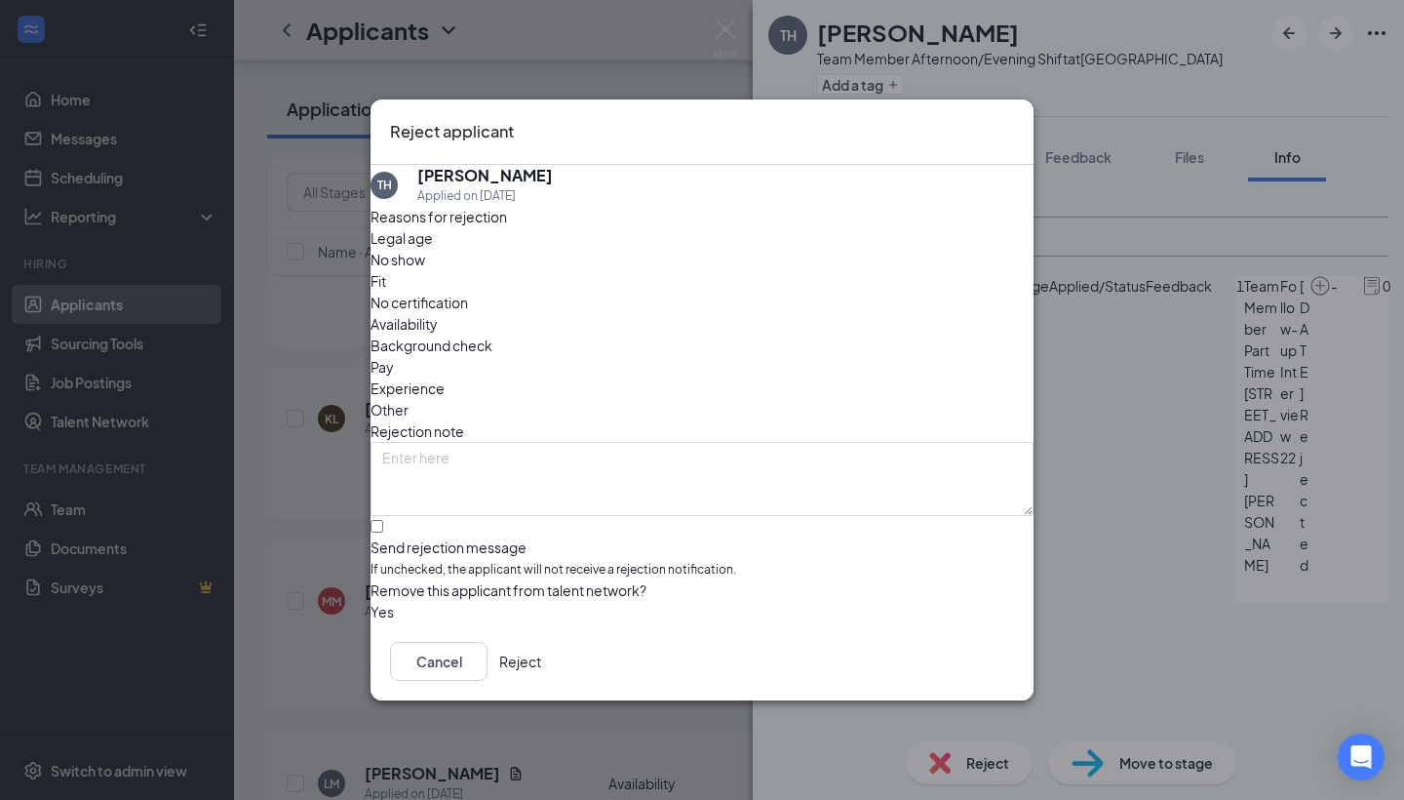
click at [541, 662] on button "Reject" at bounding box center [520, 661] width 42 height 39
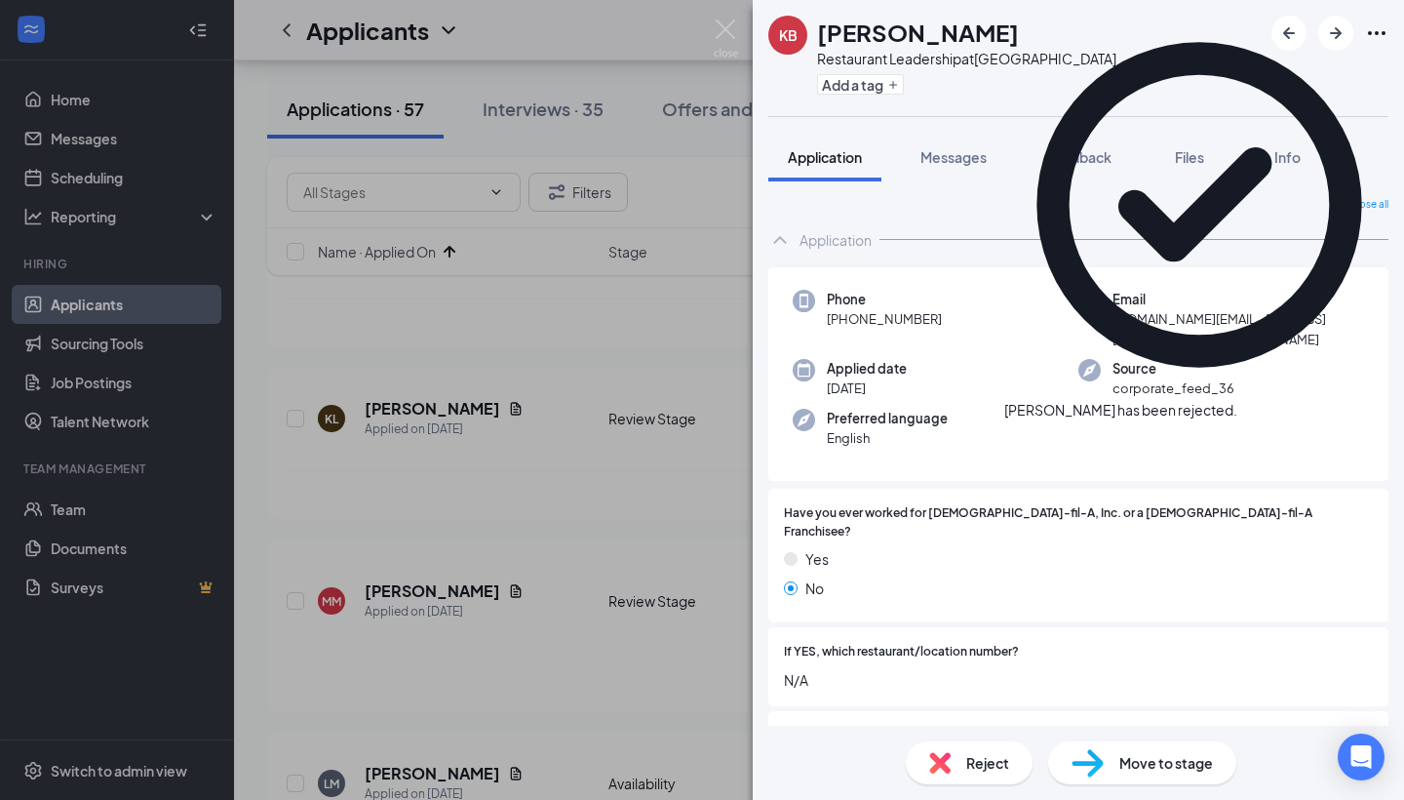
click at [1255, 406] on icon "Cross" at bounding box center [1250, 412] width 12 height 12
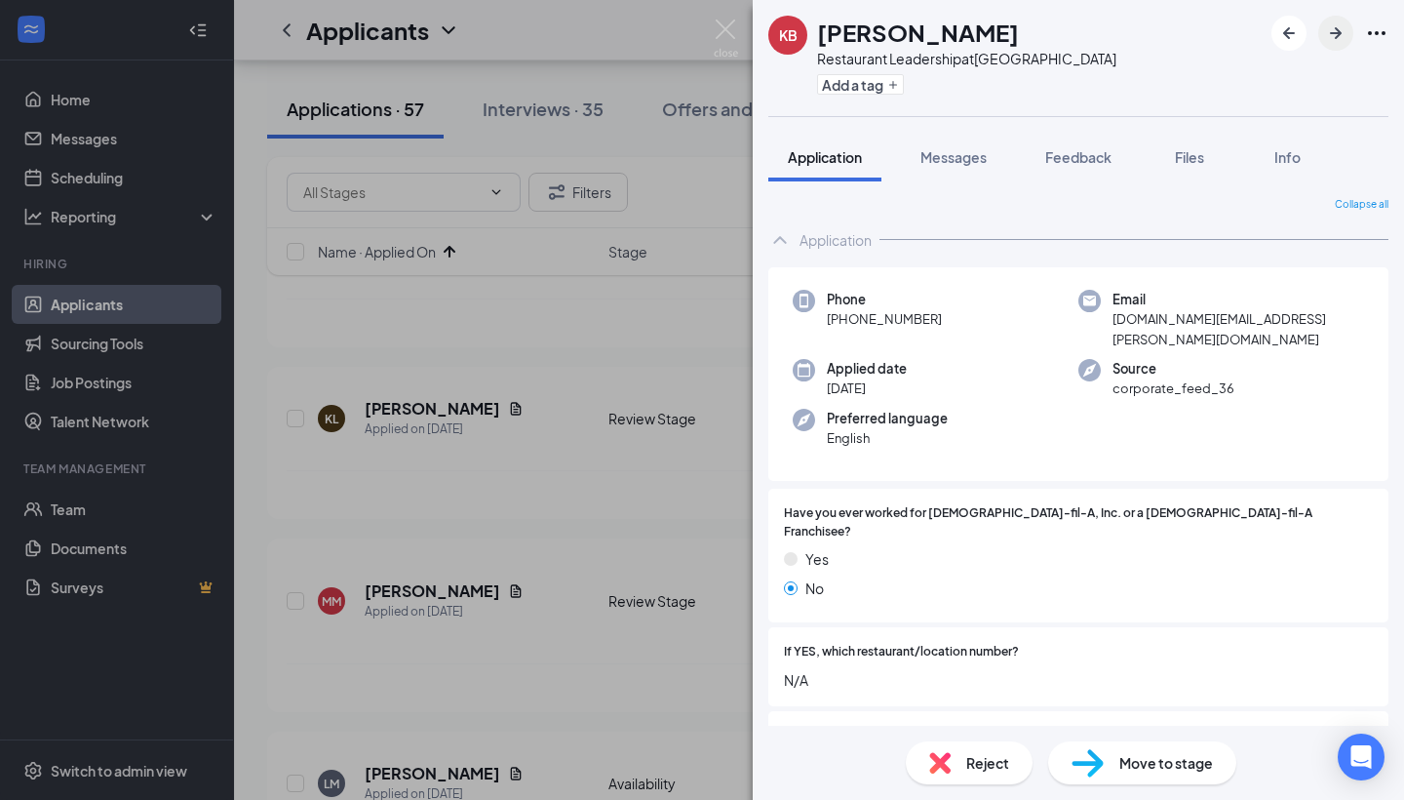
click at [1343, 30] on icon "ArrowRight" at bounding box center [1335, 32] width 23 height 23
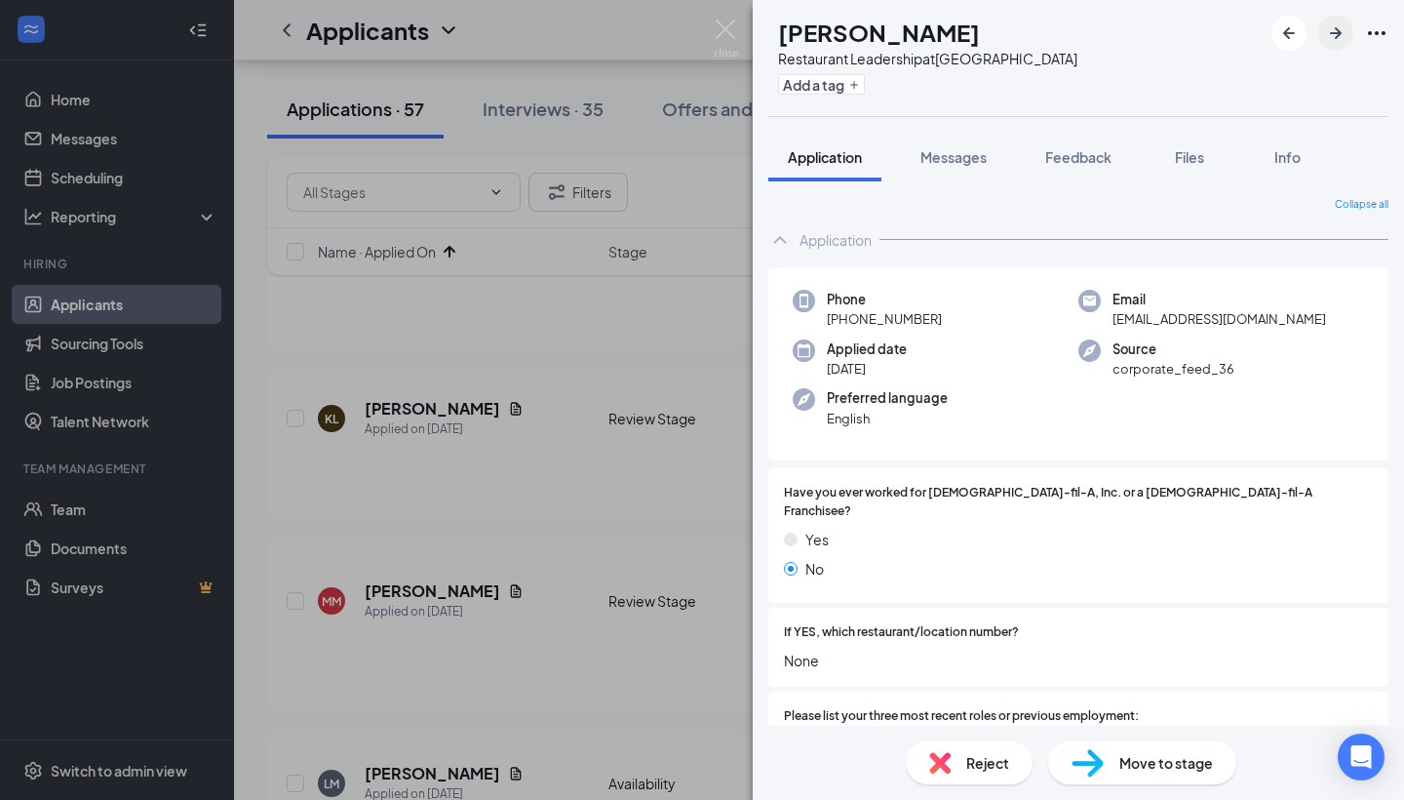
click at [1325, 30] on icon "ArrowRight" at bounding box center [1335, 32] width 23 height 23
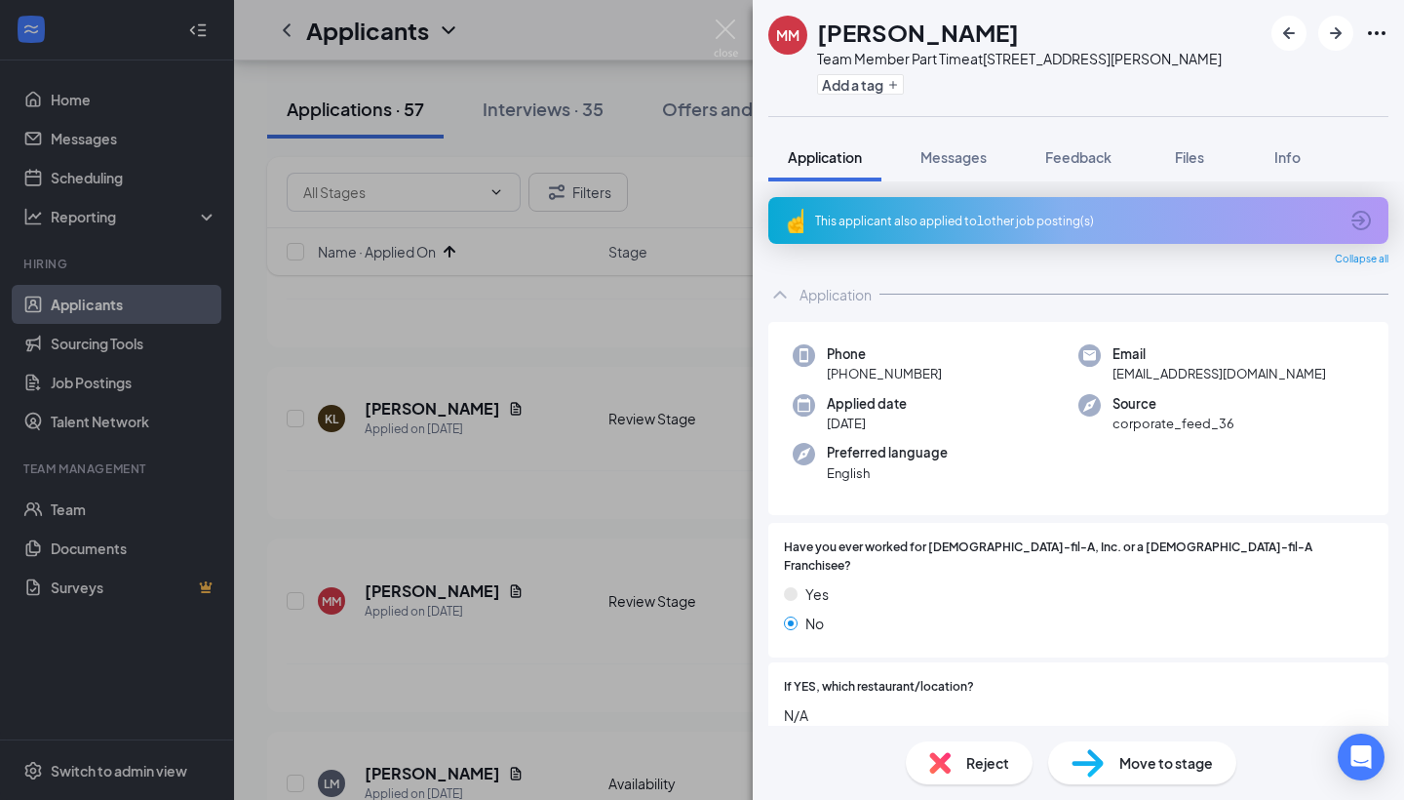
click at [1111, 223] on div "This applicant also applied to 1 other job posting(s)" at bounding box center [1076, 221] width 523 height 17
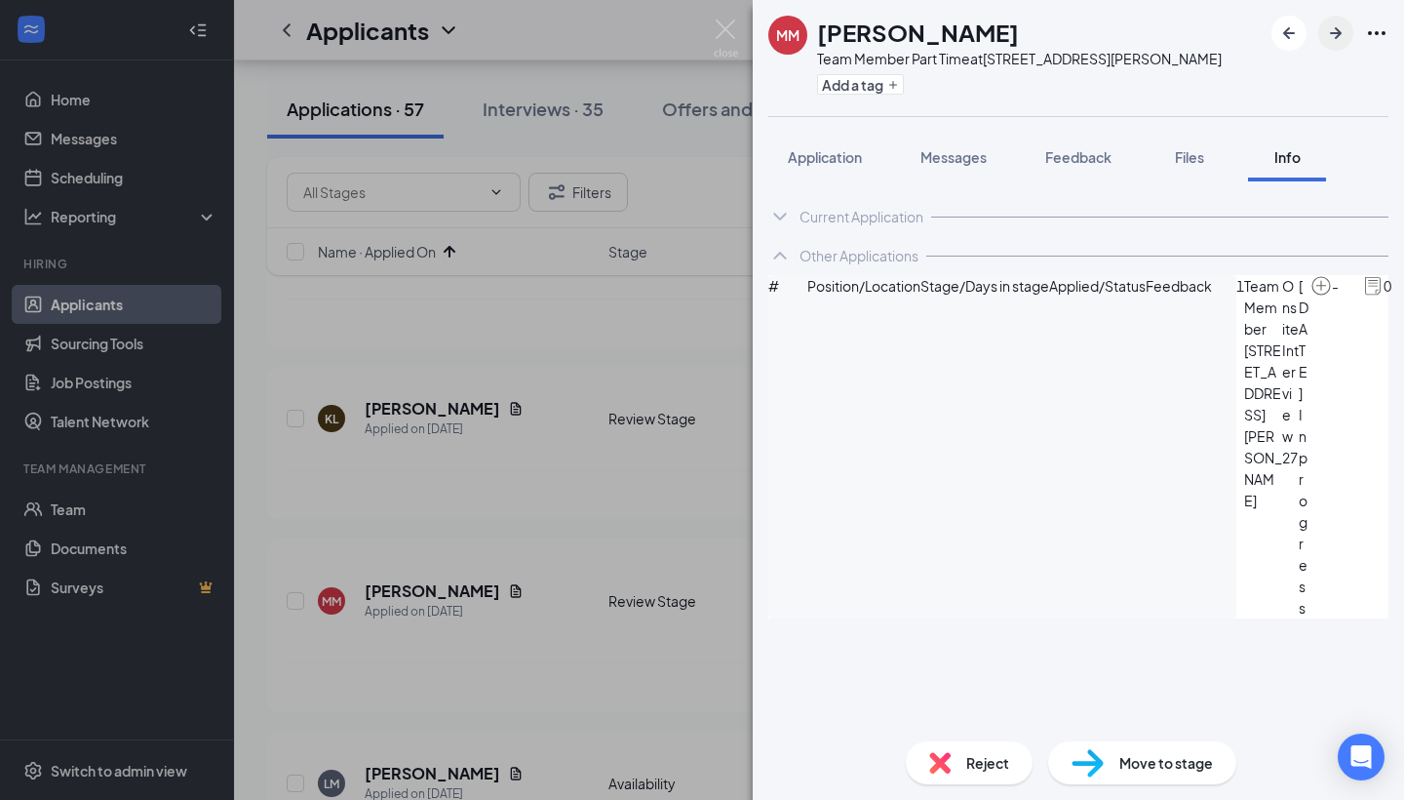
click at [1339, 35] on icon "ArrowRight" at bounding box center [1336, 33] width 12 height 12
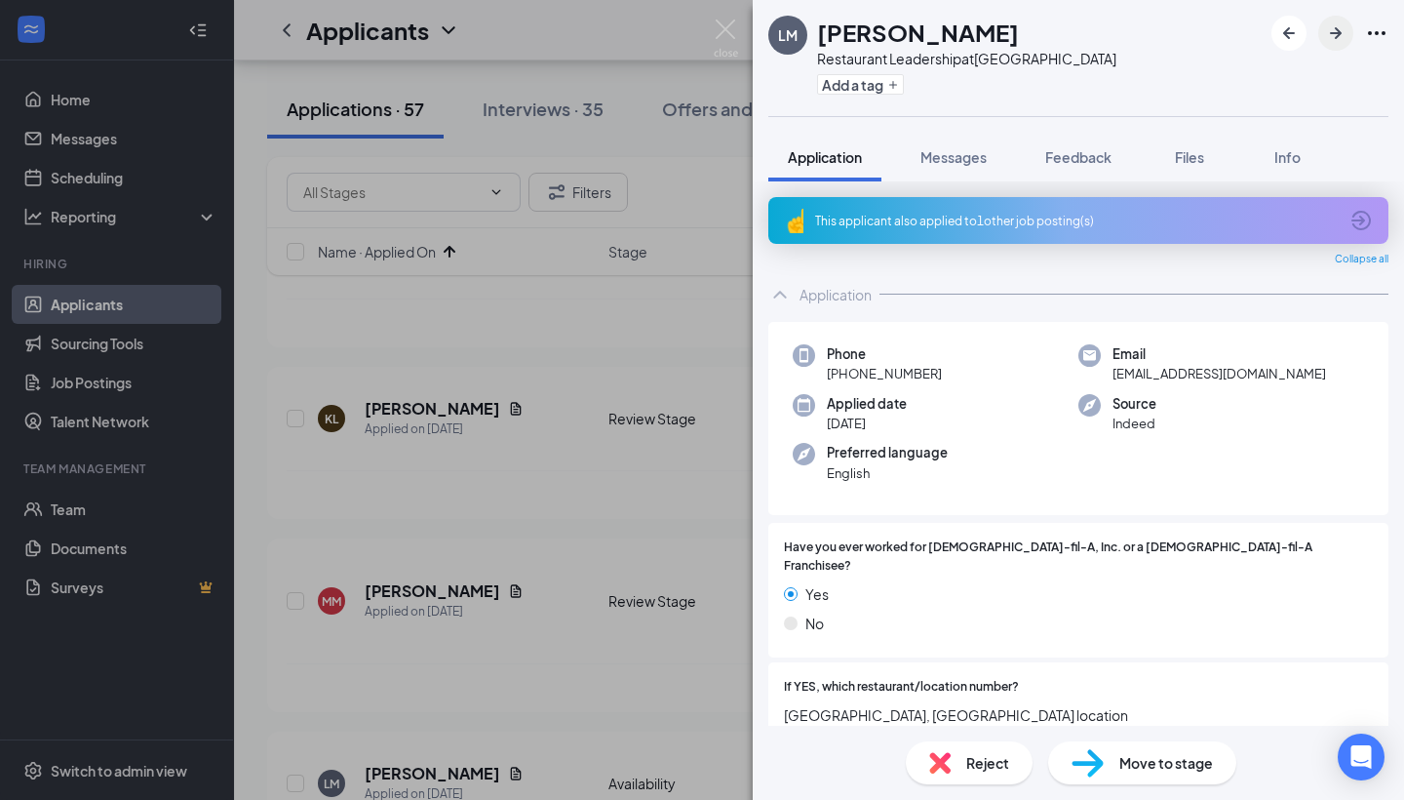
click at [1339, 35] on icon "ArrowRight" at bounding box center [1336, 33] width 12 height 12
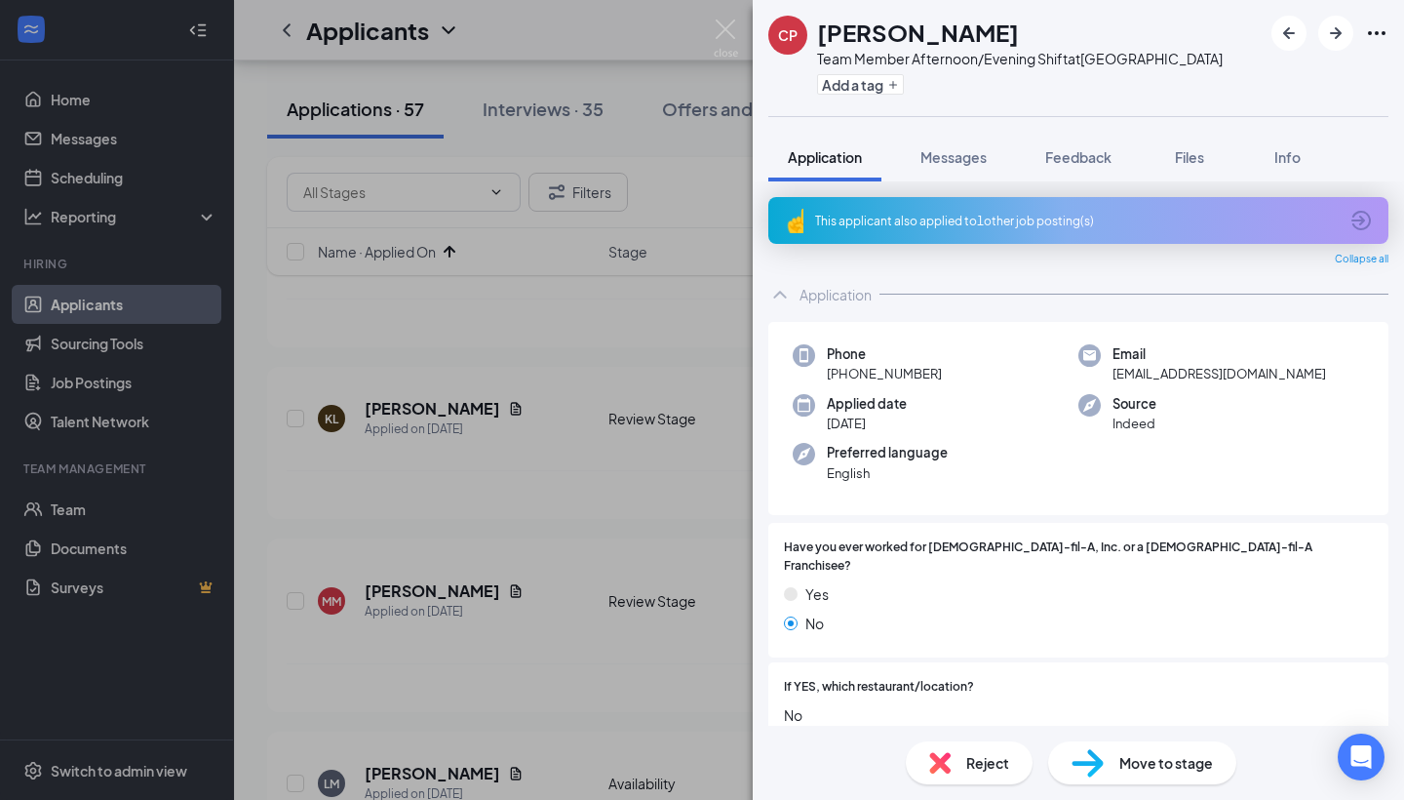
click at [1093, 218] on div "This applicant also applied to 1 other job posting(s)" at bounding box center [1076, 221] width 523 height 17
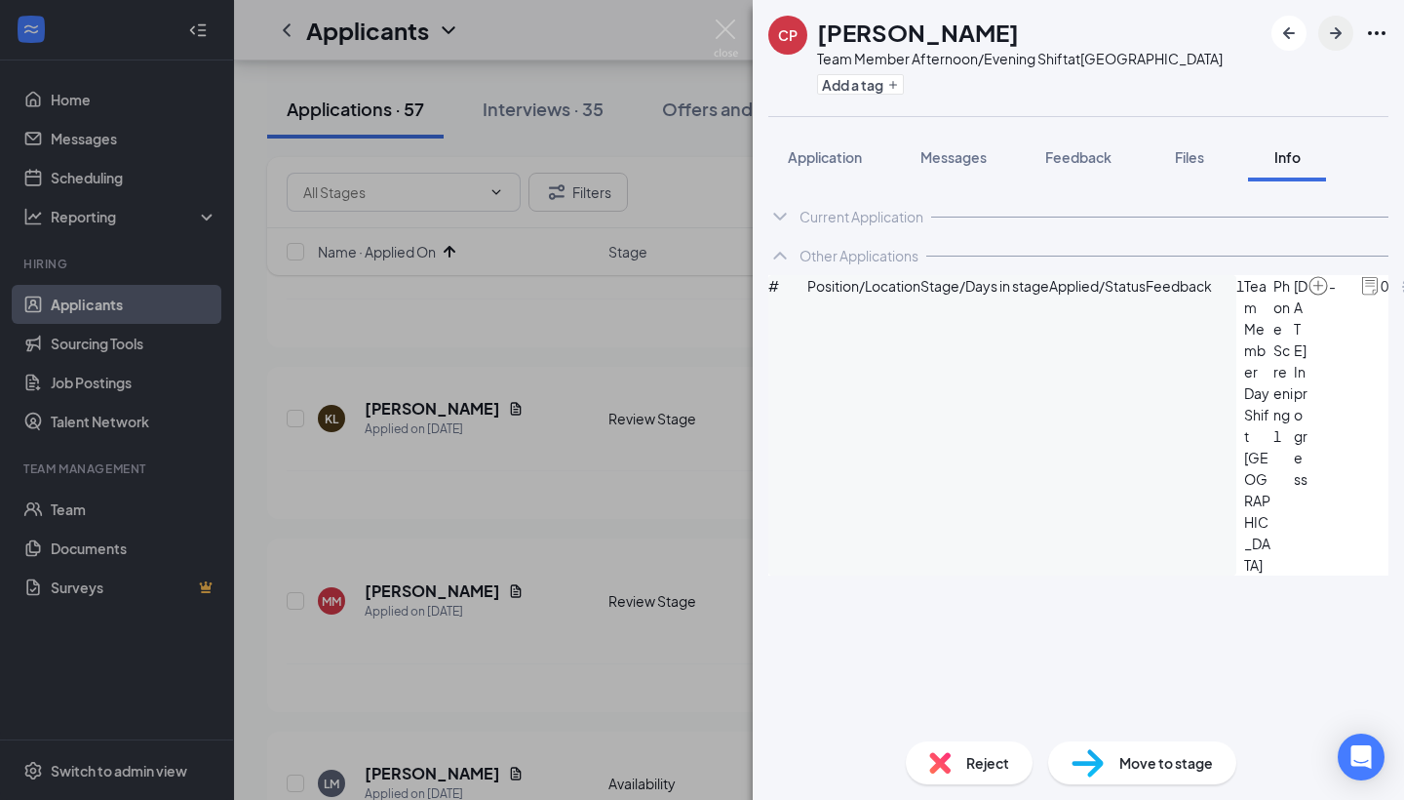
click at [1332, 32] on icon "ArrowRight" at bounding box center [1336, 33] width 12 height 12
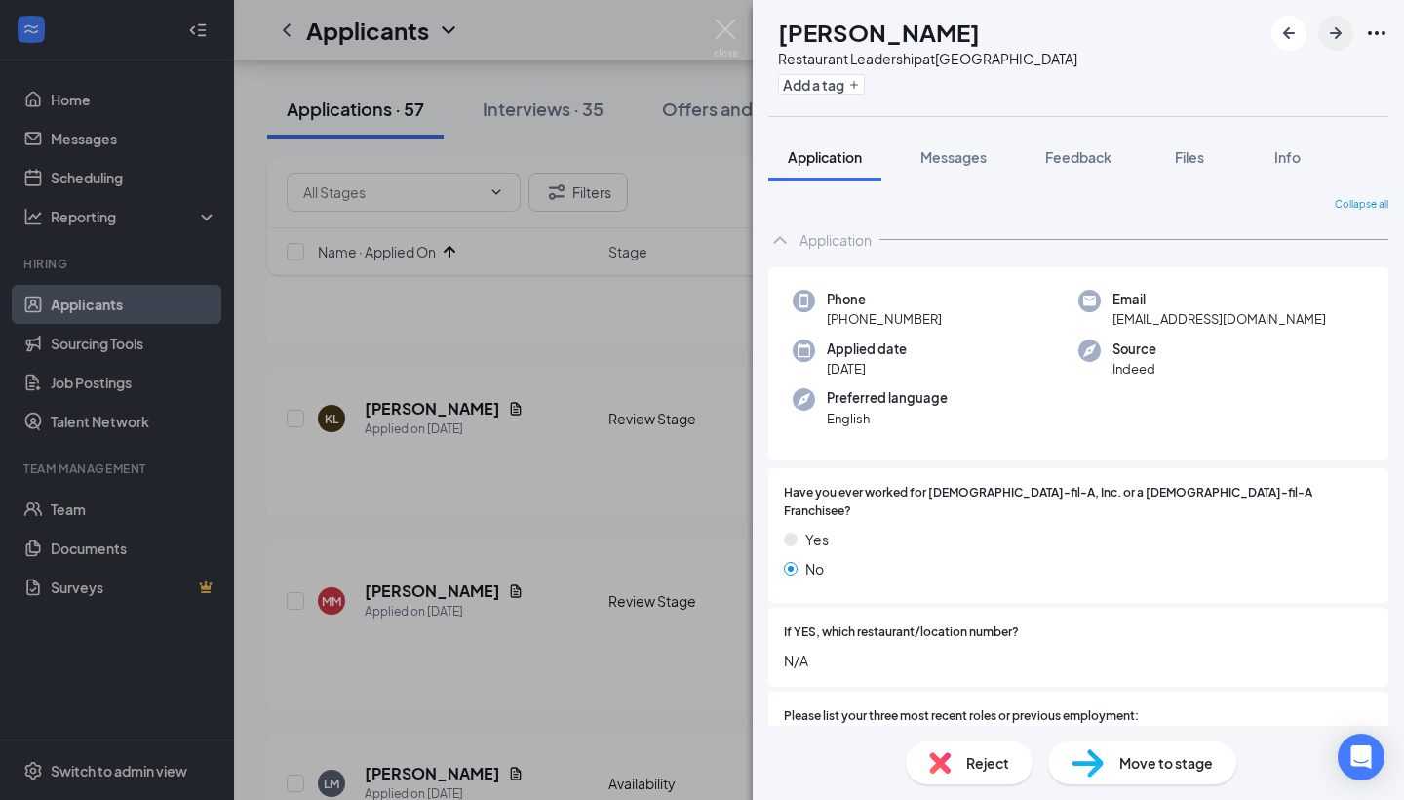
click at [1334, 31] on icon "ArrowRight" at bounding box center [1335, 32] width 23 height 23
click at [1336, 42] on icon "ArrowRight" at bounding box center [1335, 32] width 23 height 23
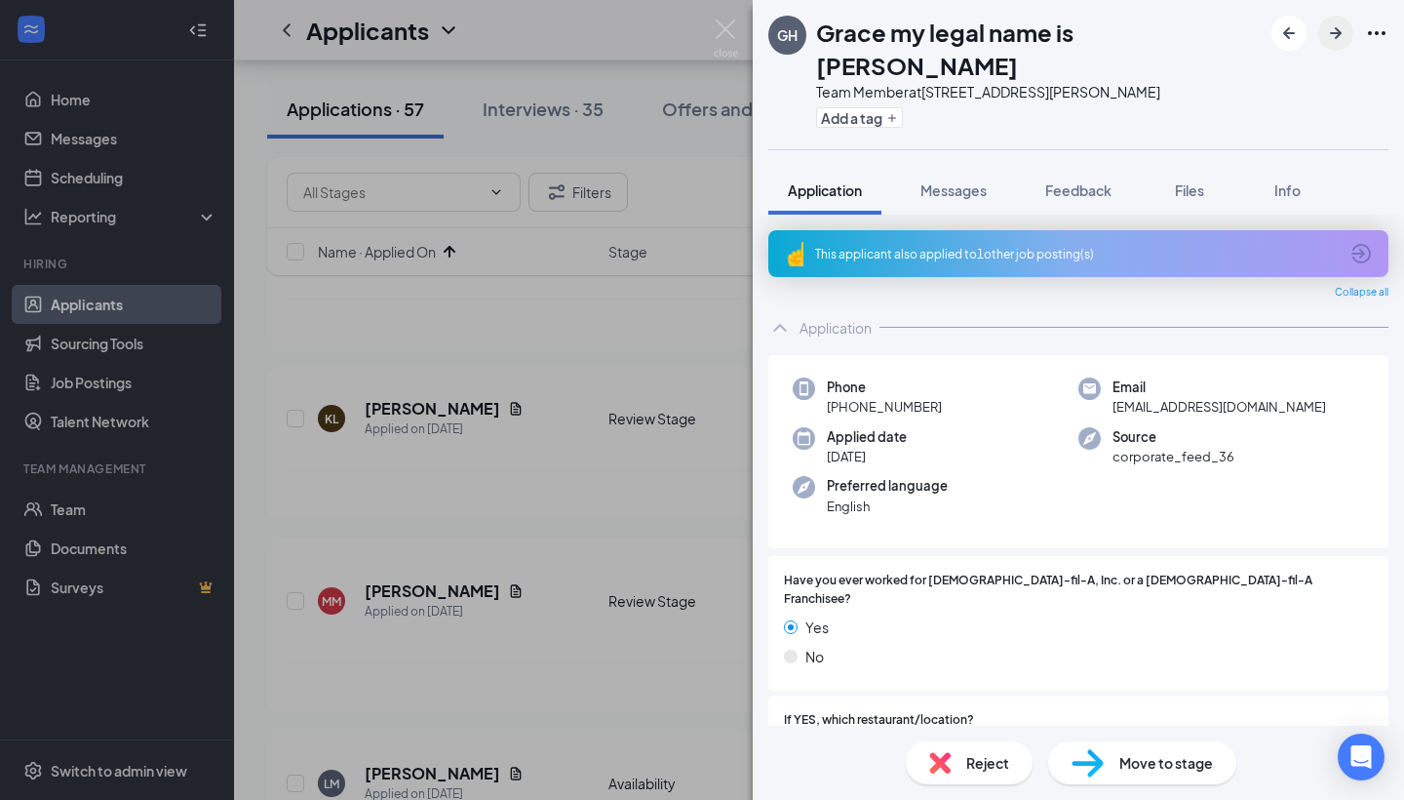
click at [1336, 42] on icon "ArrowRight" at bounding box center [1335, 32] width 23 height 23
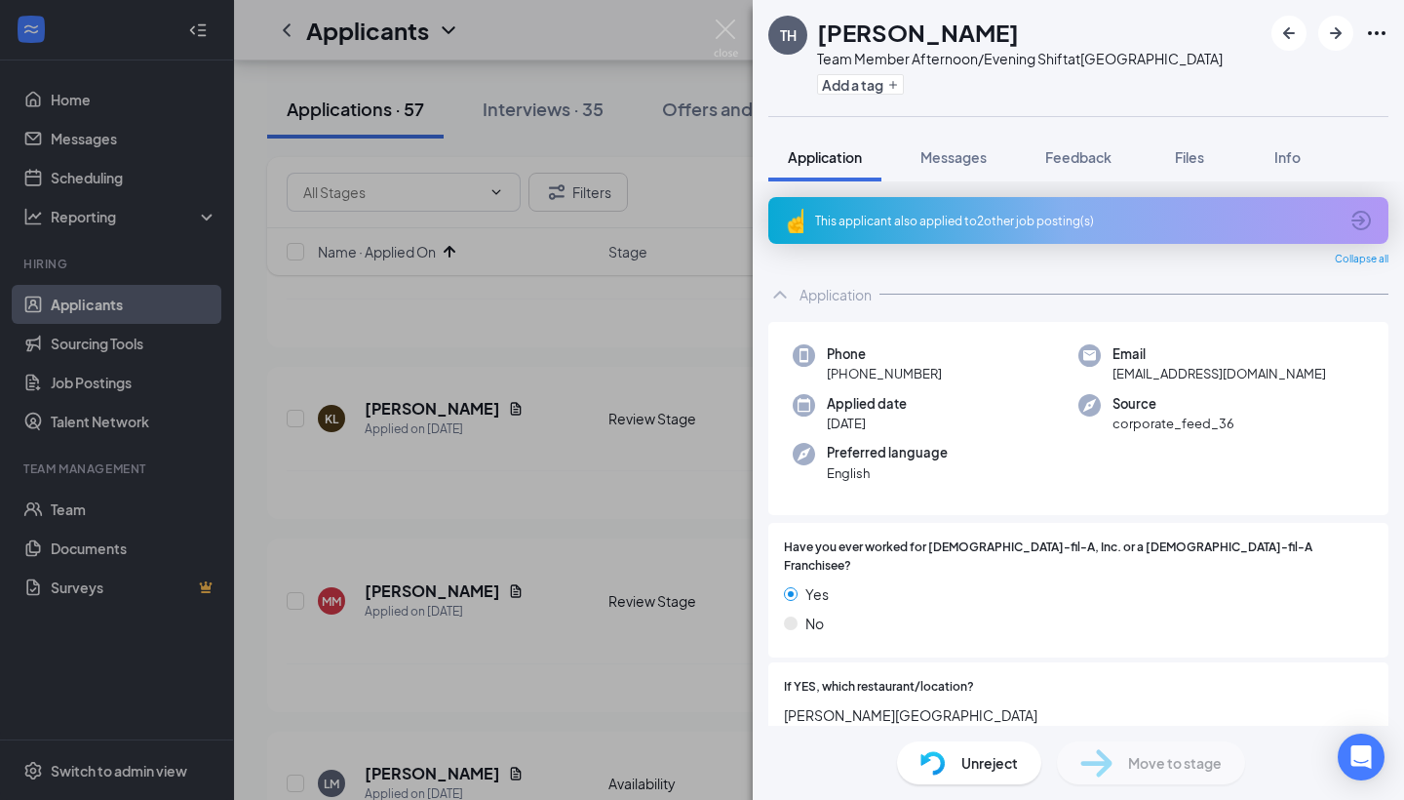
click at [1038, 217] on div "This applicant also applied to 2 other job posting(s)" at bounding box center [1076, 221] width 523 height 17
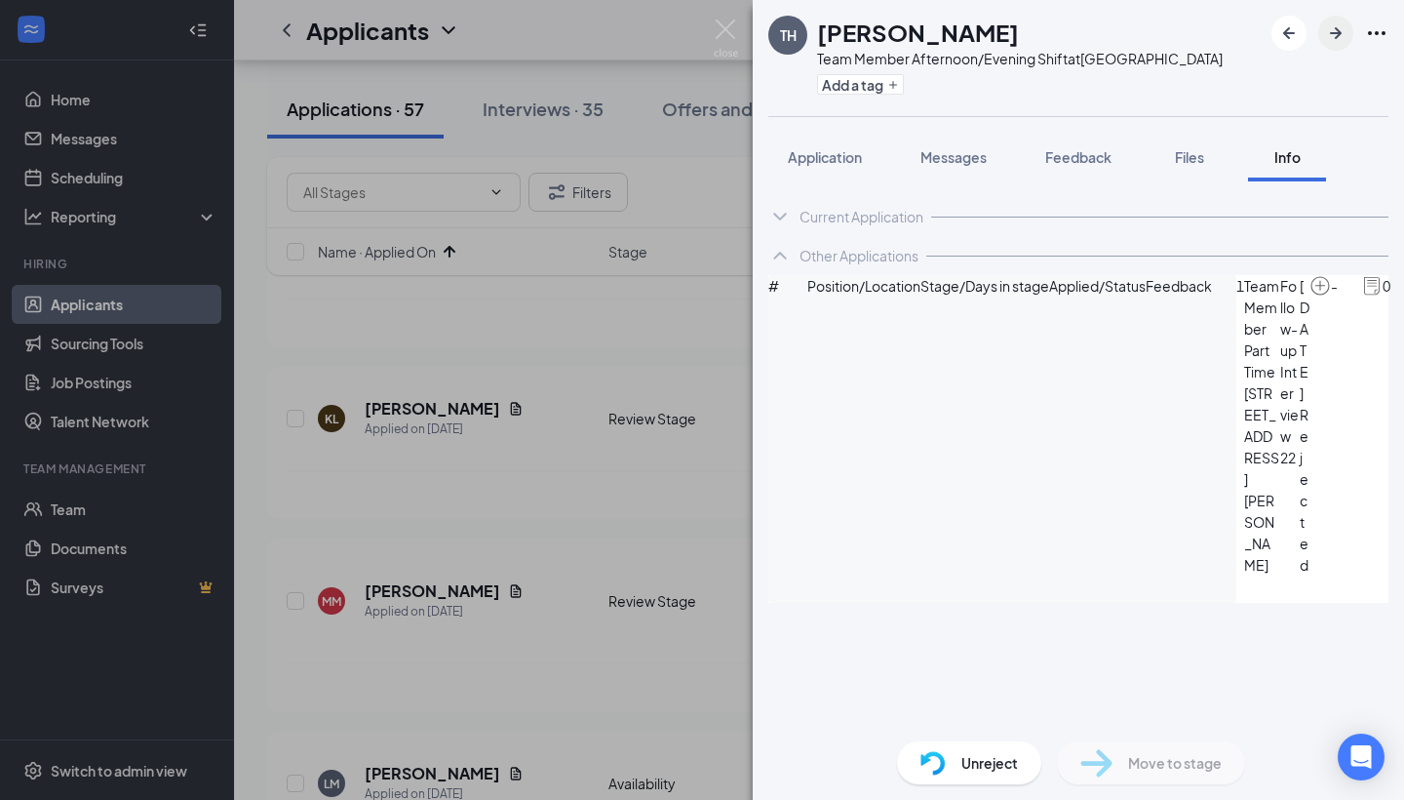
click at [1332, 33] on icon "ArrowRight" at bounding box center [1336, 33] width 12 height 12
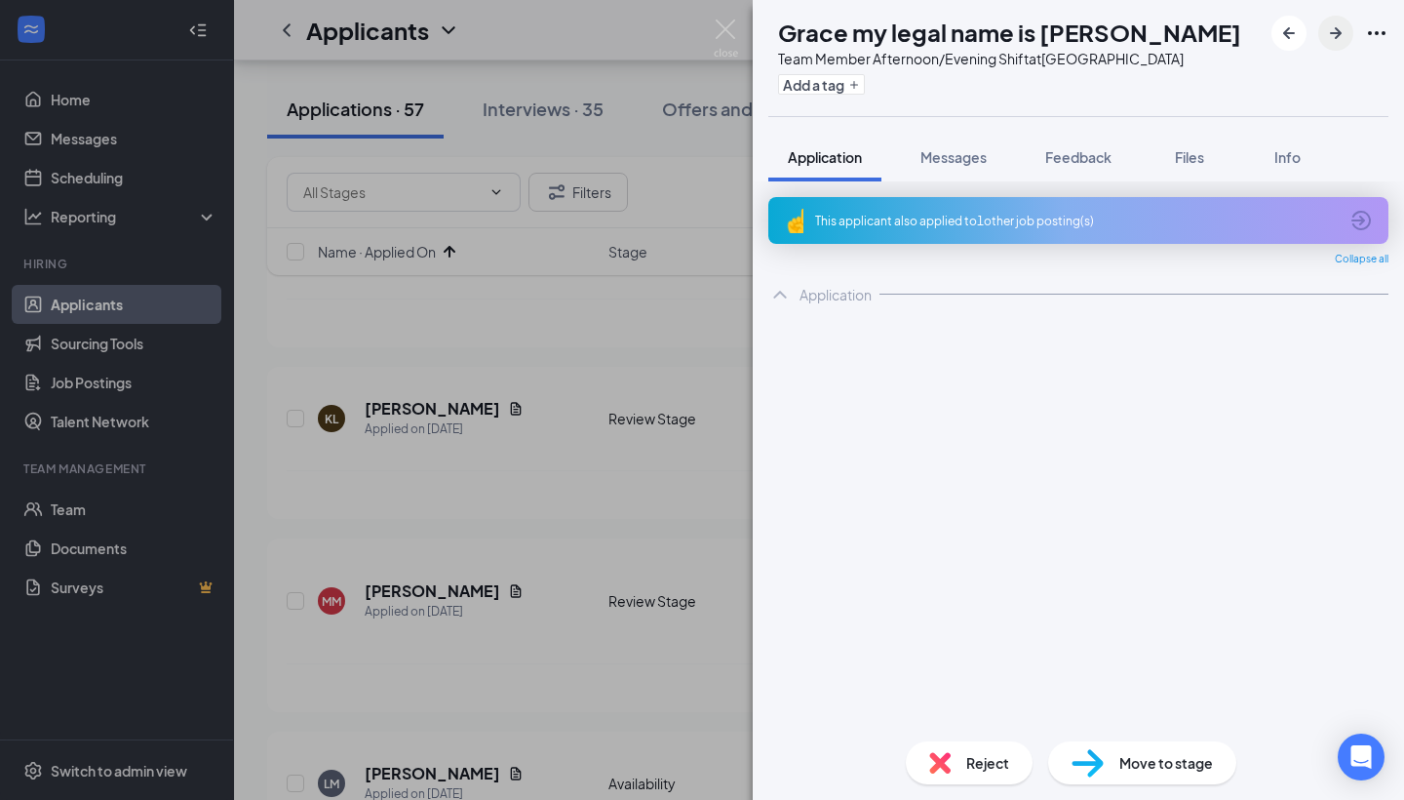
click at [1332, 33] on icon "ArrowRight" at bounding box center [1336, 33] width 12 height 12
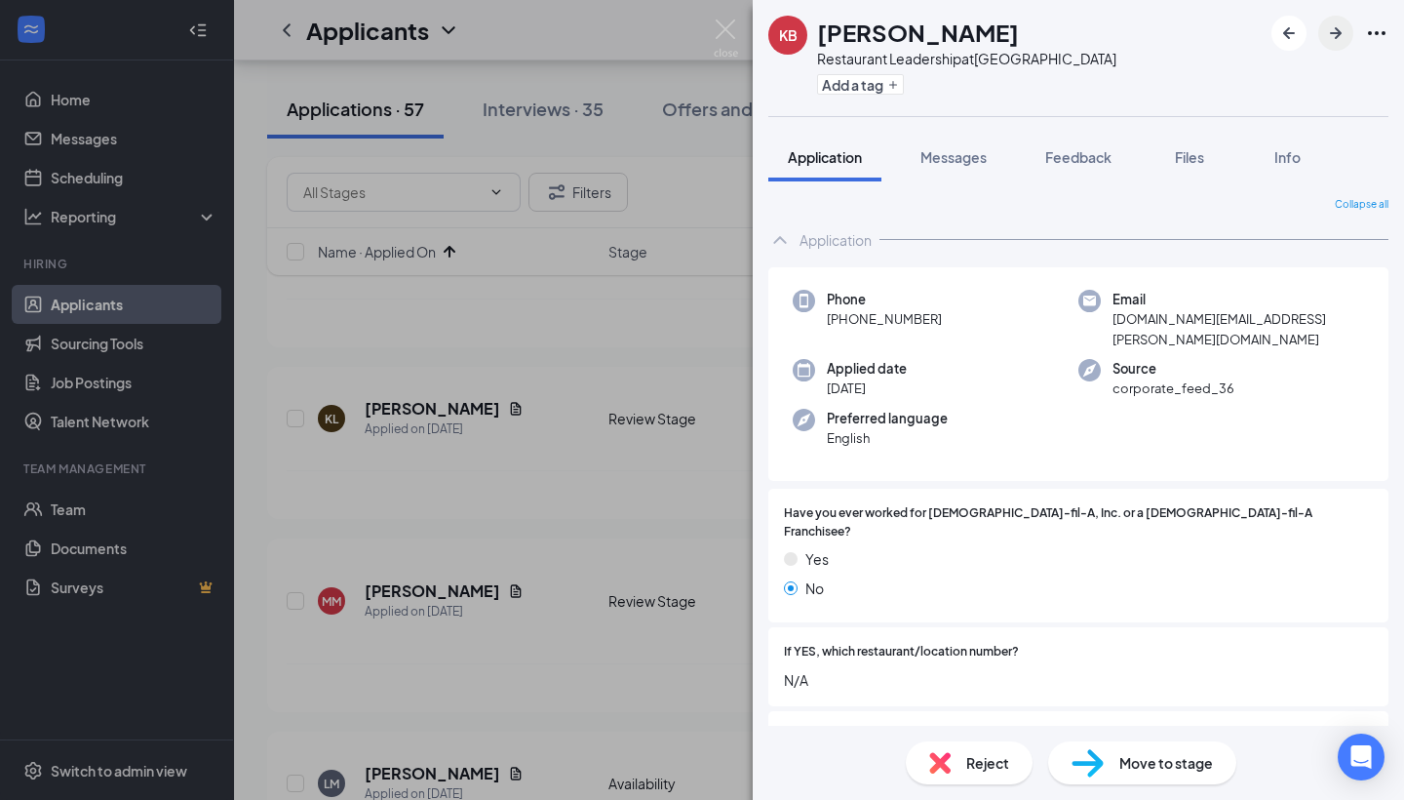
click at [1332, 33] on icon "ArrowRight" at bounding box center [1336, 33] width 12 height 12
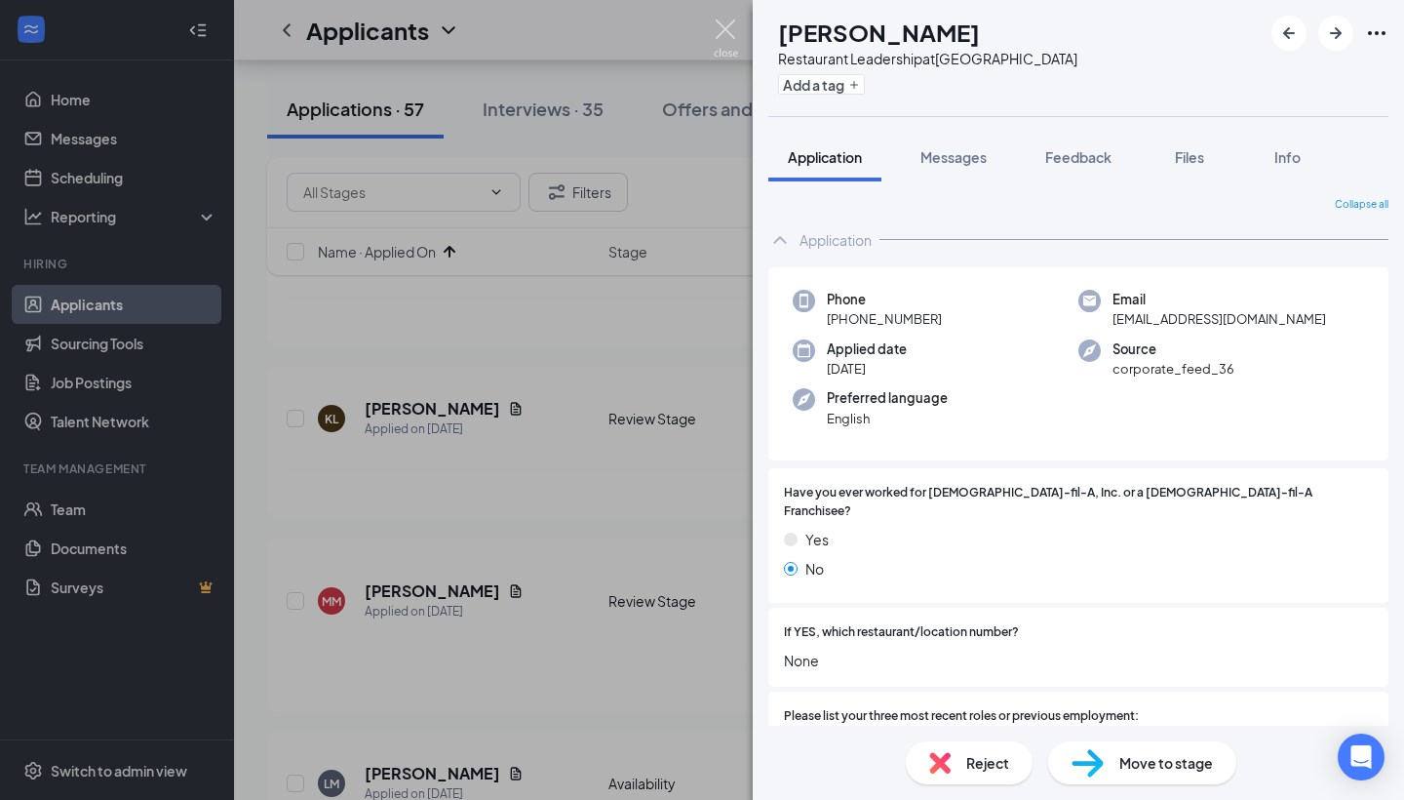
click at [724, 32] on img at bounding box center [726, 39] width 24 height 38
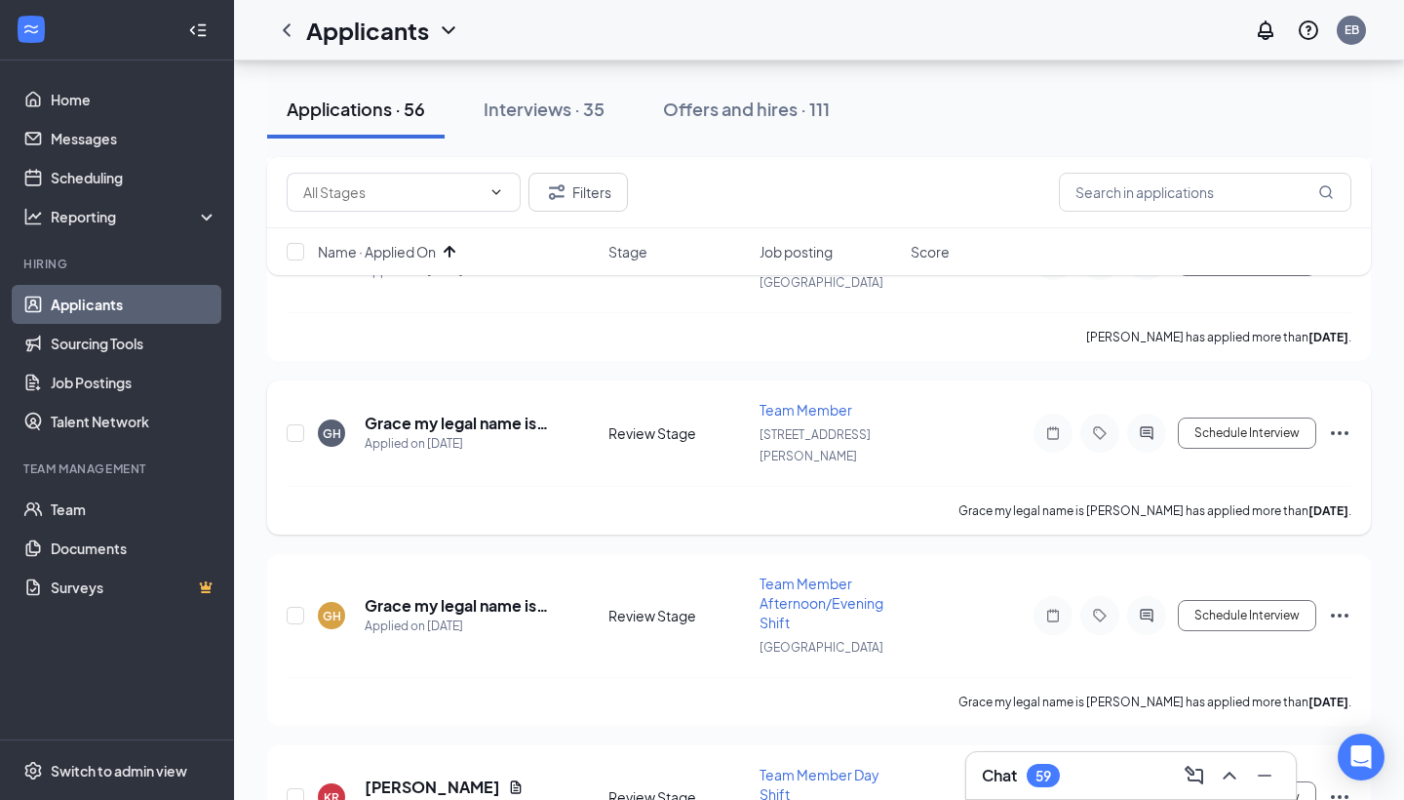
scroll to position [1259, 0]
click at [532, 413] on h5 "Grace my legal name is [PERSON_NAME]" at bounding box center [460, 423] width 191 height 21
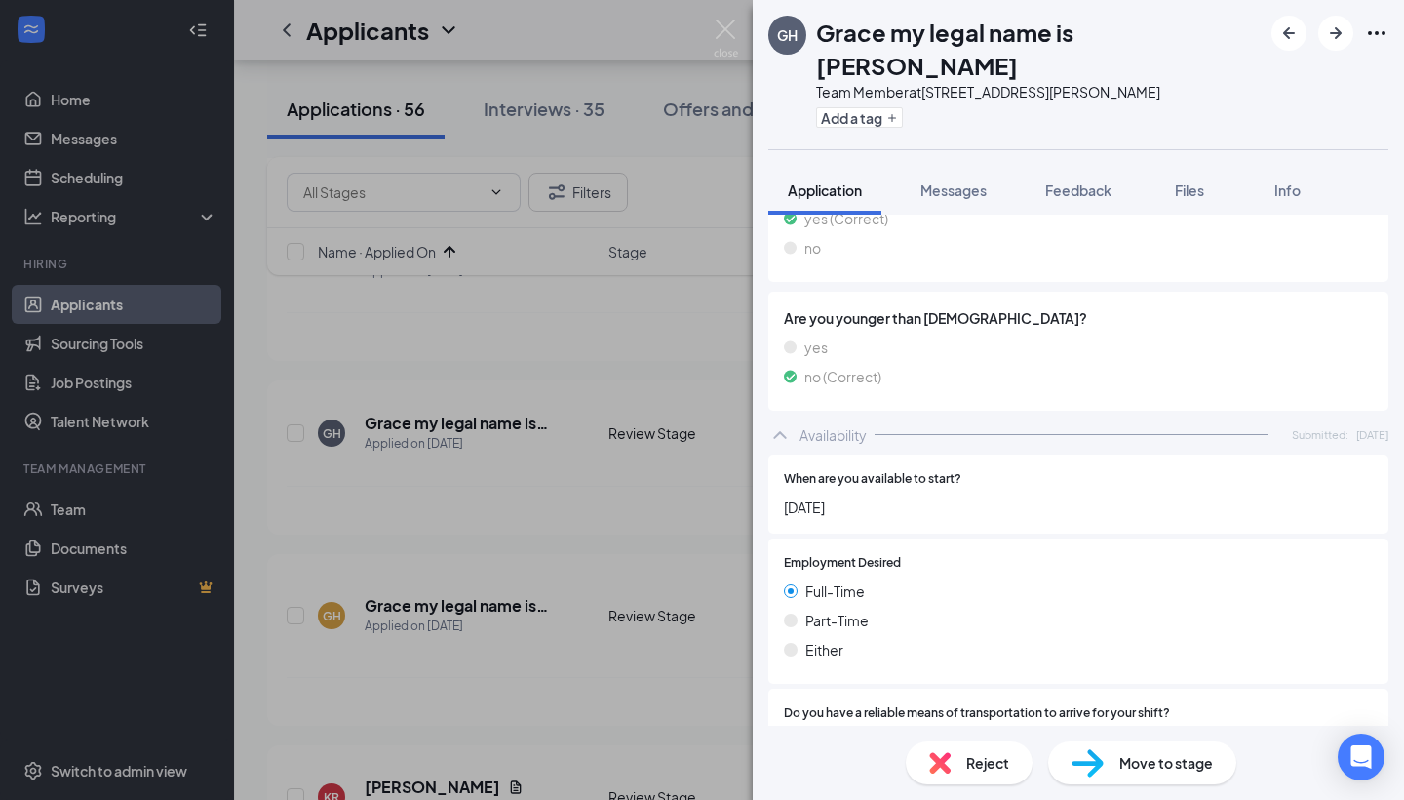
scroll to position [1129, 0]
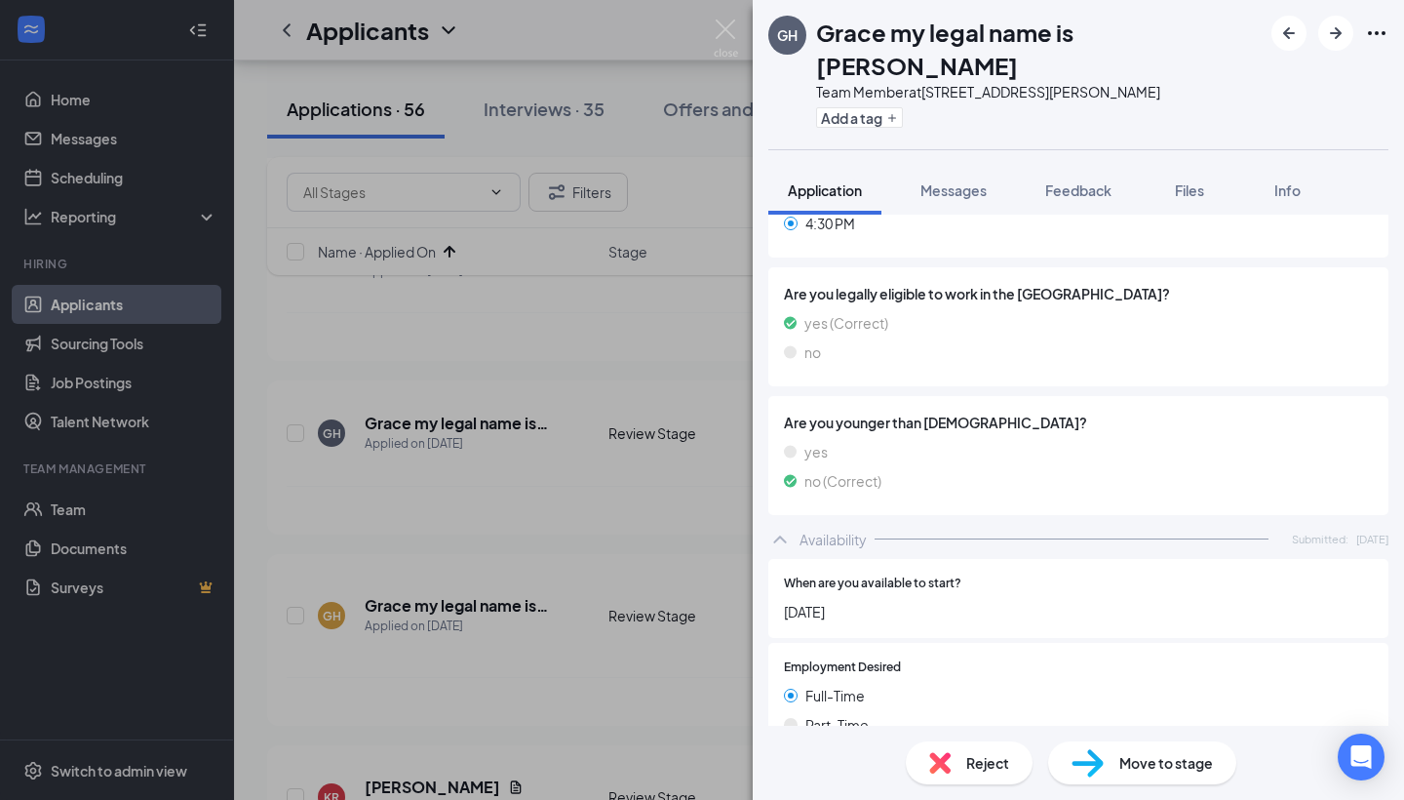
click at [446, 563] on div "[PERSON_NAME] my legal name is [PERSON_NAME] Team Member at [STREET_ADDRESS][PE…" at bounding box center [702, 400] width 1404 height 800
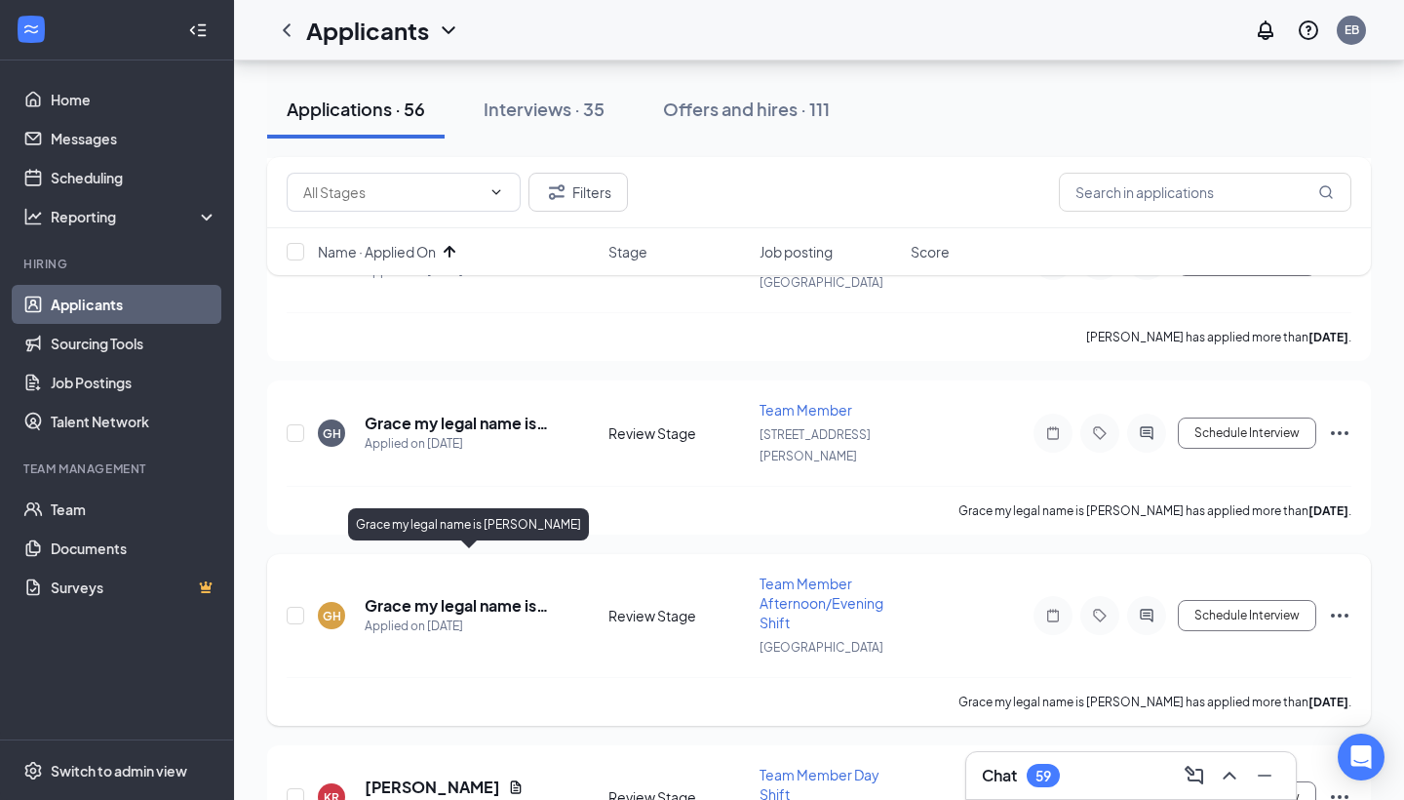
click at [482, 595] on h5 "Grace my legal name is [PERSON_NAME]" at bounding box center [460, 605] width 191 height 21
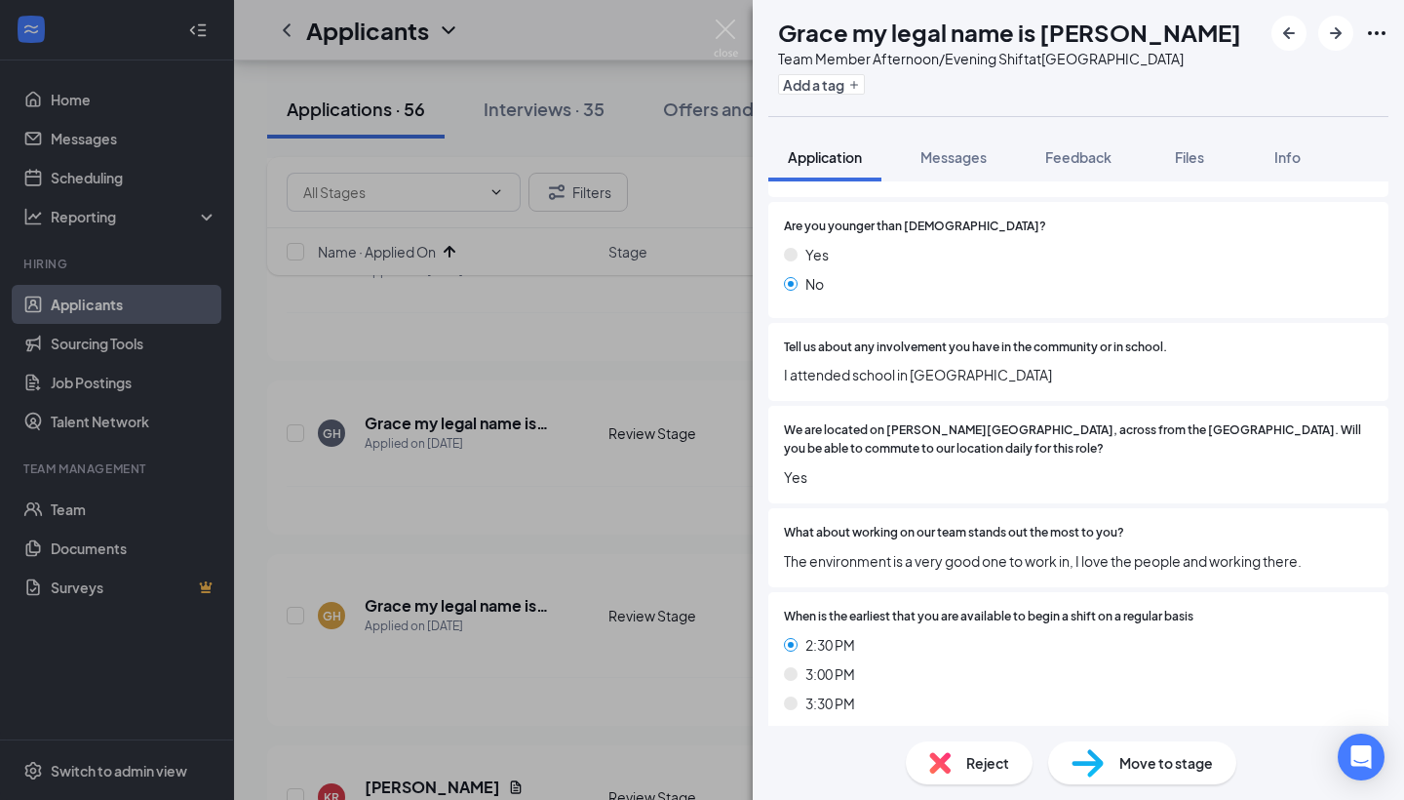
scroll to position [530, 0]
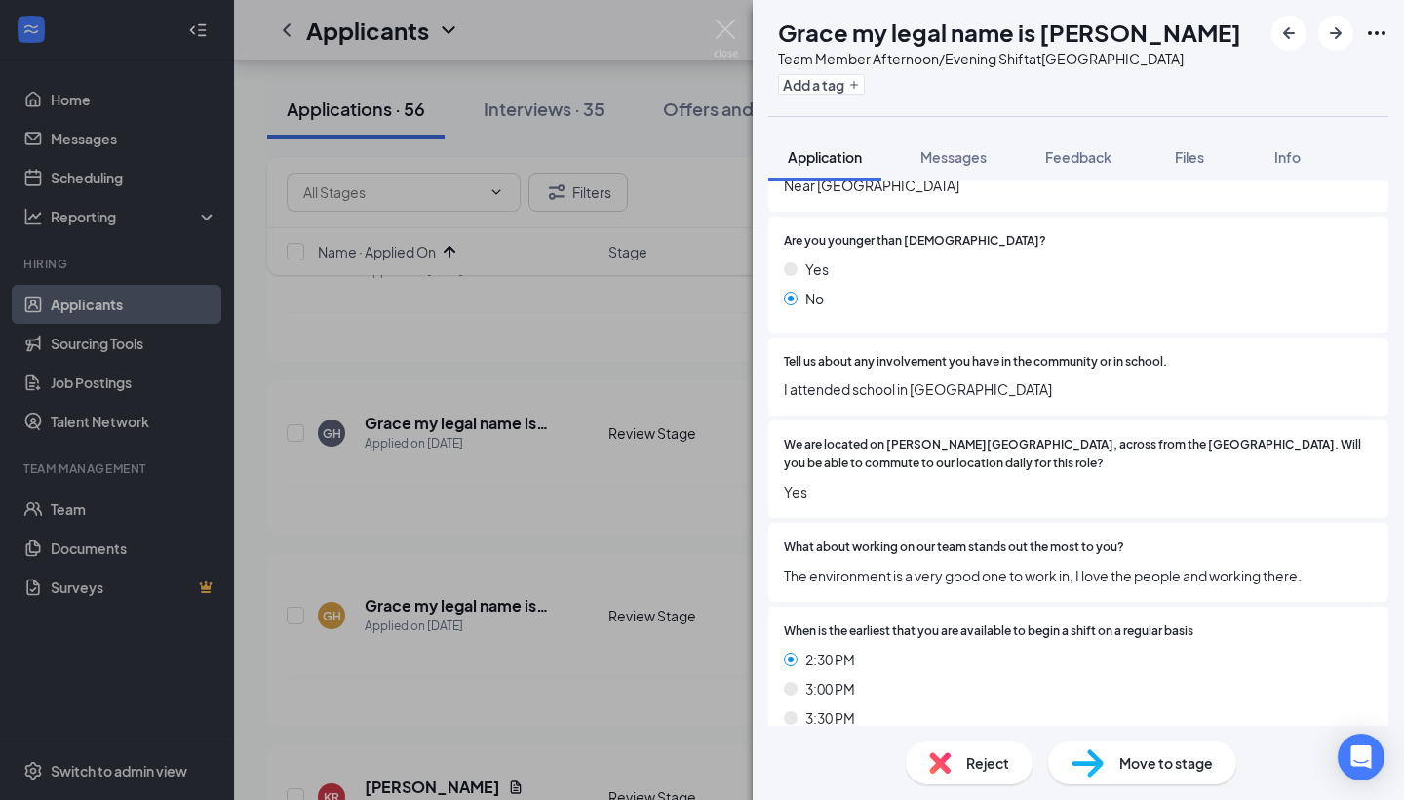
click at [1104, 761] on div "Move to stage" at bounding box center [1142, 762] width 188 height 43
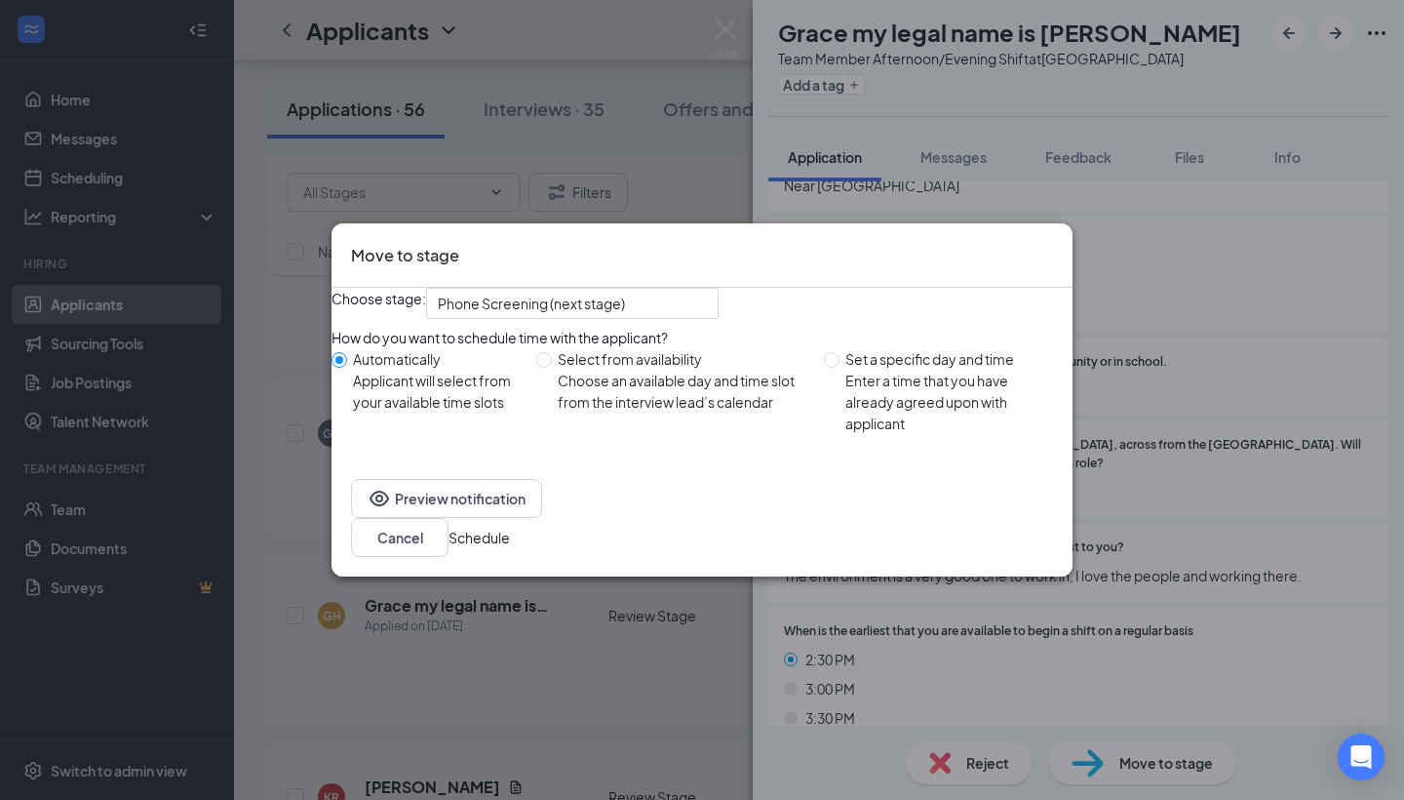
click at [510, 548] on button "Schedule" at bounding box center [479, 537] width 61 height 21
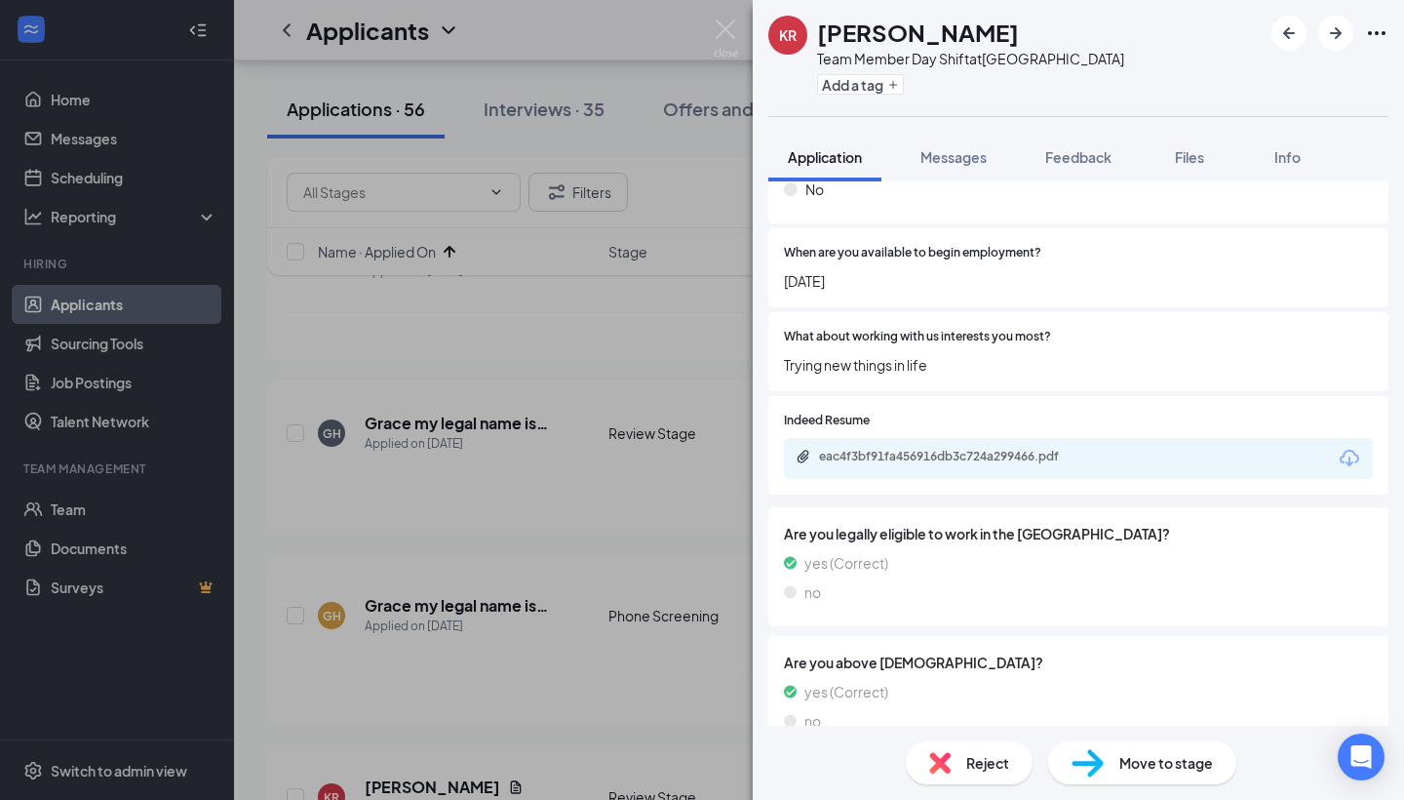
scroll to position [1803, 0]
click at [935, 759] on img at bounding box center [939, 762] width 21 height 21
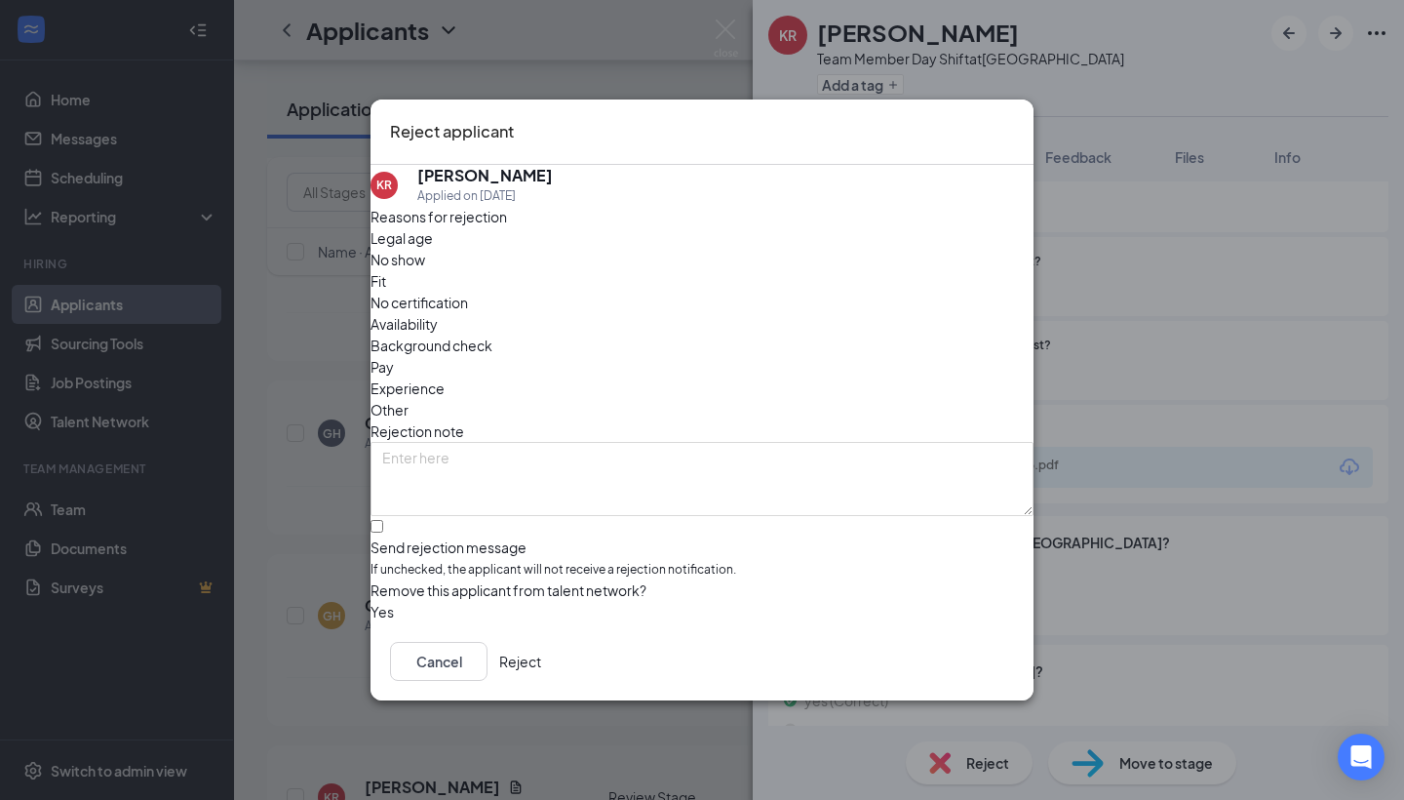
click at [438, 313] on span "Availability" at bounding box center [404, 323] width 67 height 21
click at [541, 663] on button "Reject" at bounding box center [520, 661] width 42 height 39
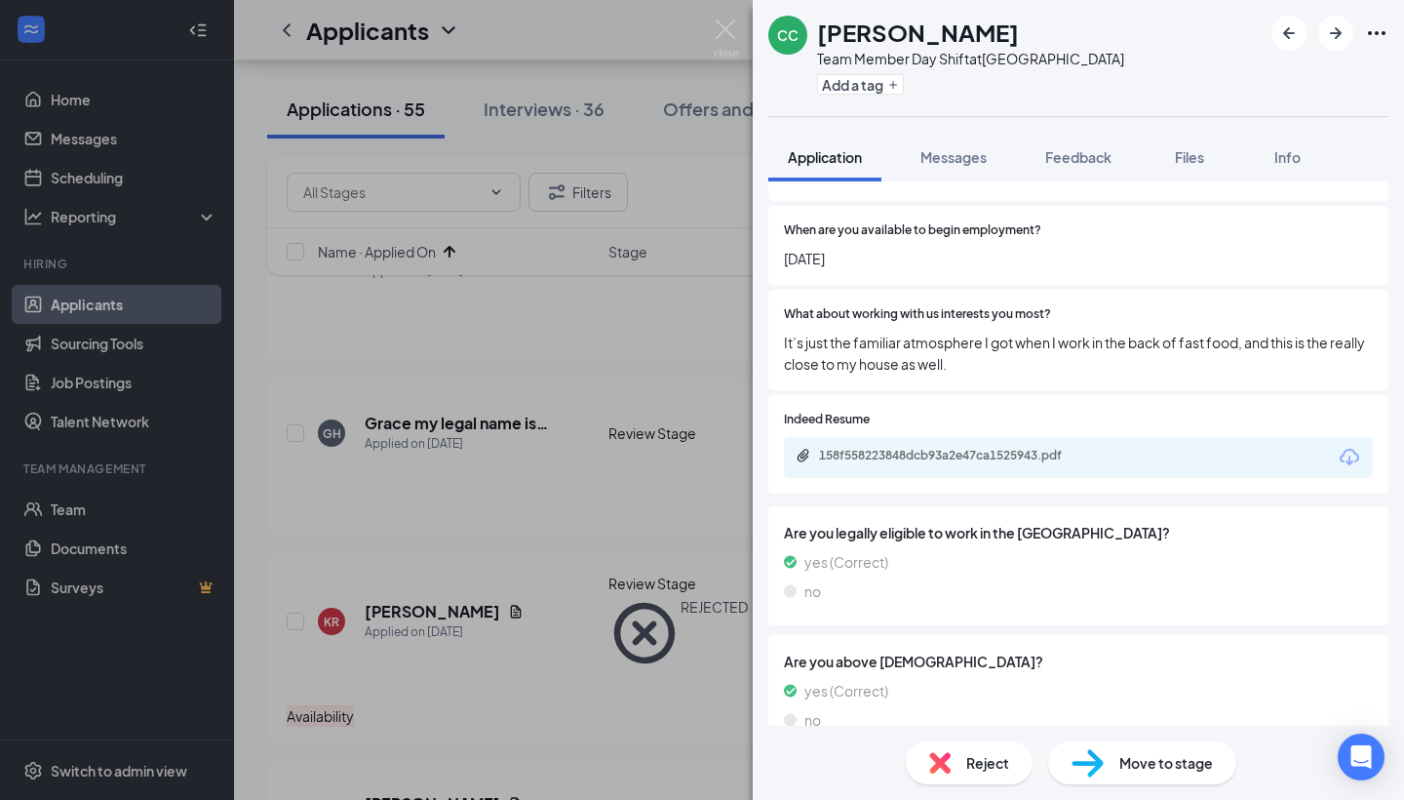
scroll to position [1868, 0]
click at [1086, 779] on div "Move to stage" at bounding box center [1142, 762] width 188 height 43
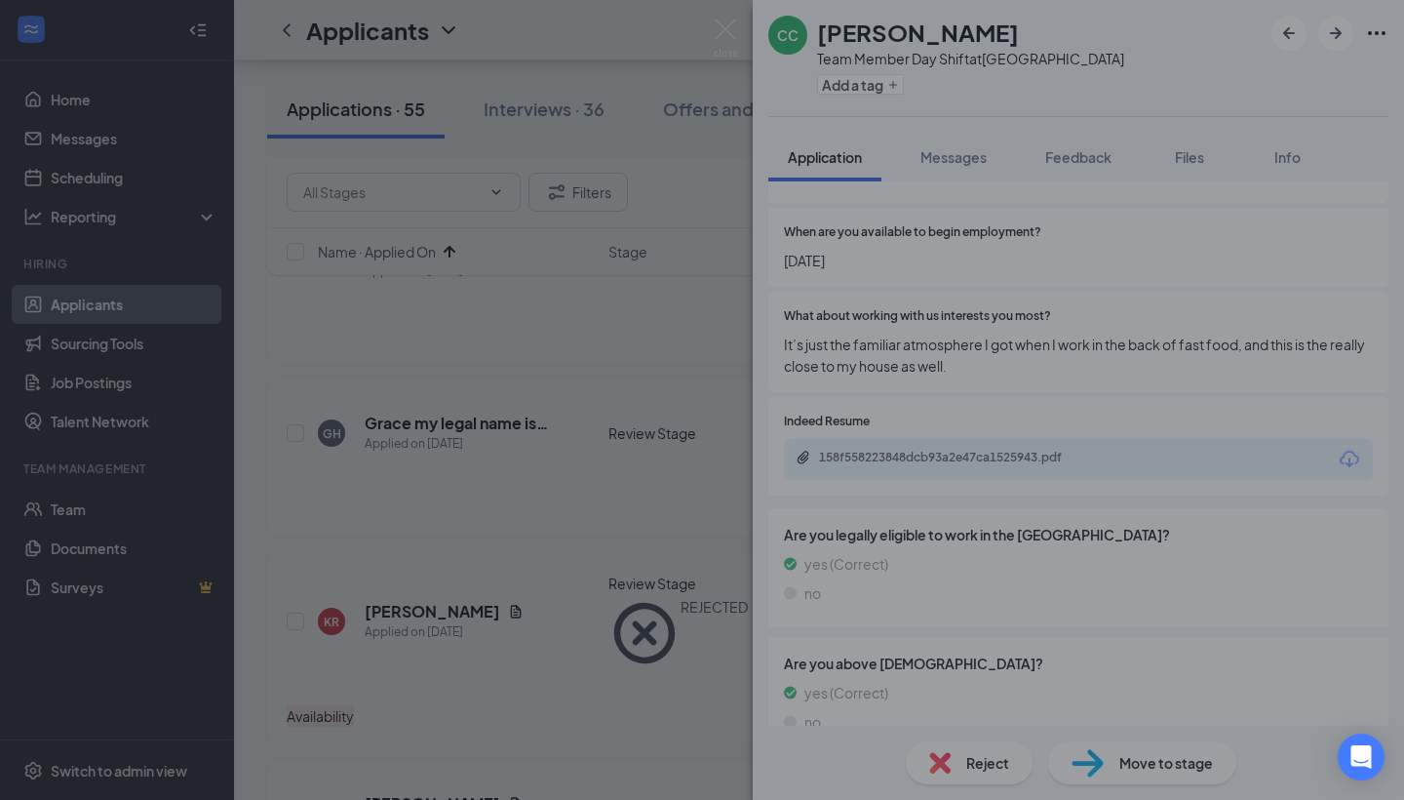
scroll to position [1860, 0]
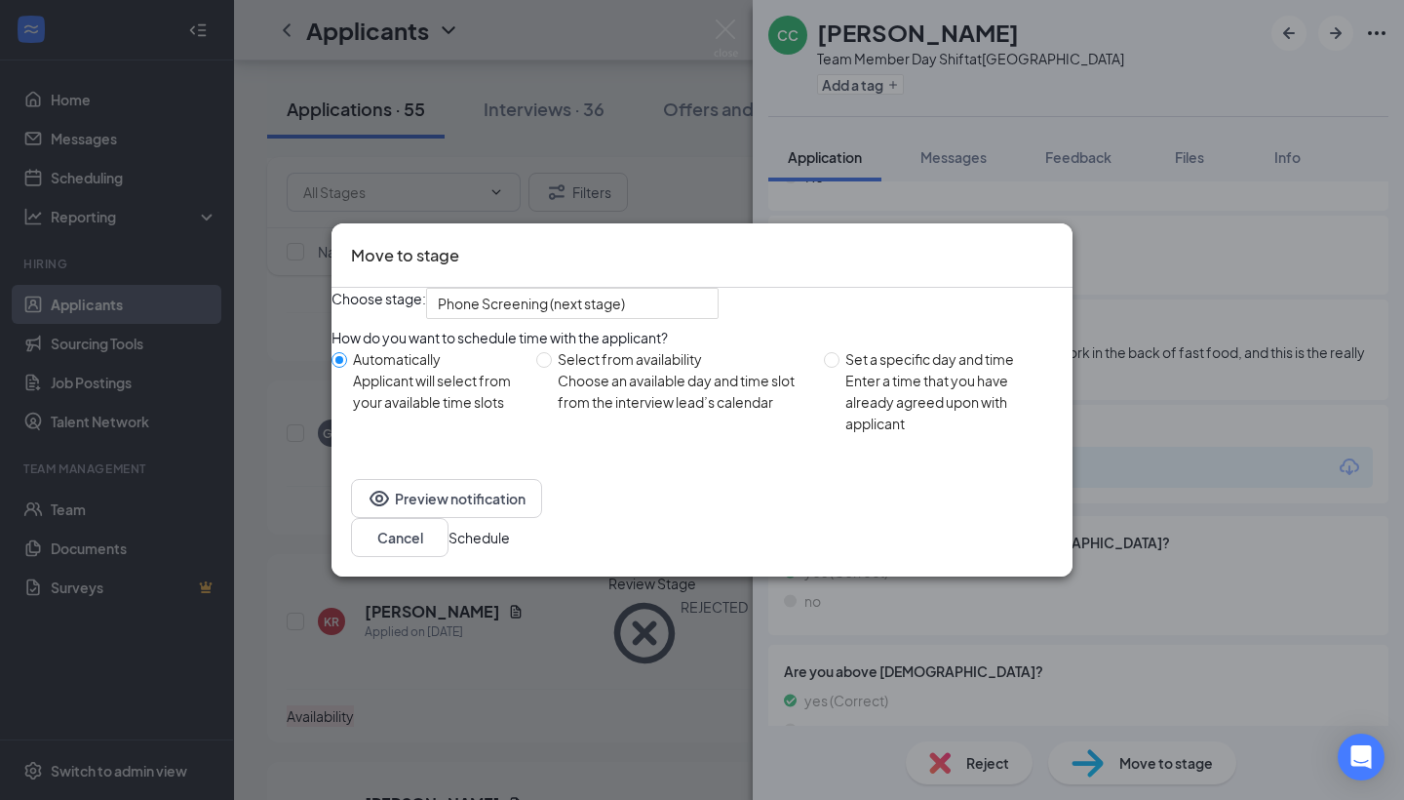
click at [510, 547] on button "Schedule" at bounding box center [479, 537] width 61 height 21
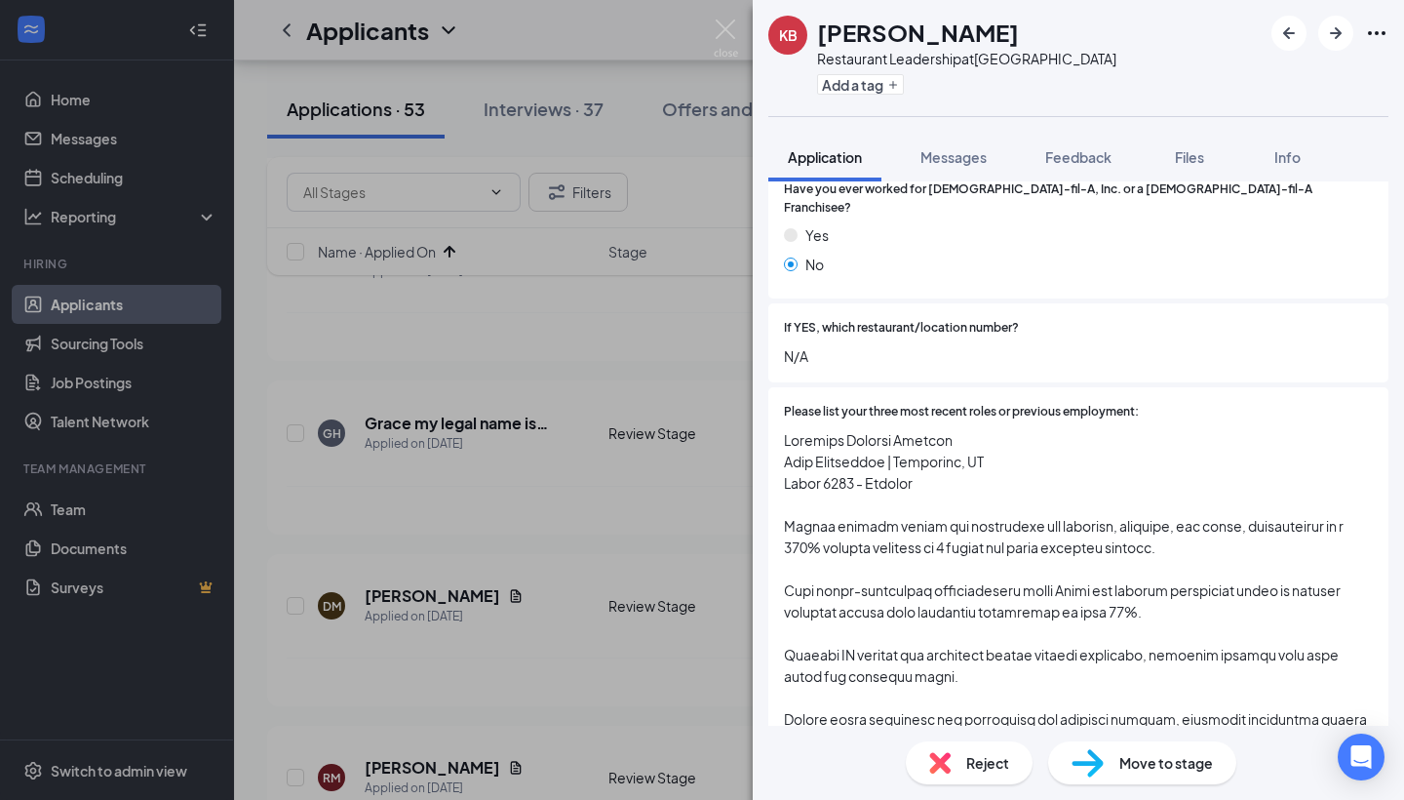
scroll to position [357, 0]
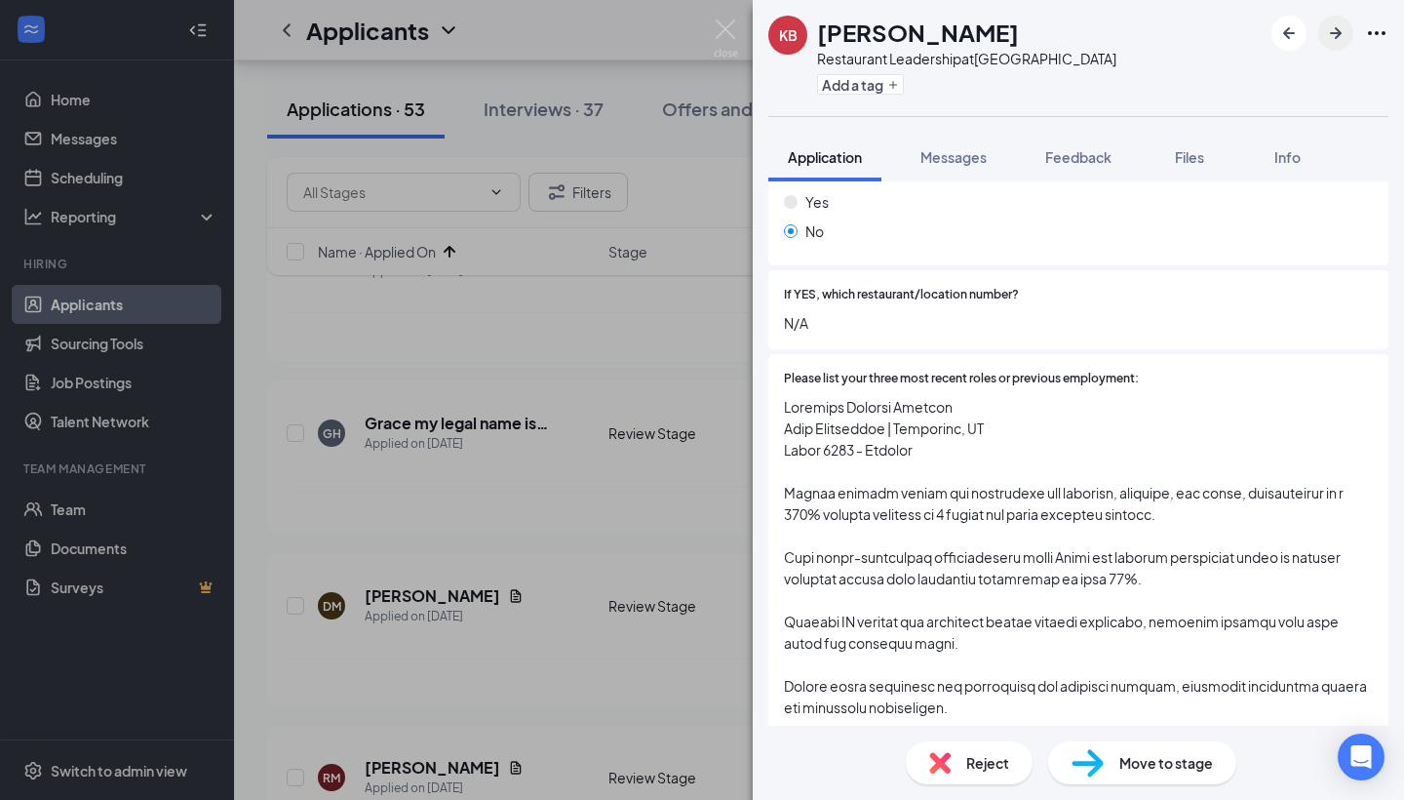
click at [1334, 42] on icon "ArrowRight" at bounding box center [1335, 32] width 23 height 23
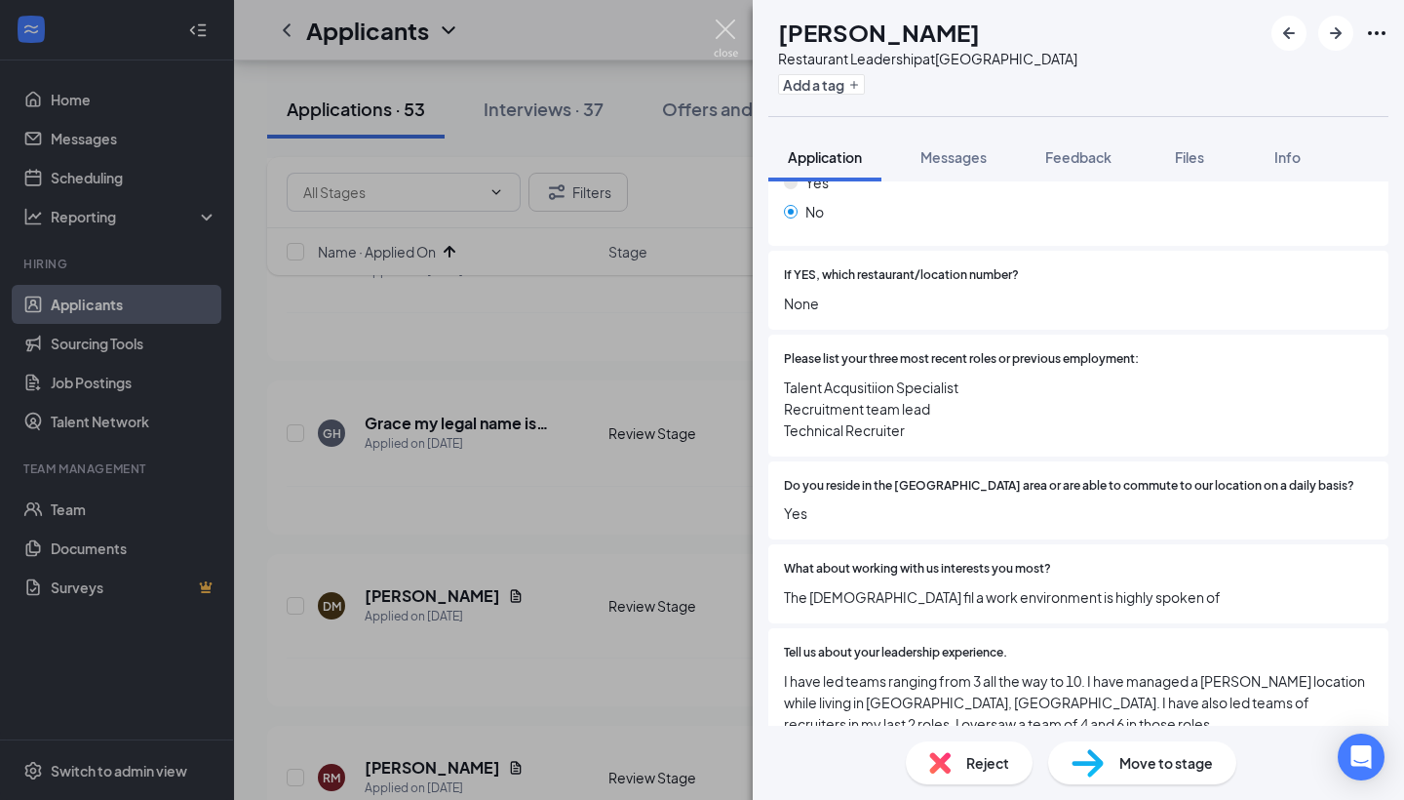
click at [729, 30] on img at bounding box center [726, 39] width 24 height 38
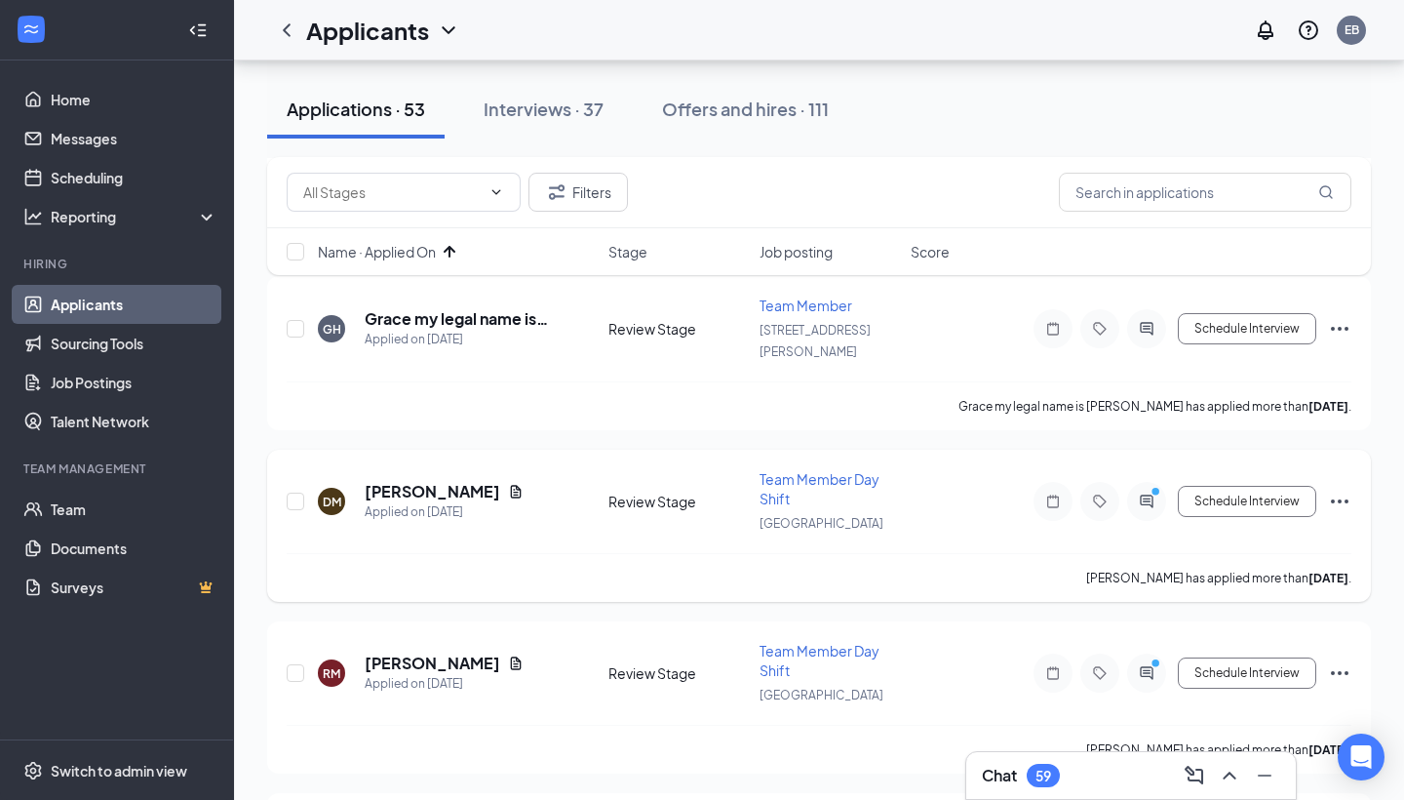
scroll to position [1391, 0]
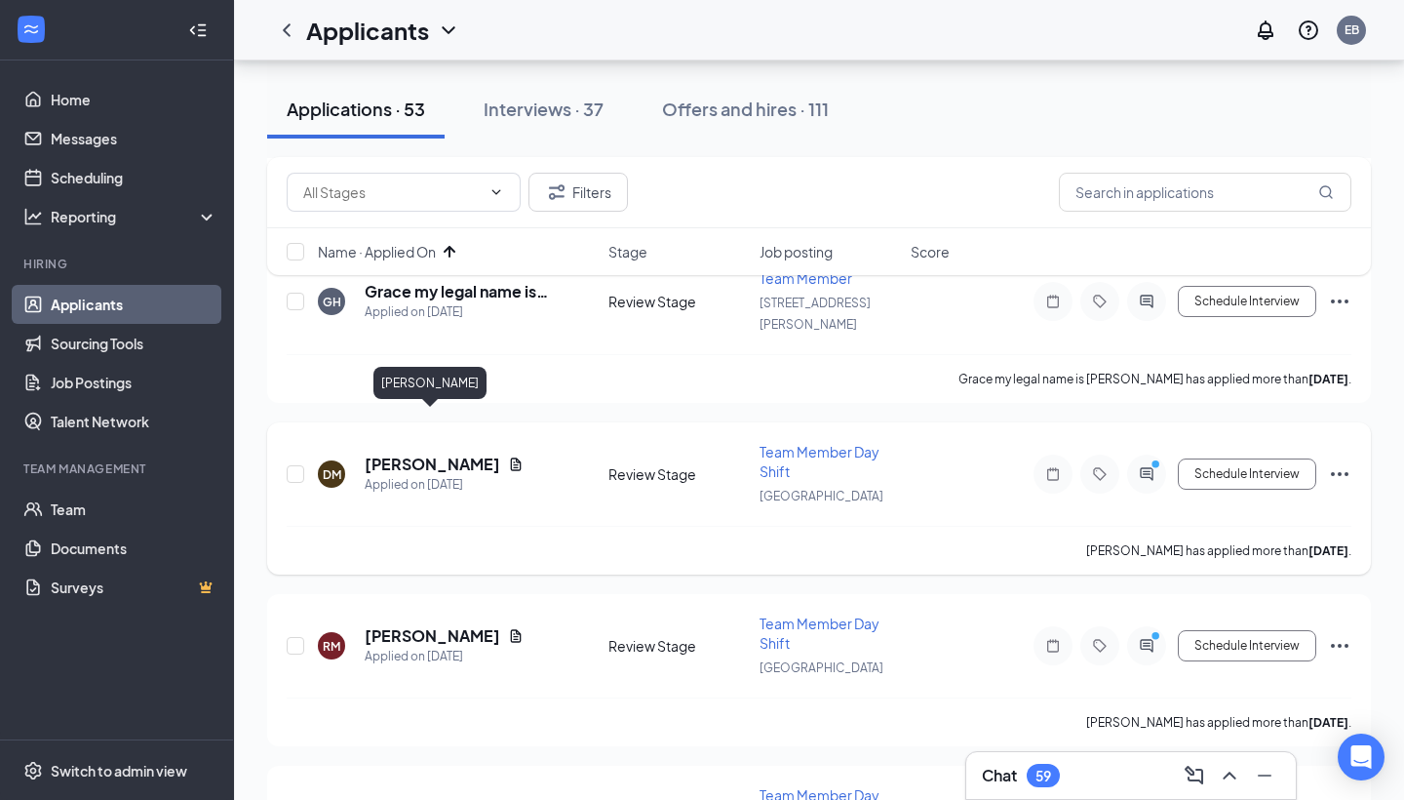
click at [424, 454] on h5 "[PERSON_NAME]" at bounding box center [433, 464] width 136 height 21
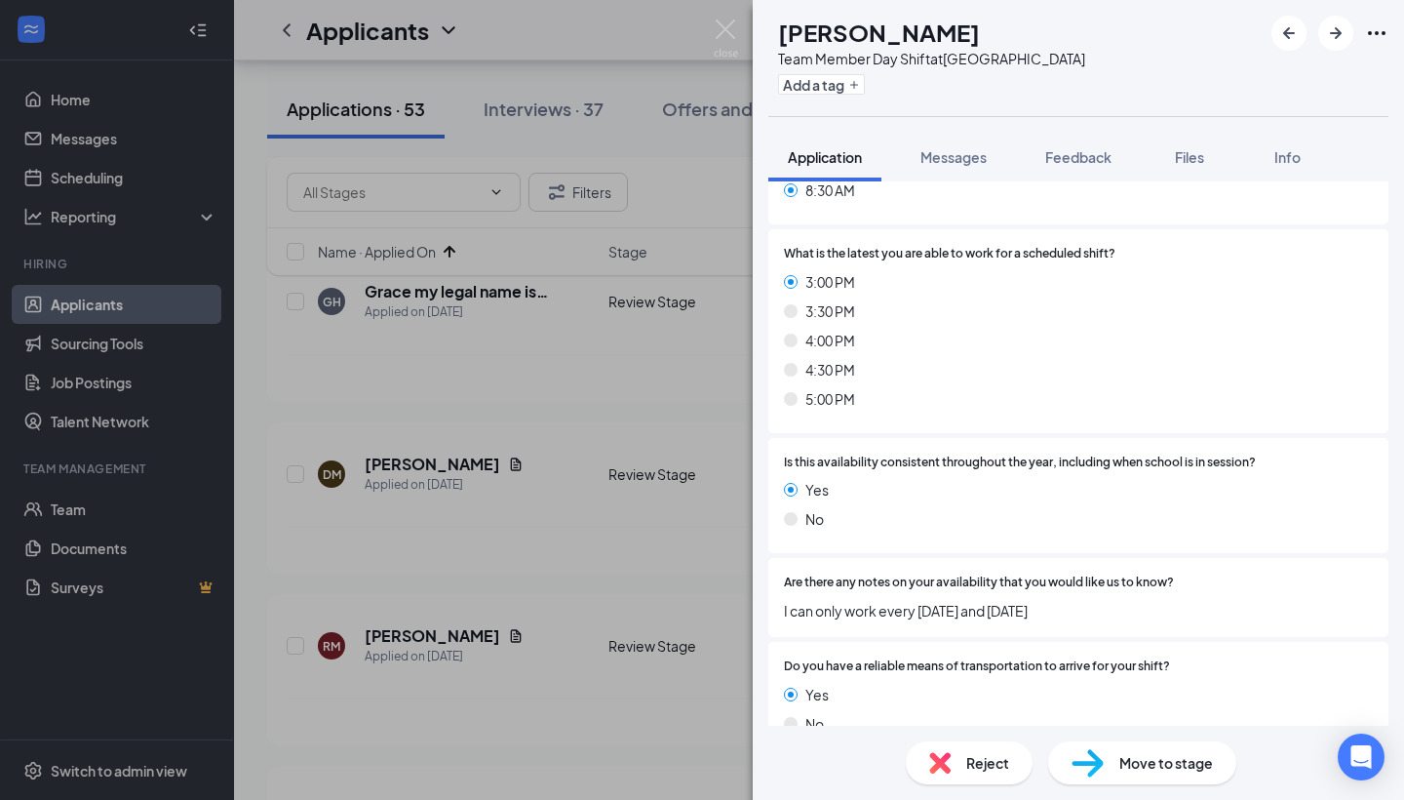
scroll to position [1296, 0]
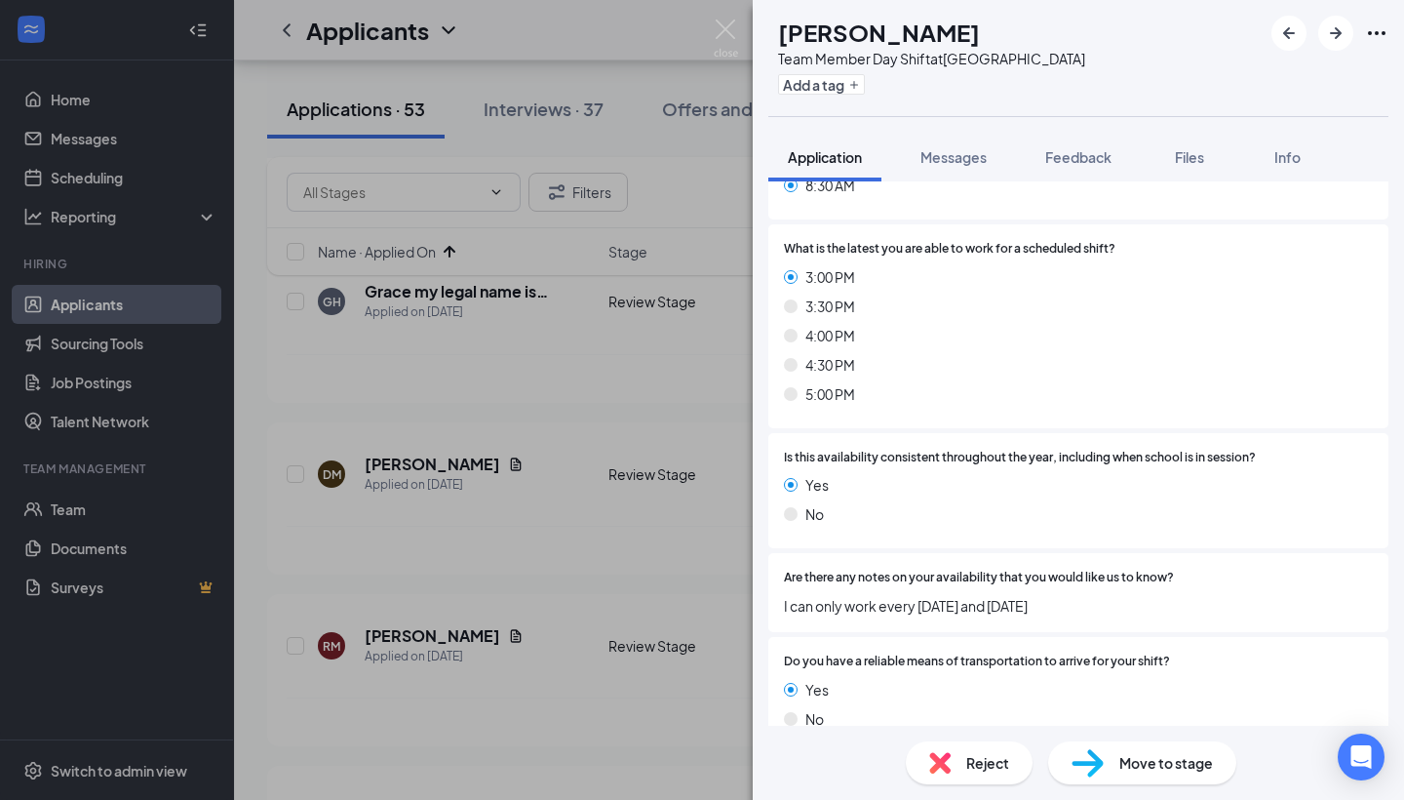
click at [981, 755] on span "Reject" at bounding box center [988, 762] width 43 height 21
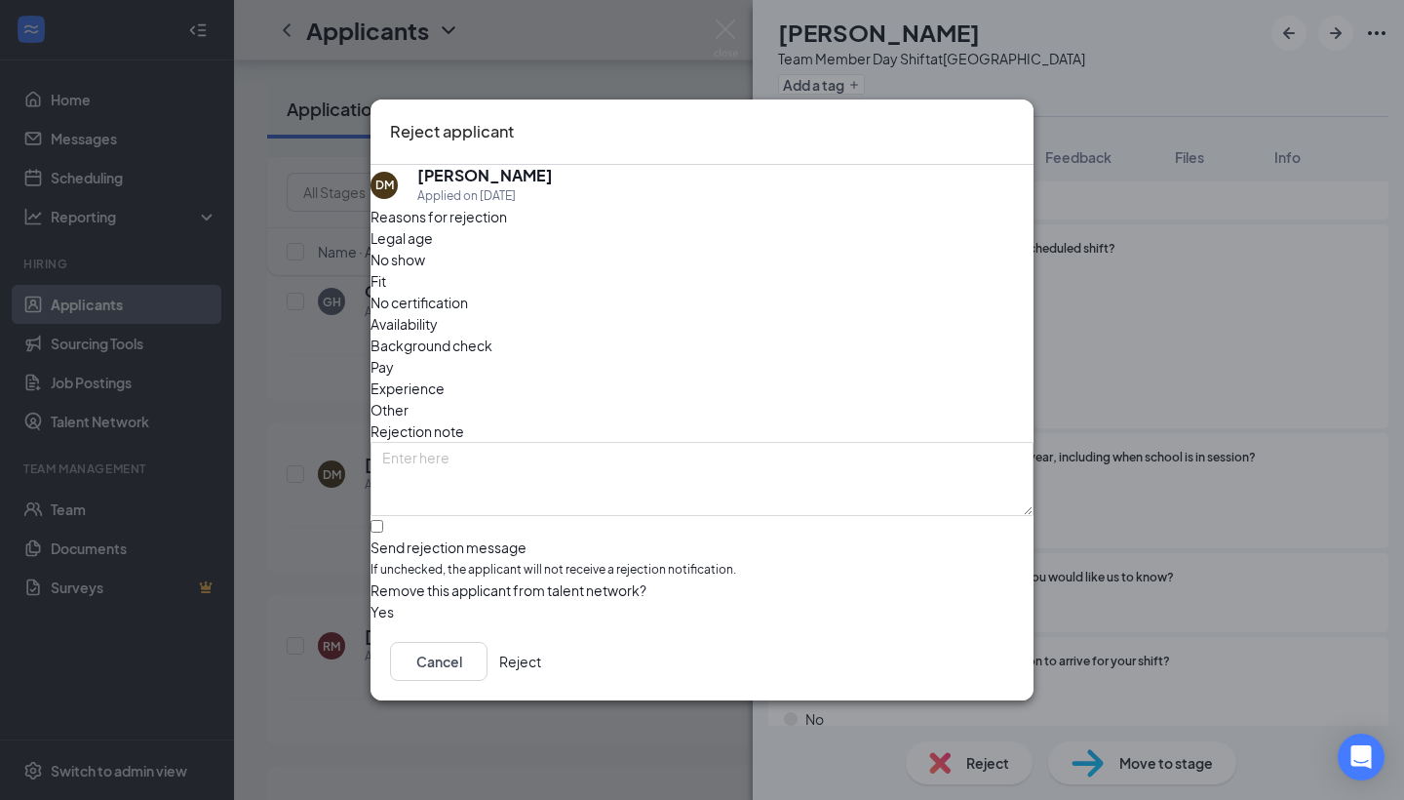
click at [438, 313] on span "Availability" at bounding box center [404, 323] width 67 height 21
click at [541, 671] on button "Reject" at bounding box center [520, 661] width 42 height 39
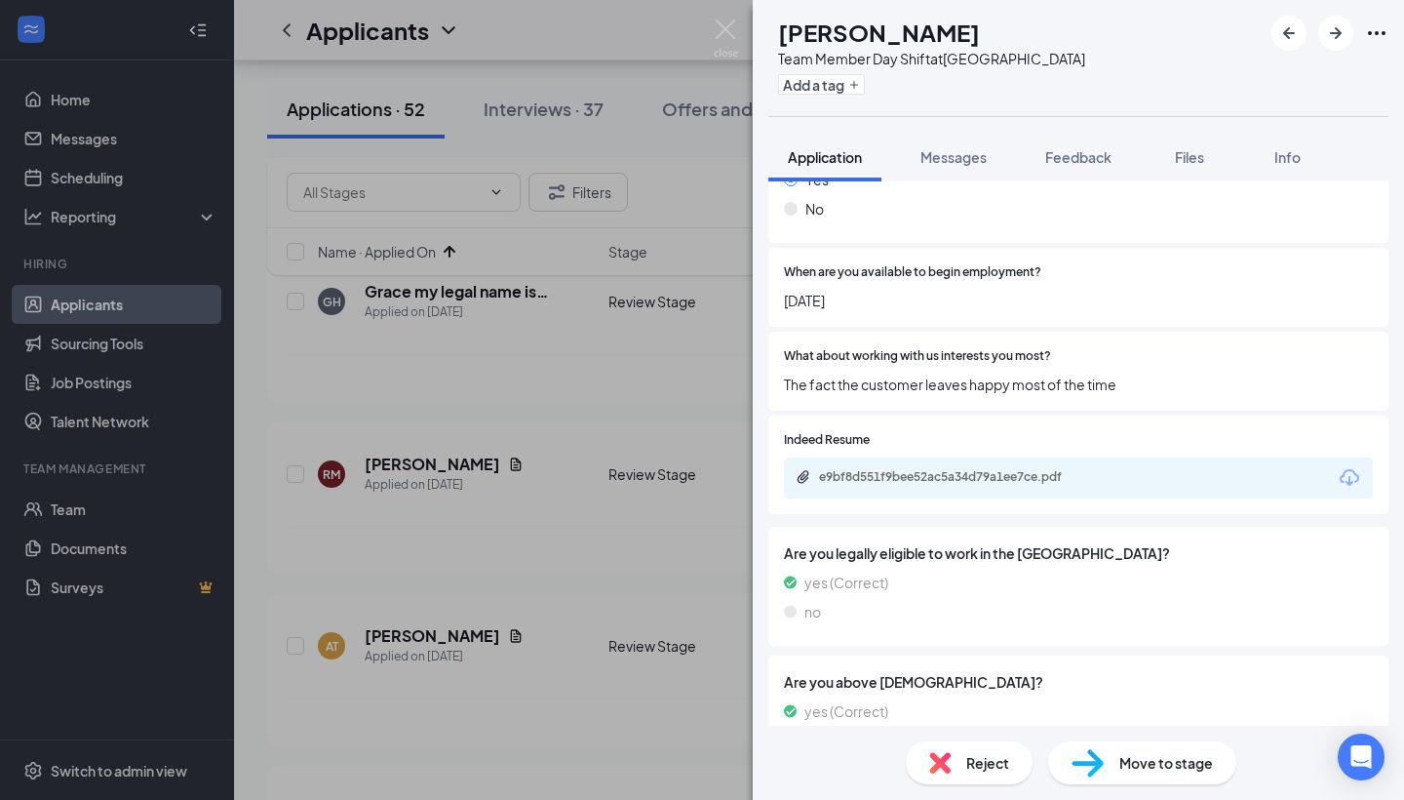
scroll to position [1803, 0]
click at [1106, 737] on div "Reject Move to stage" at bounding box center [1078, 763] width 651 height 74
click at [1101, 756] on img at bounding box center [1088, 763] width 32 height 28
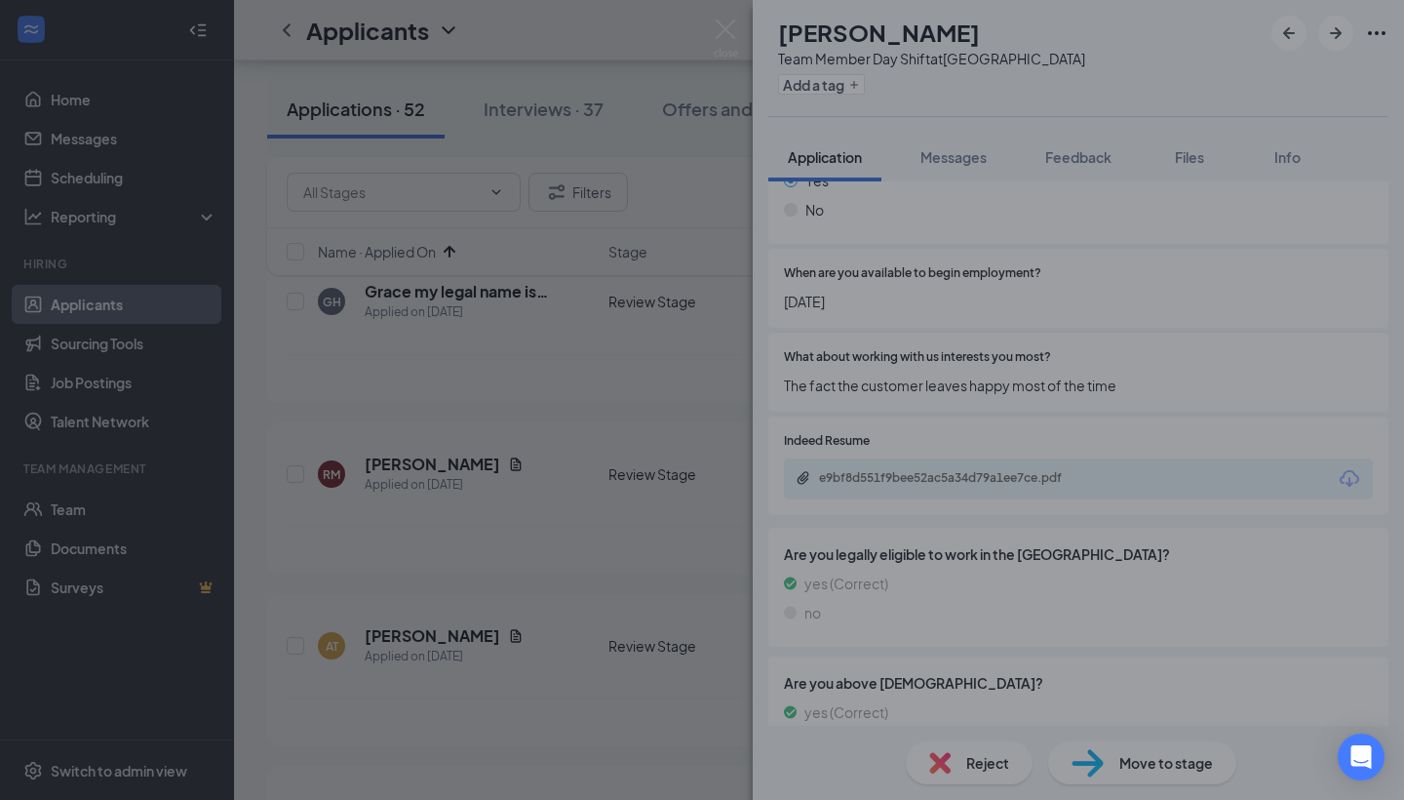
scroll to position [1796, 0]
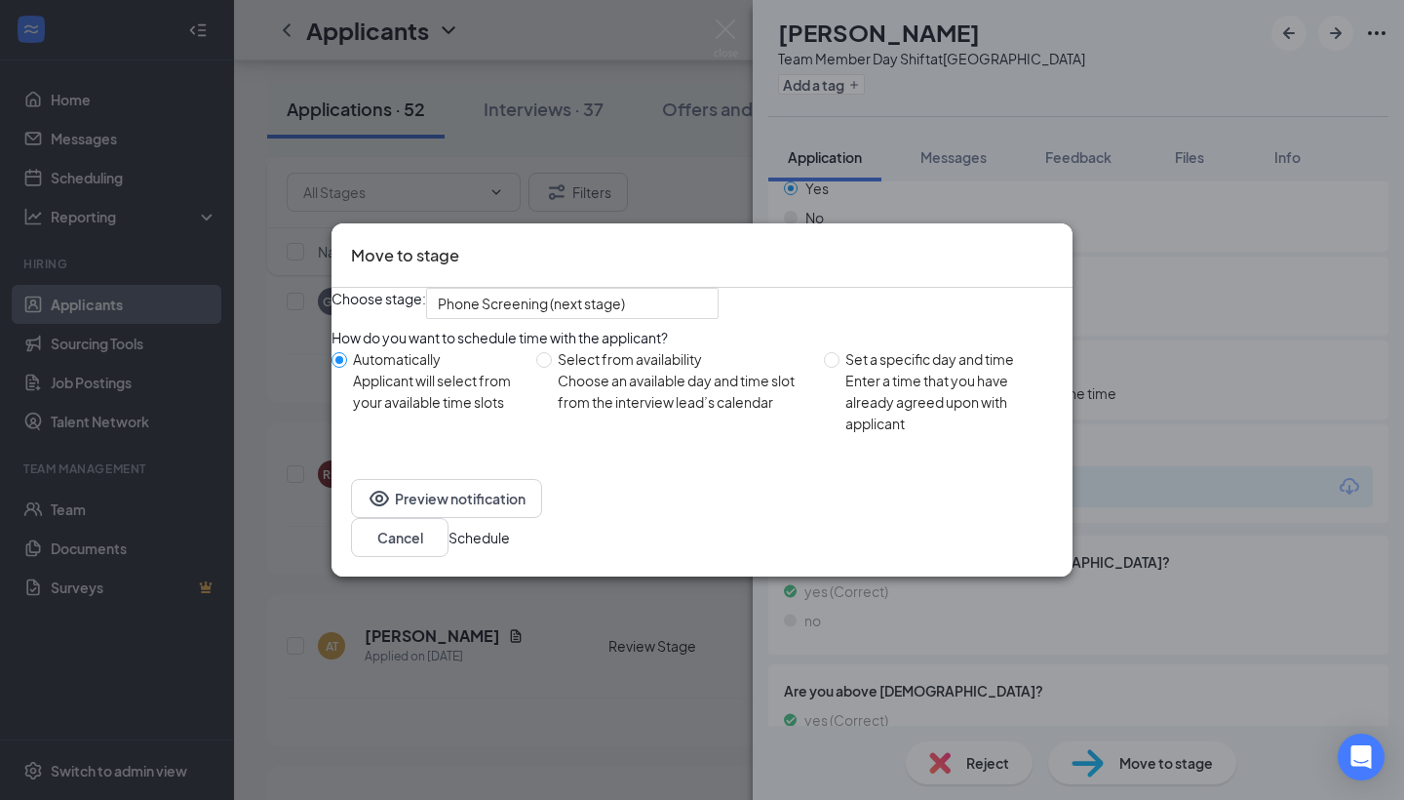
click at [510, 548] on button "Schedule" at bounding box center [479, 537] width 61 height 21
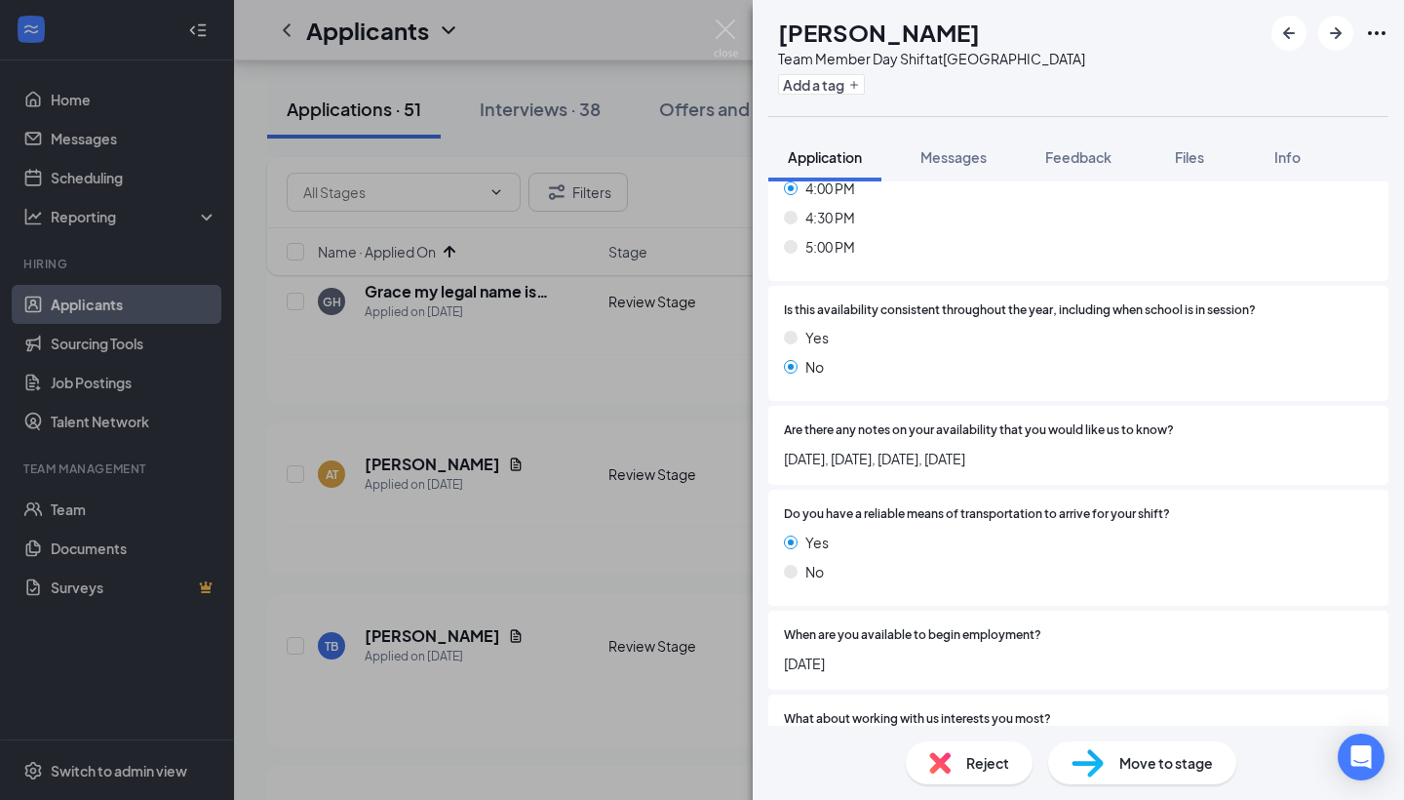
scroll to position [1478, 0]
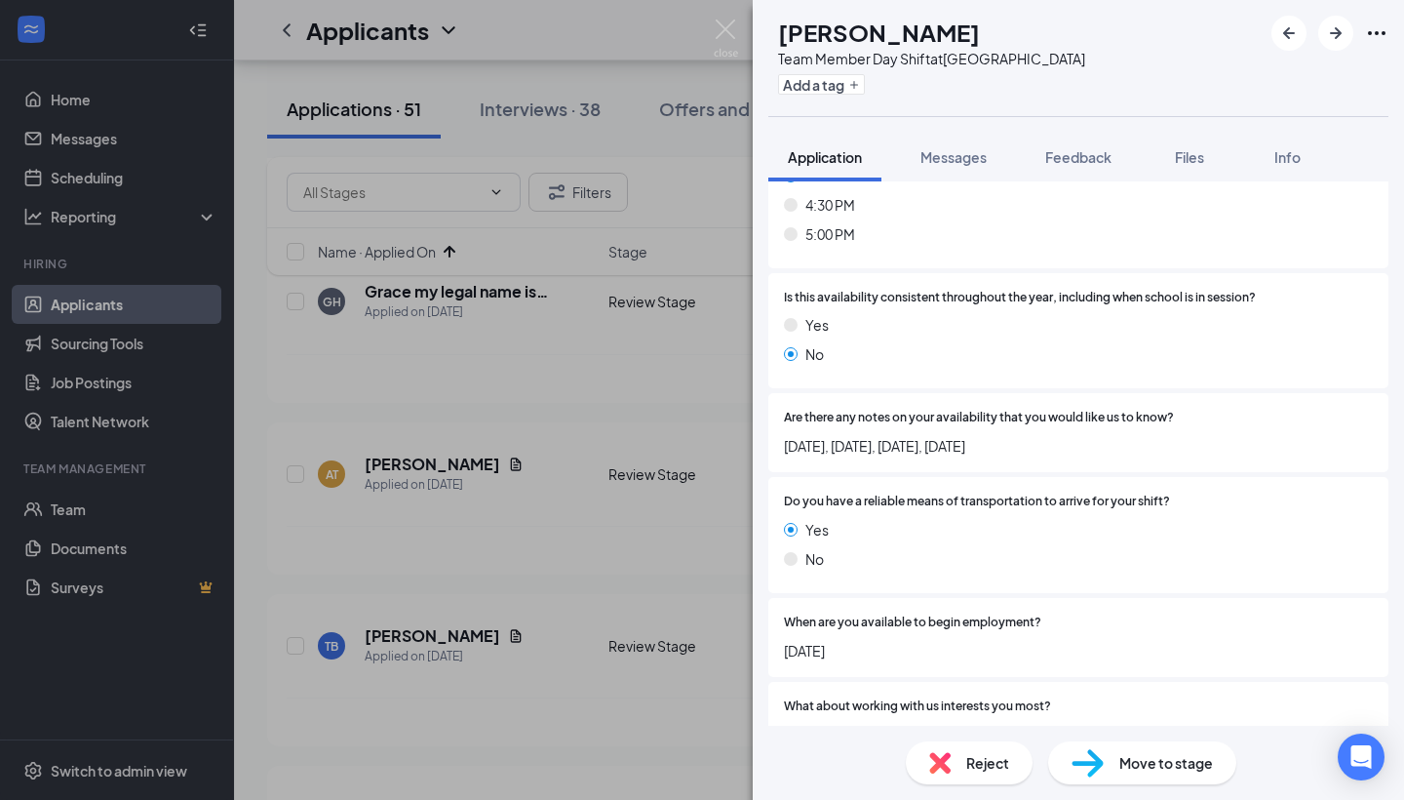
click at [943, 768] on img at bounding box center [939, 762] width 21 height 21
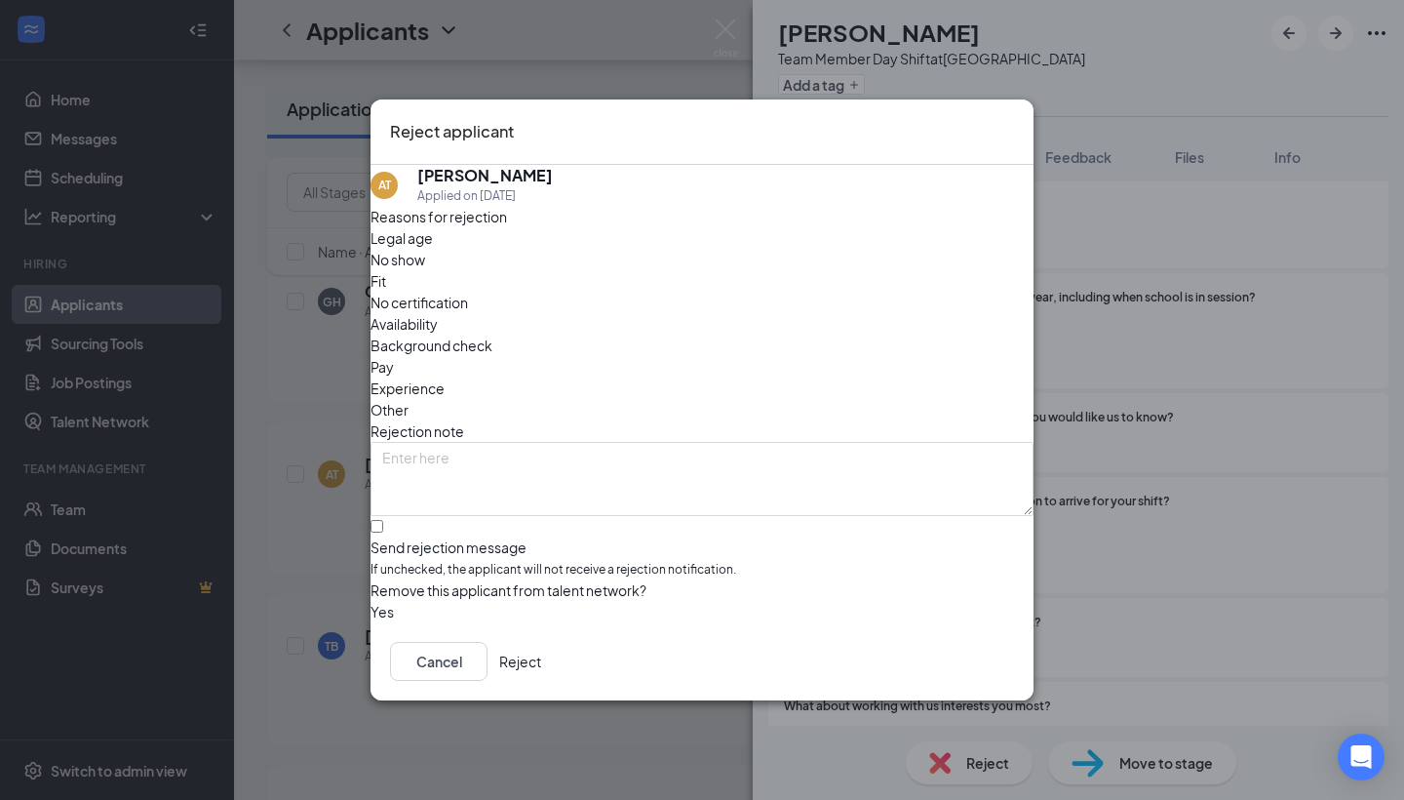
click at [438, 313] on span "Availability" at bounding box center [404, 323] width 67 height 21
click at [541, 662] on button "Reject" at bounding box center [520, 661] width 42 height 39
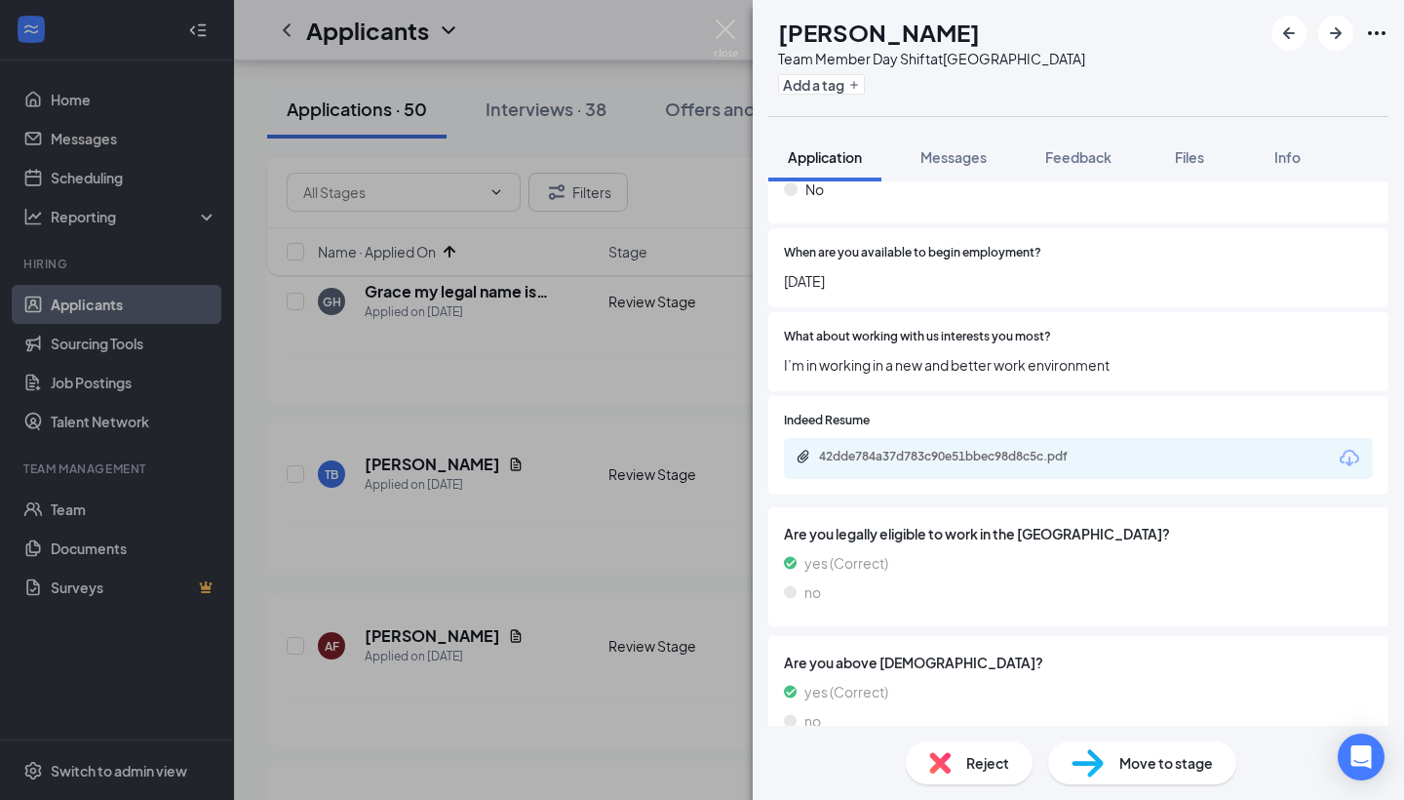
scroll to position [1846, 0]
click at [1084, 768] on img at bounding box center [1088, 763] width 32 height 28
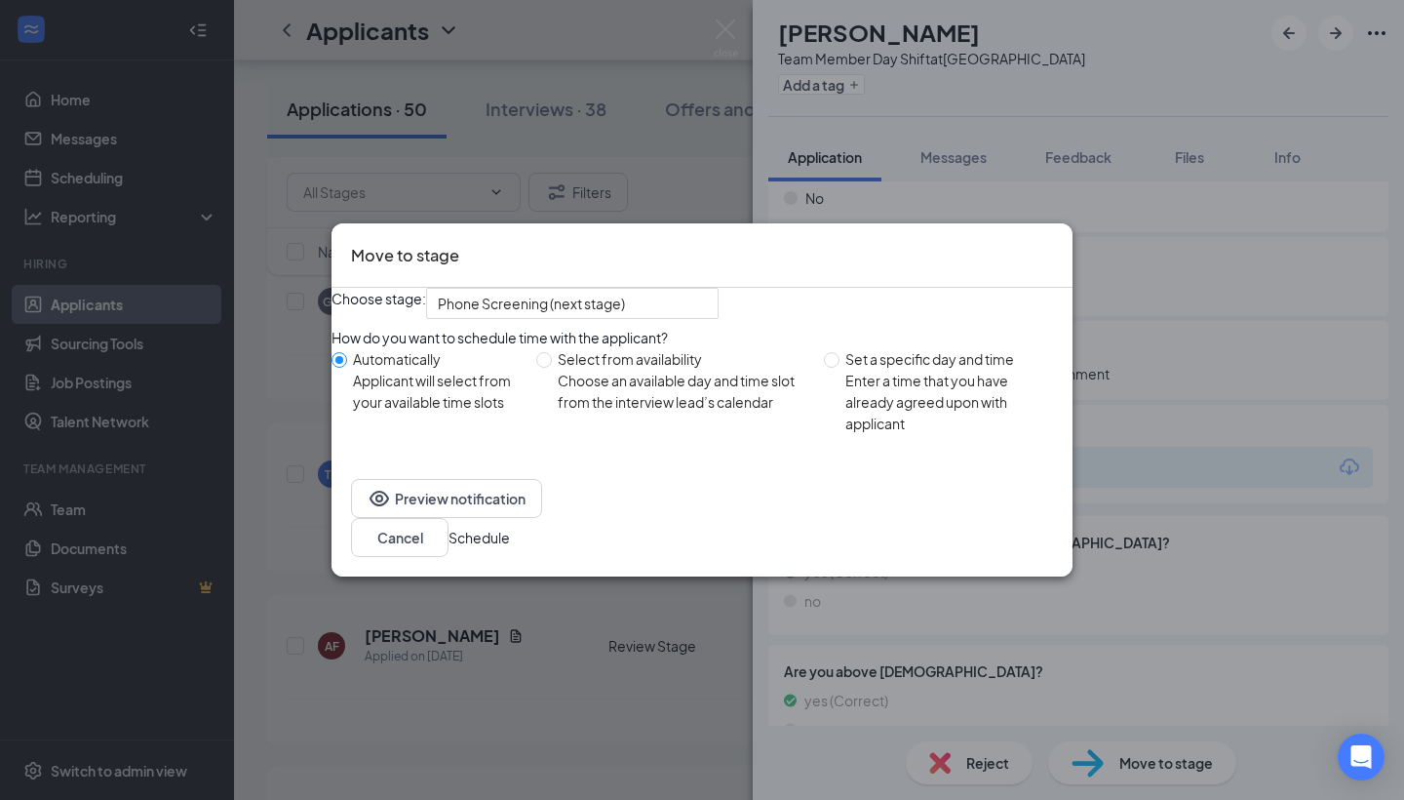
click at [510, 539] on button "Schedule" at bounding box center [479, 537] width 61 height 21
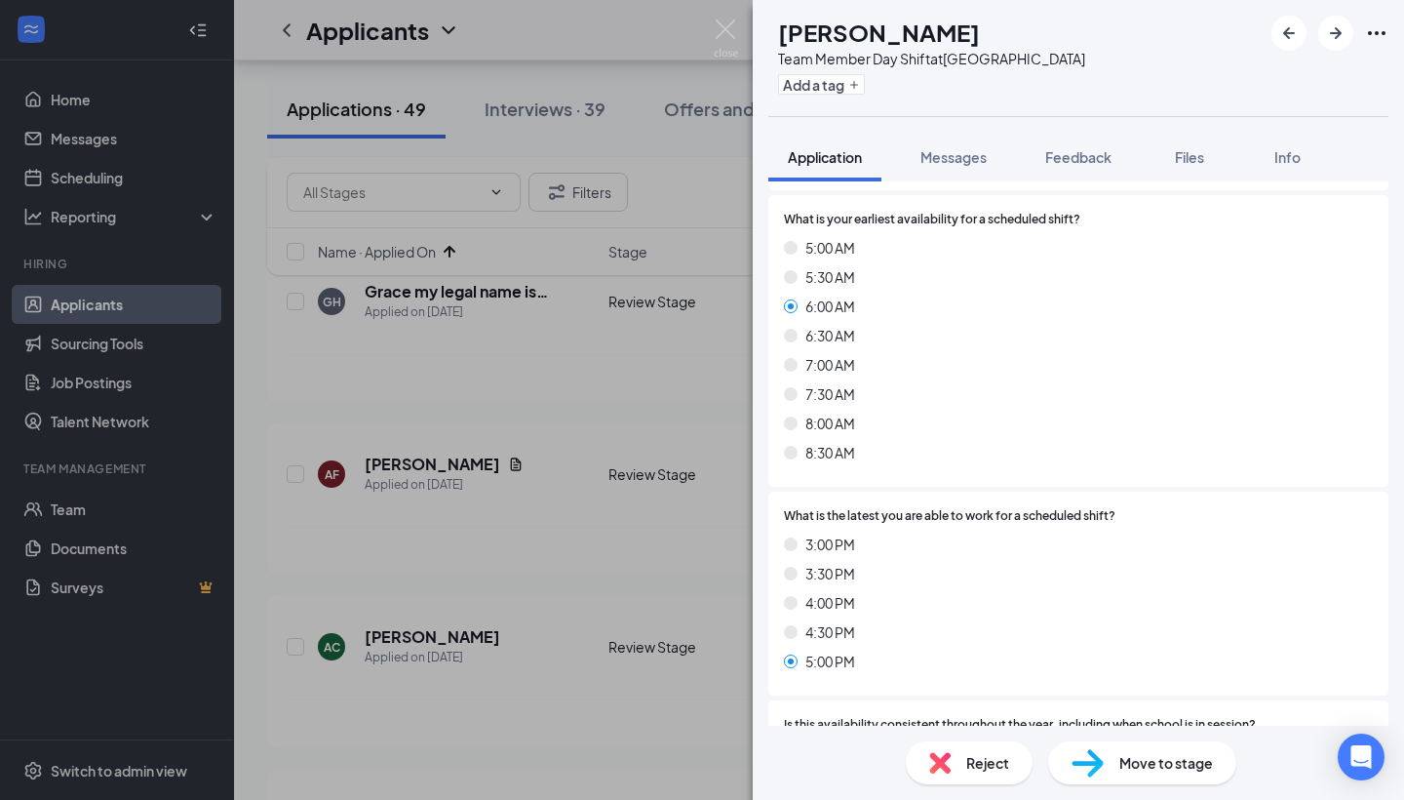
scroll to position [1049, 0]
click at [938, 774] on div "Reject" at bounding box center [969, 762] width 127 height 43
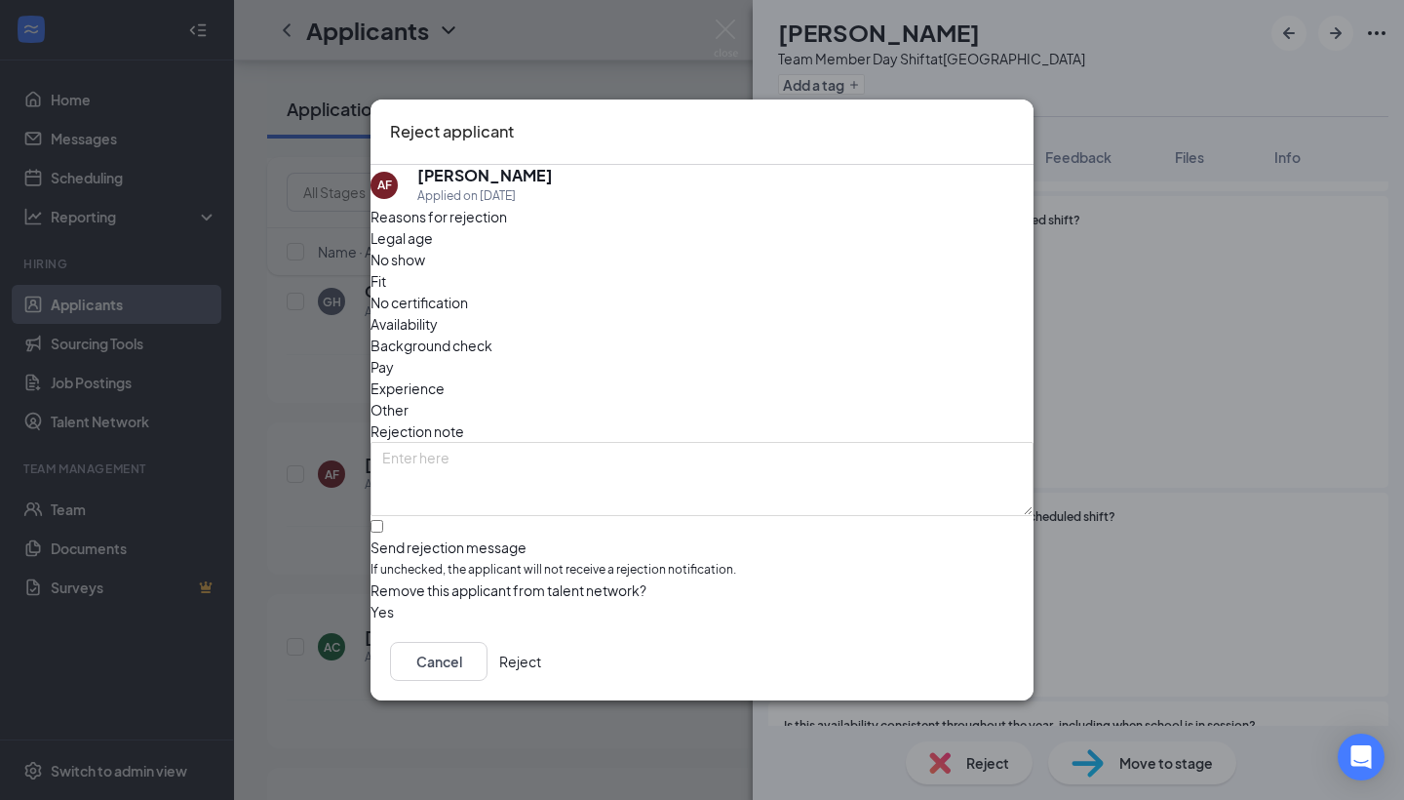
click at [438, 313] on span "Availability" at bounding box center [404, 323] width 67 height 21
click at [541, 648] on button "Reject" at bounding box center [520, 661] width 42 height 39
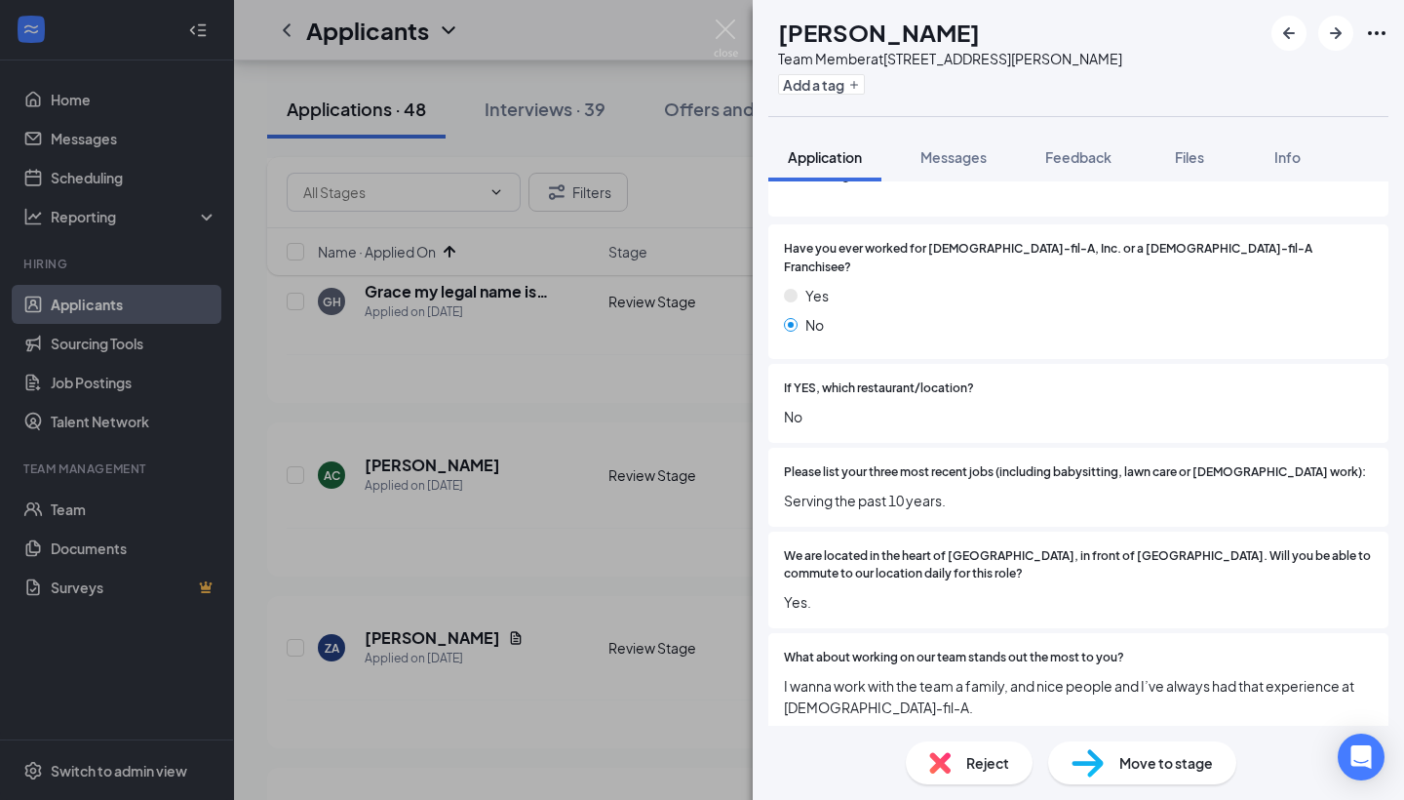
scroll to position [240, 0]
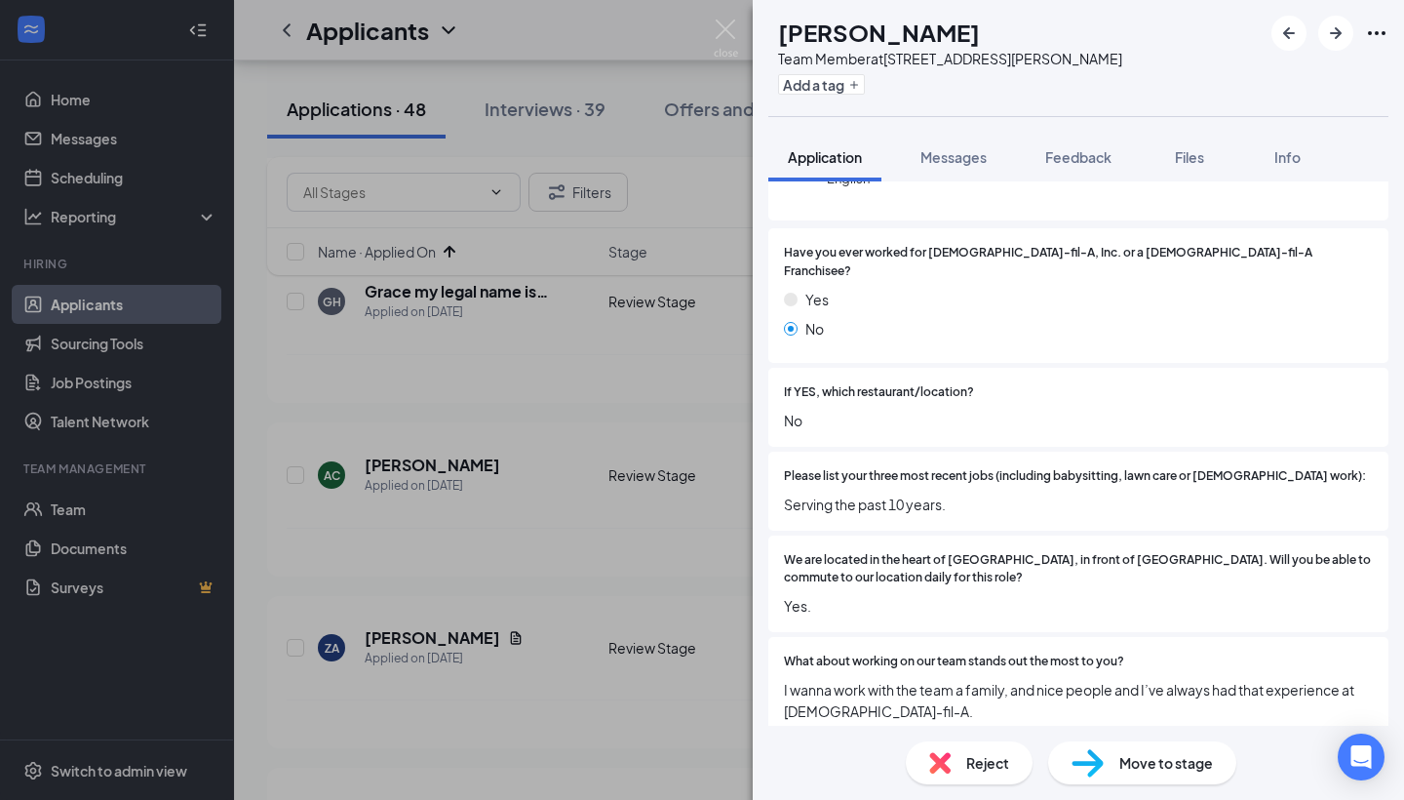
click at [1133, 750] on div "Move to stage" at bounding box center [1142, 762] width 188 height 43
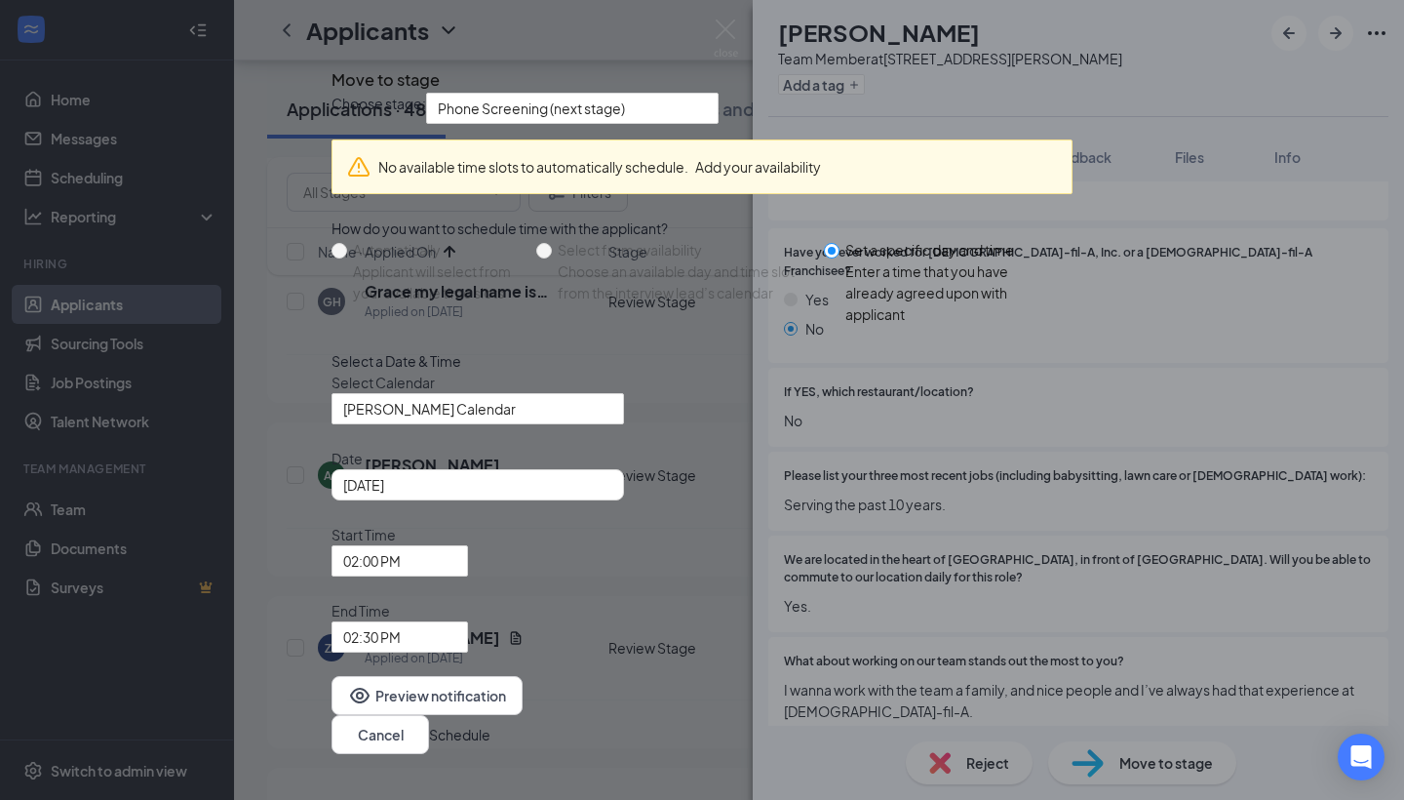
type input "[DATE]"
click at [332, 62] on icon "Cross" at bounding box center [332, 62] width 0 height 0
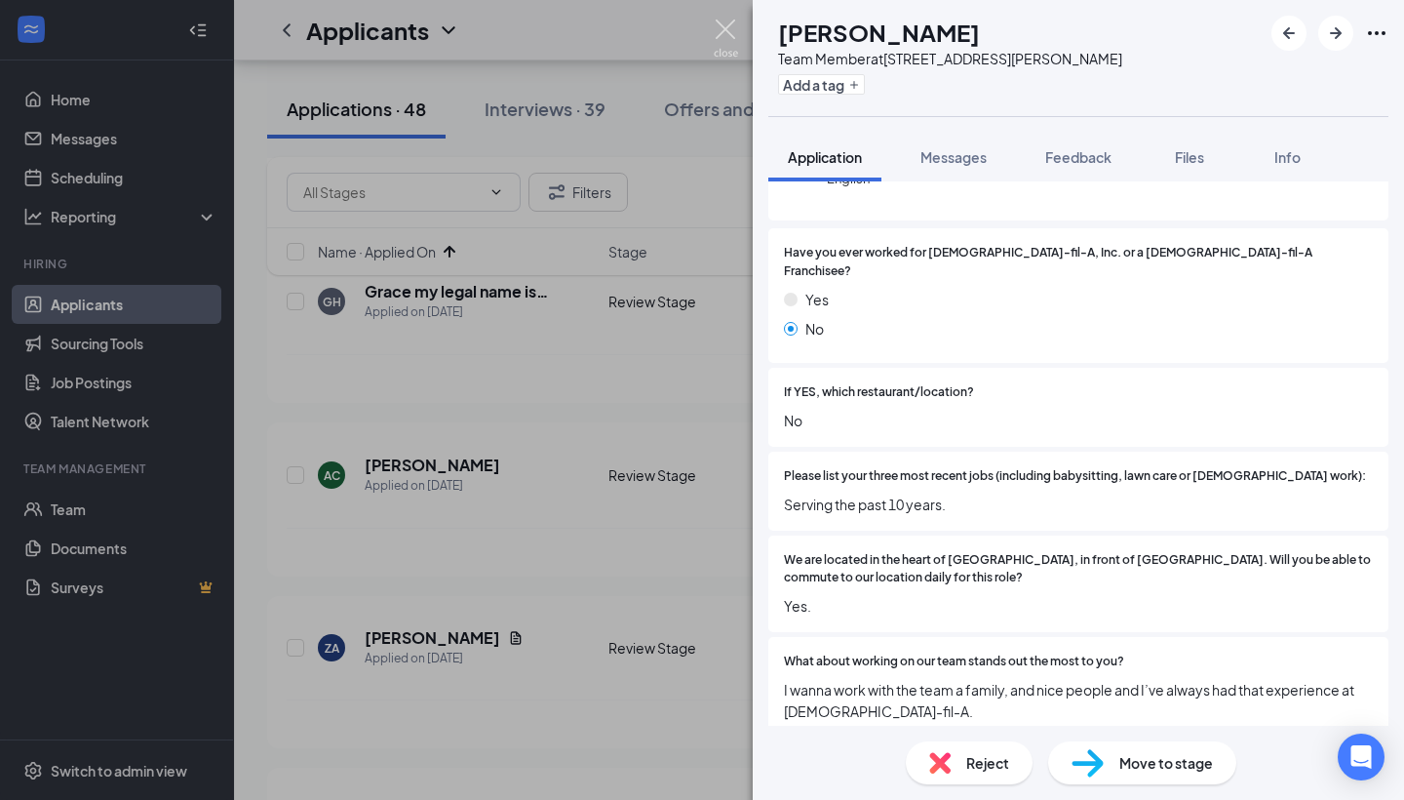
click at [727, 35] on img at bounding box center [726, 39] width 24 height 38
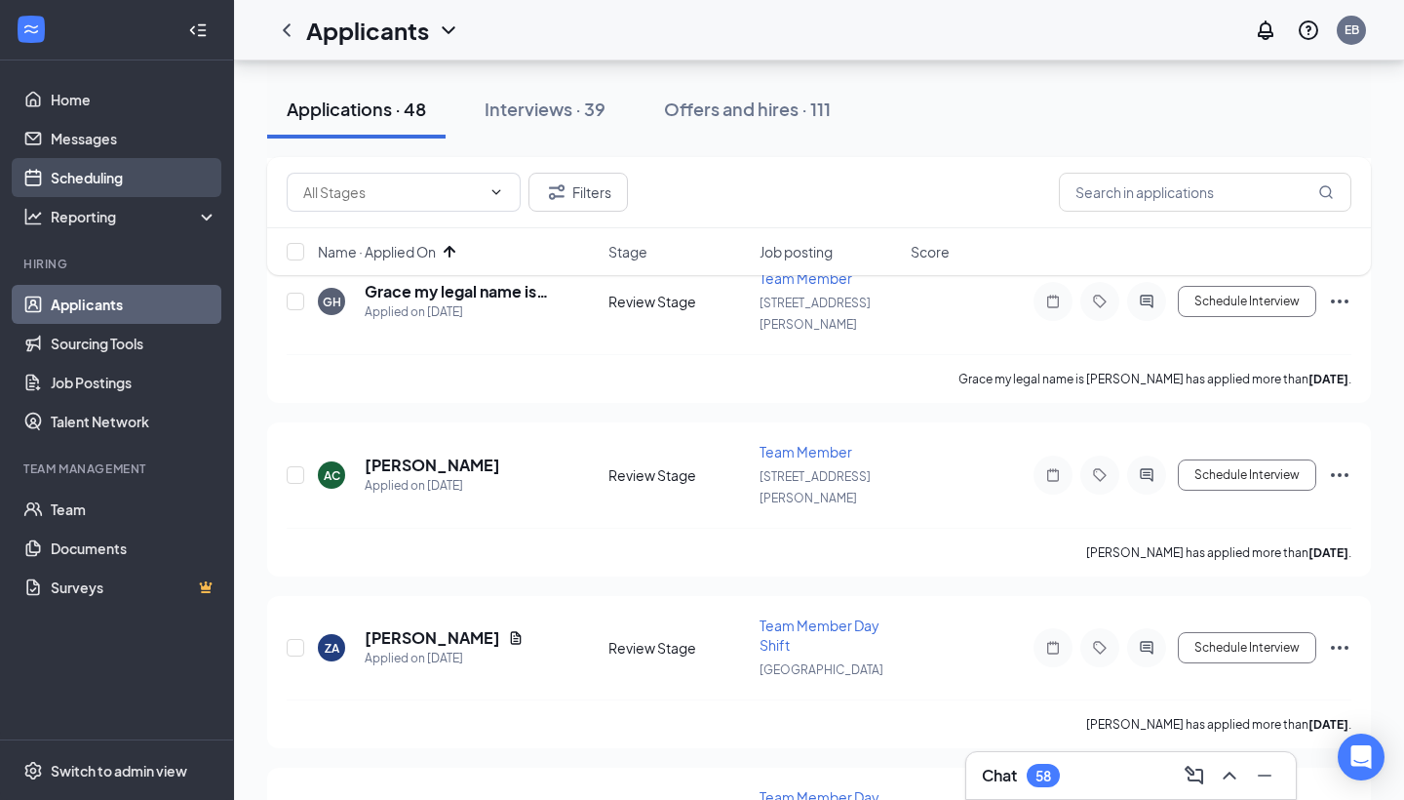
click at [82, 178] on link "Scheduling" at bounding box center [134, 177] width 167 height 39
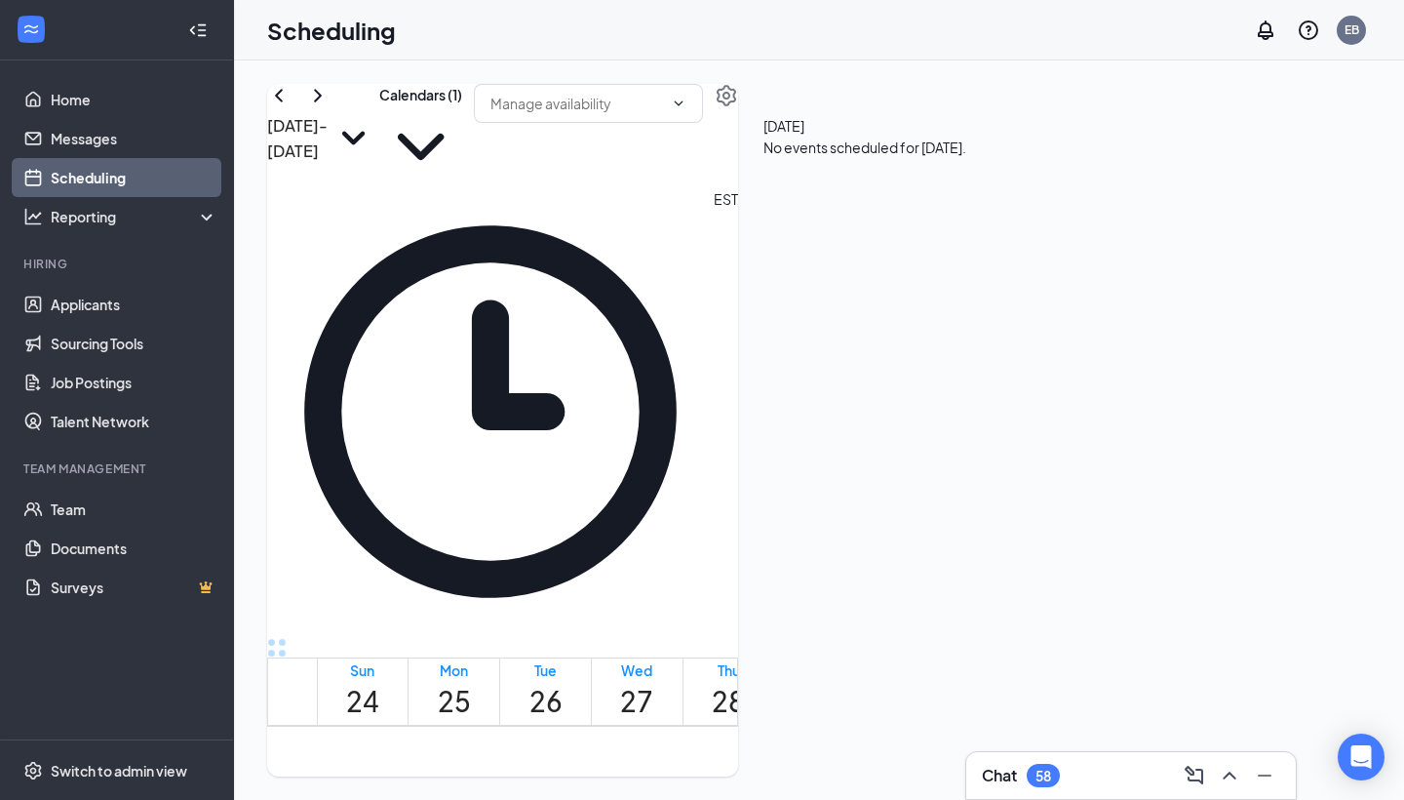
scroll to position [1363, 0]
